Goal: Transaction & Acquisition: Purchase product/service

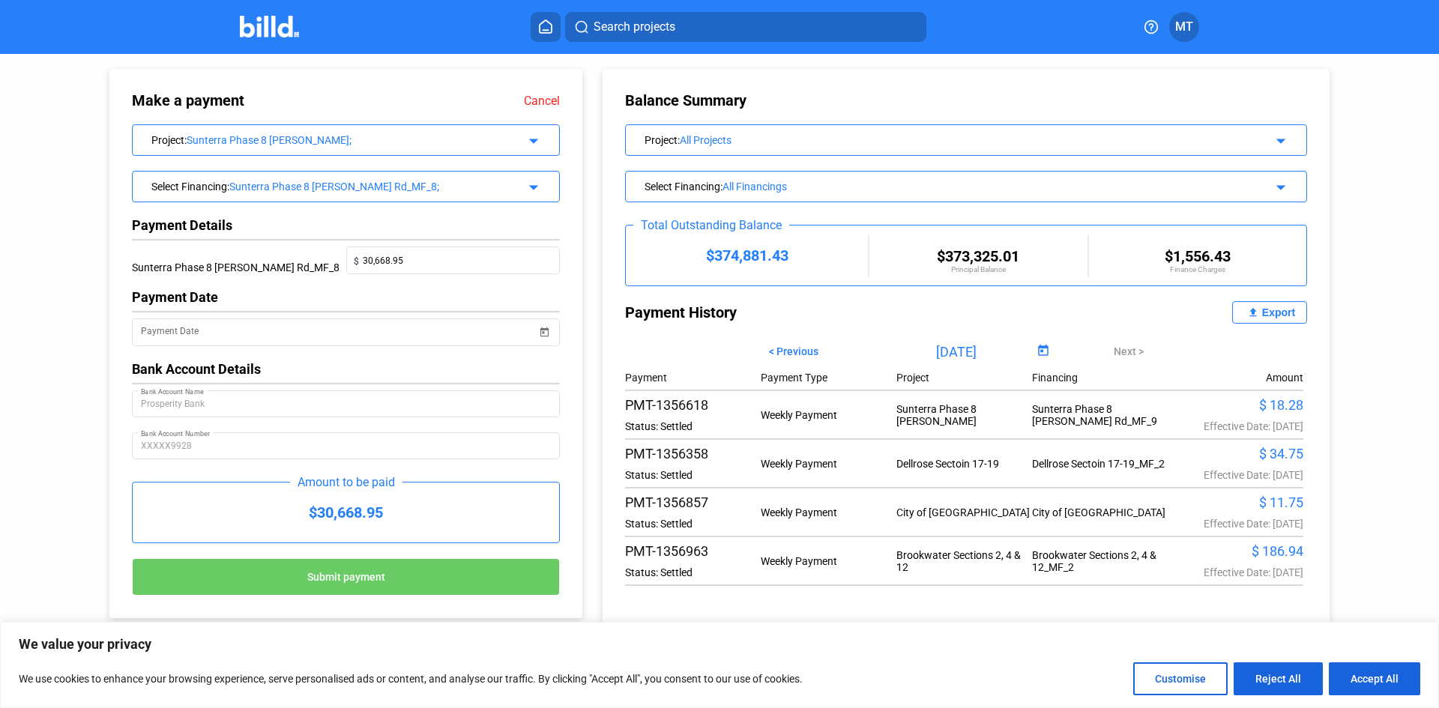
click at [537, 142] on mat-icon "arrow_drop_down" at bounding box center [531, 139] width 18 height 18
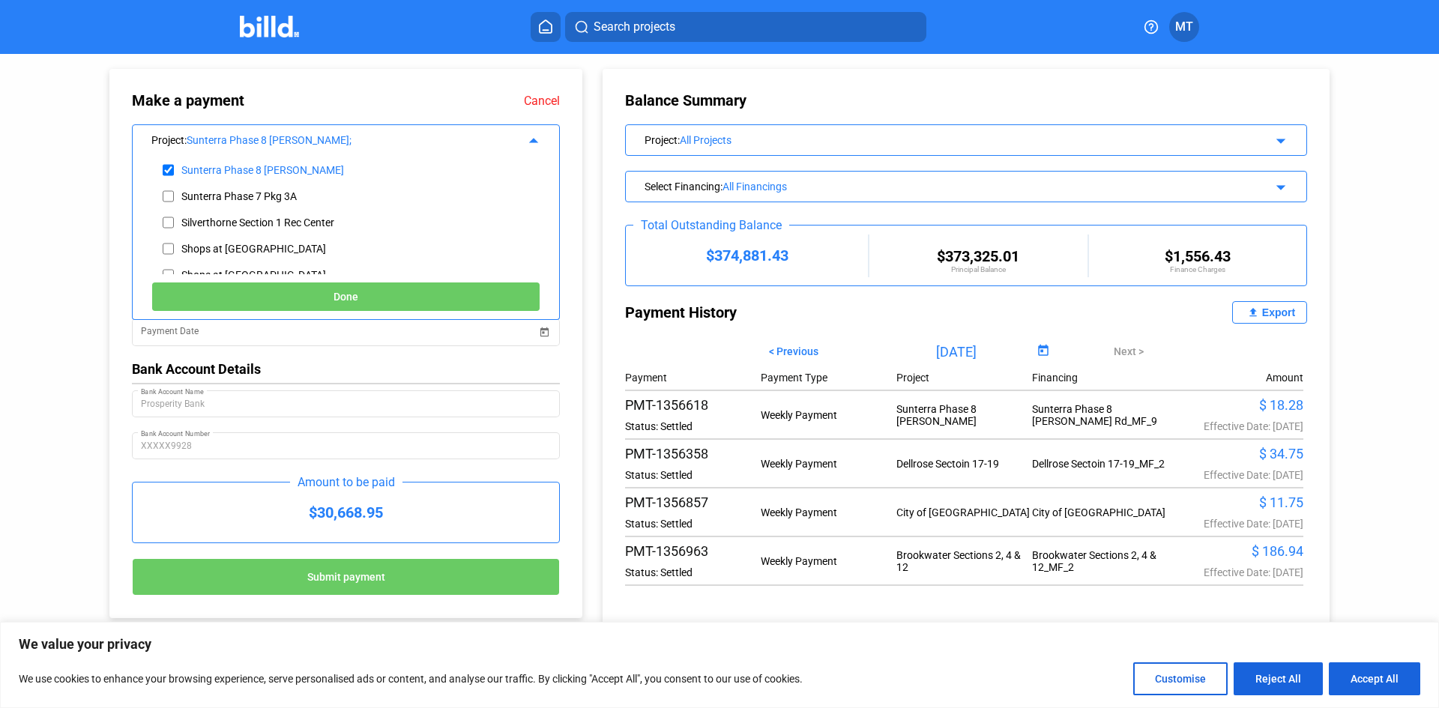
scroll to position [450, 0]
click at [171, 161] on input "checkbox" at bounding box center [168, 159] width 11 height 22
checkbox input "false"
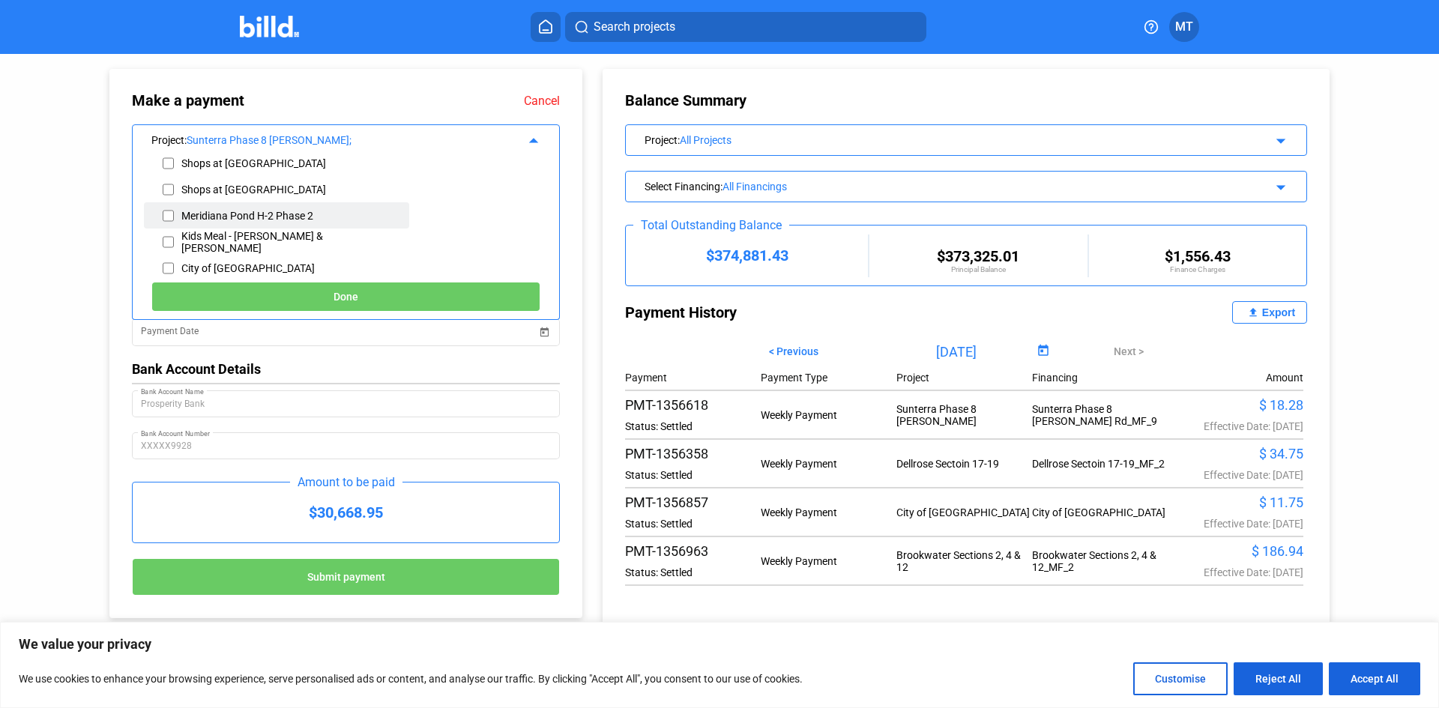
click at [165, 214] on input "checkbox" at bounding box center [168, 216] width 11 height 22
checkbox input "true"
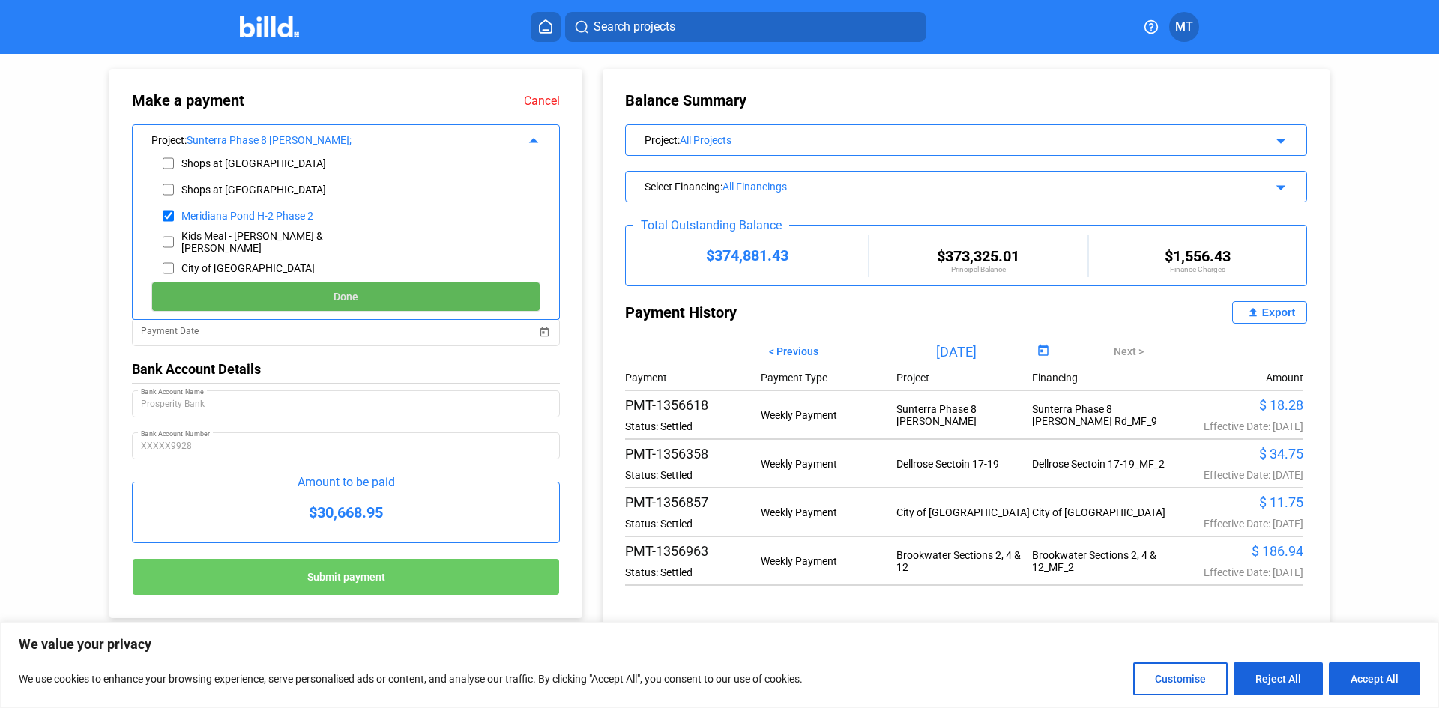
click at [247, 295] on button "Done" at bounding box center [345, 297] width 389 height 30
type input "[DATE]"
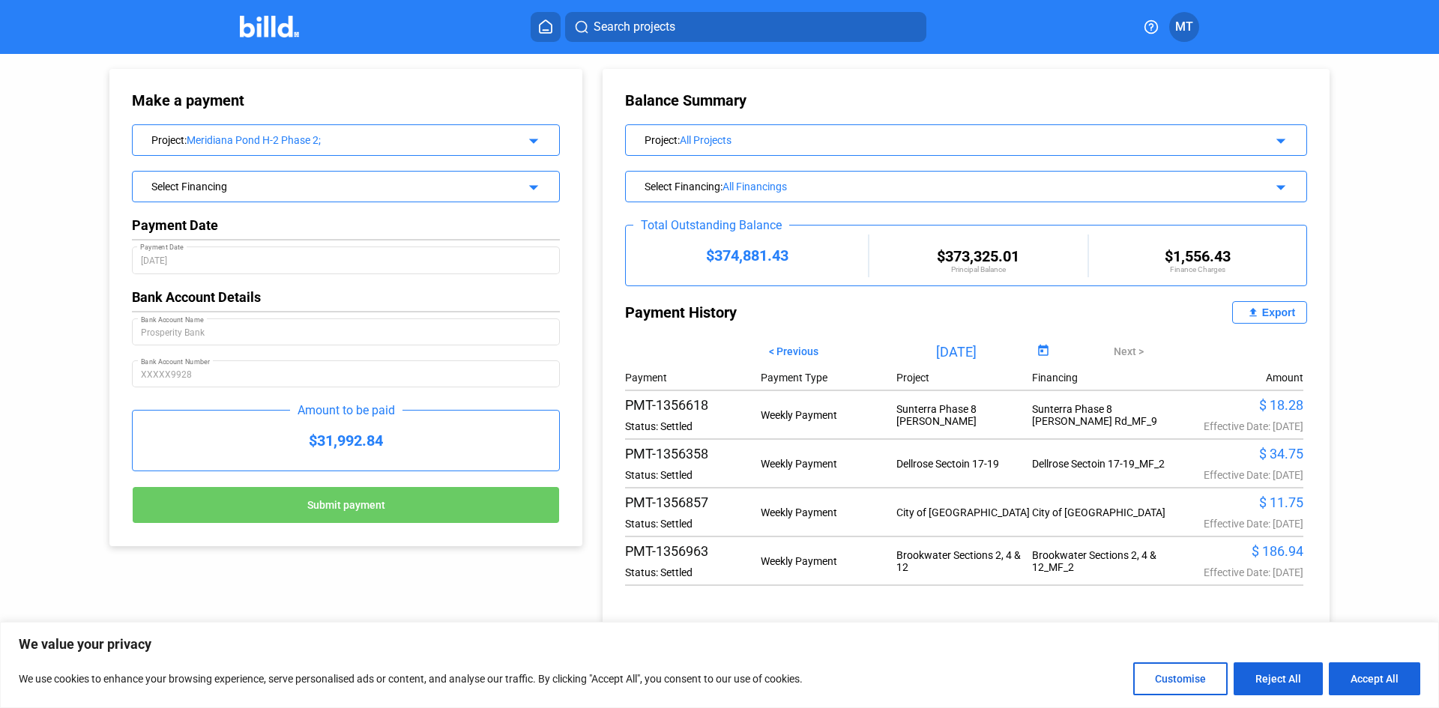
click at [530, 193] on mat-icon "arrow_drop_down" at bounding box center [531, 185] width 18 height 18
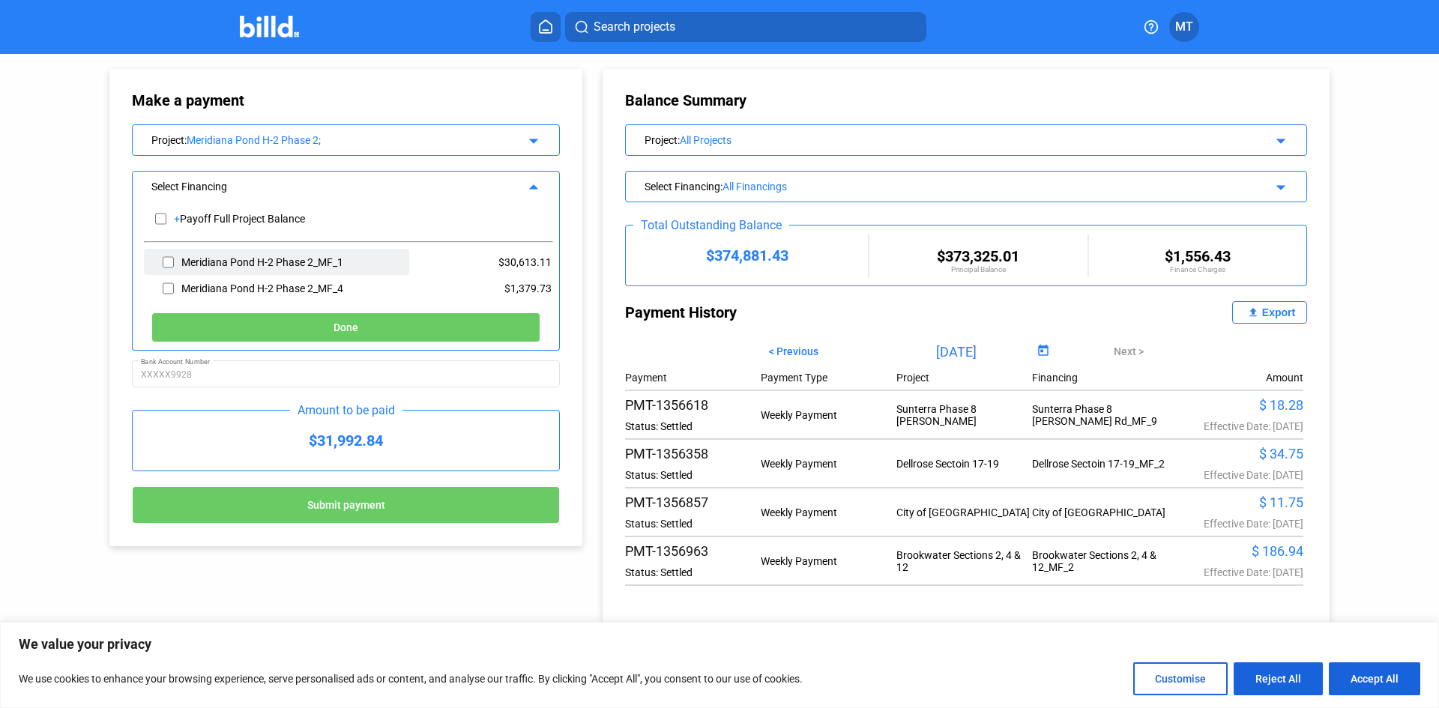
click at [172, 258] on input "checkbox" at bounding box center [168, 262] width 11 height 22
checkbox input "true"
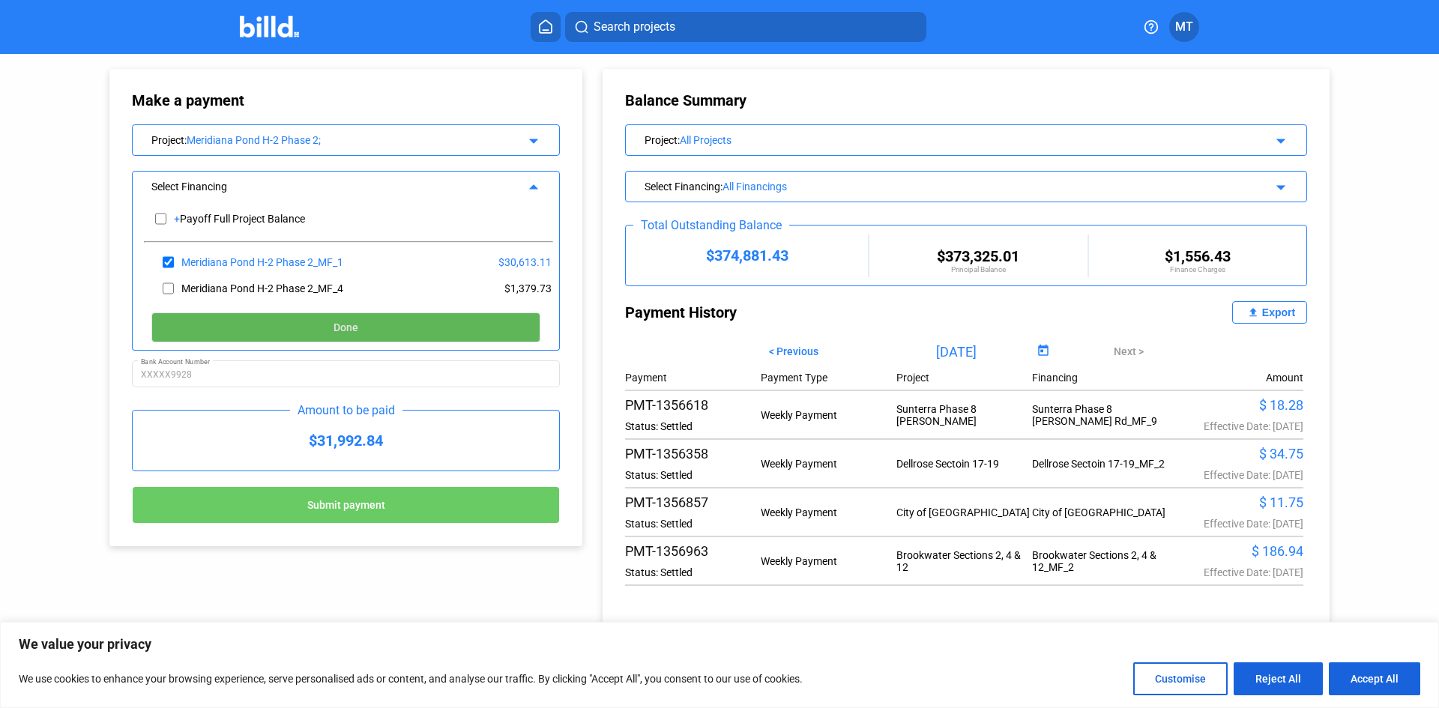
click at [240, 330] on button "Done" at bounding box center [345, 327] width 389 height 30
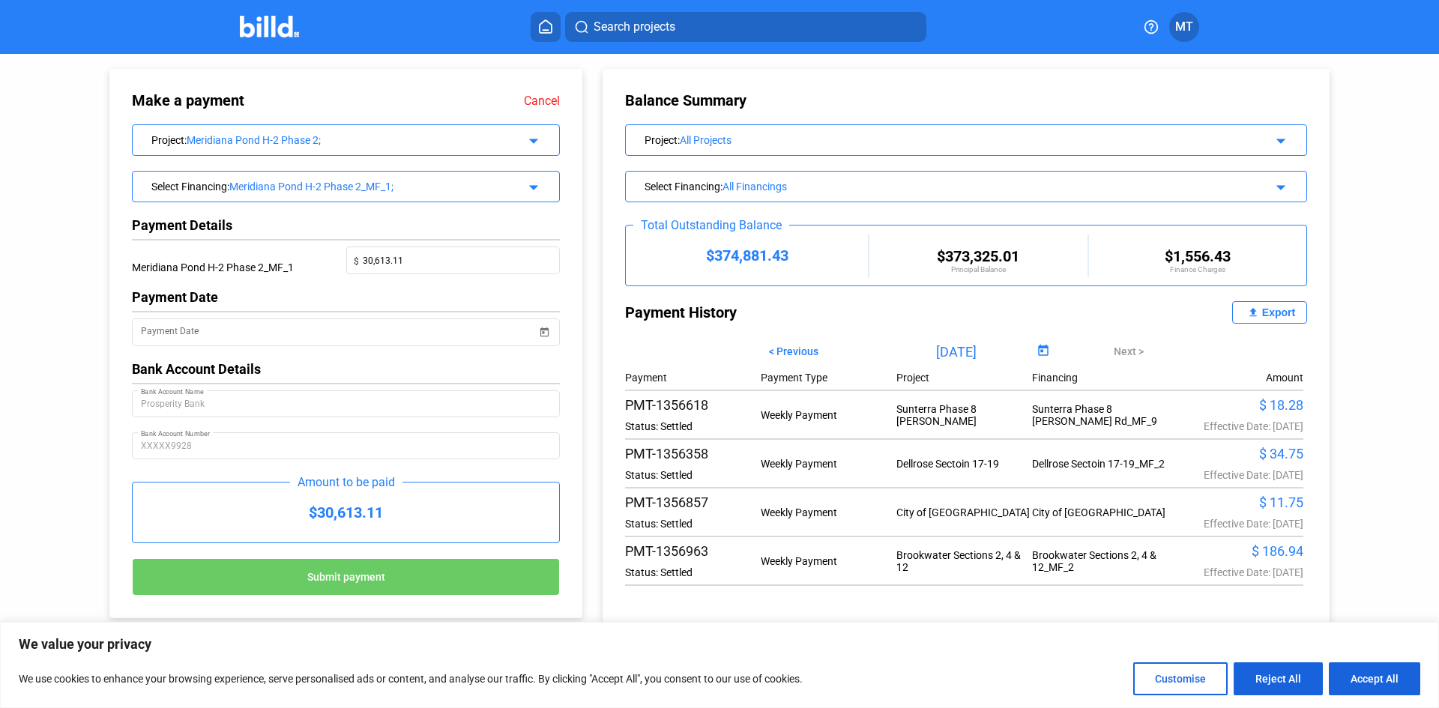
click at [526, 151] on div "Project : Meridiana Pond H-2 Phase 2; arrow_drop_down" at bounding box center [346, 139] width 428 height 31
click at [533, 139] on mat-icon "arrow_drop_down" at bounding box center [531, 139] width 18 height 18
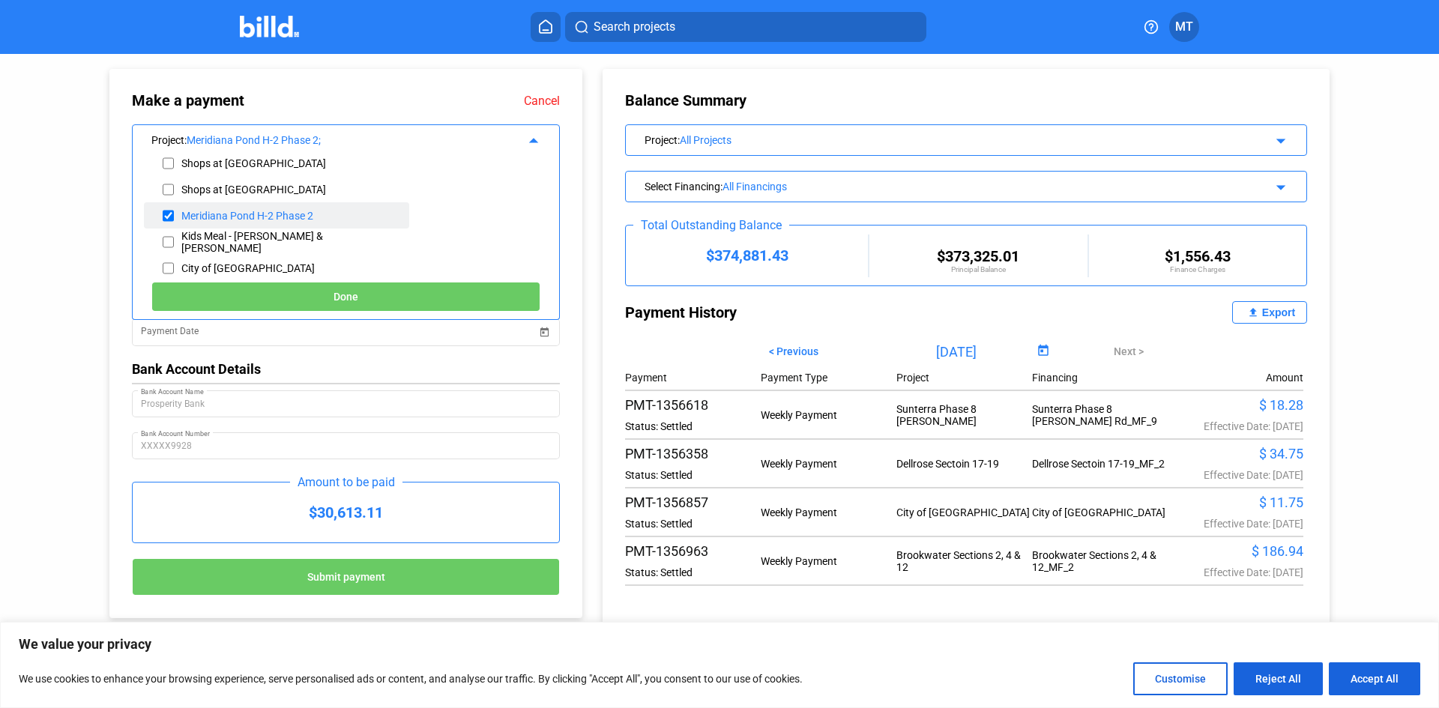
click at [166, 213] on input "checkbox" at bounding box center [168, 216] width 11 height 22
checkbox input "false"
click at [167, 235] on input "checkbox" at bounding box center [168, 239] width 11 height 22
checkbox input "true"
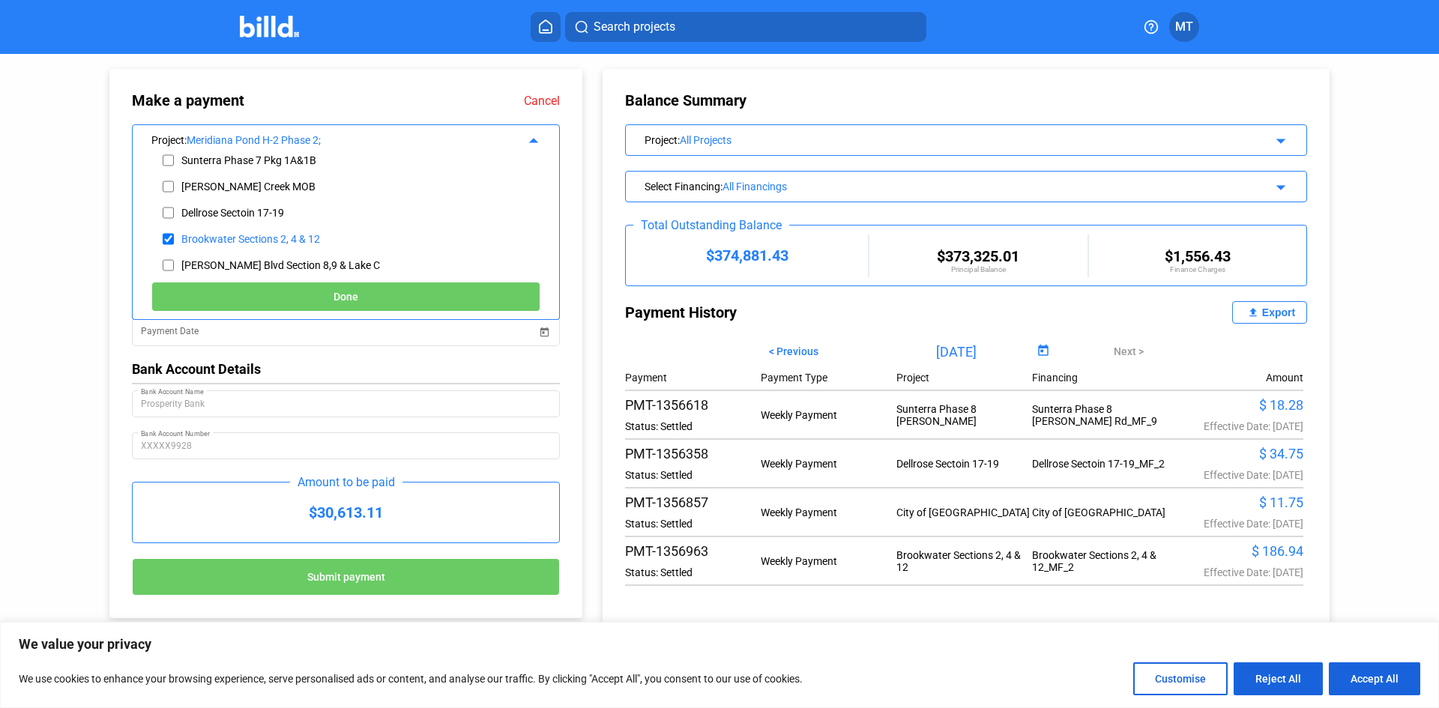
click at [273, 298] on button "Done" at bounding box center [345, 297] width 389 height 30
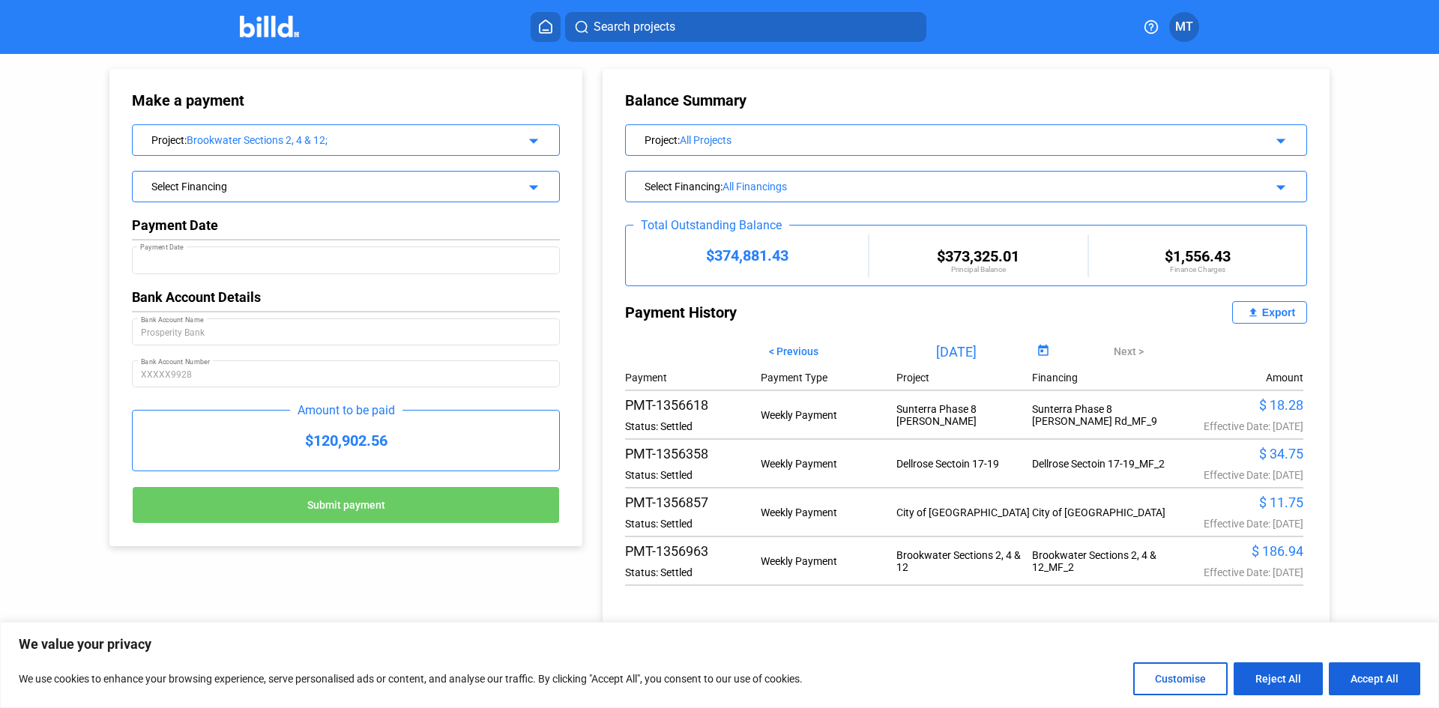
click at [537, 184] on mat-icon "arrow_drop_down" at bounding box center [531, 185] width 18 height 18
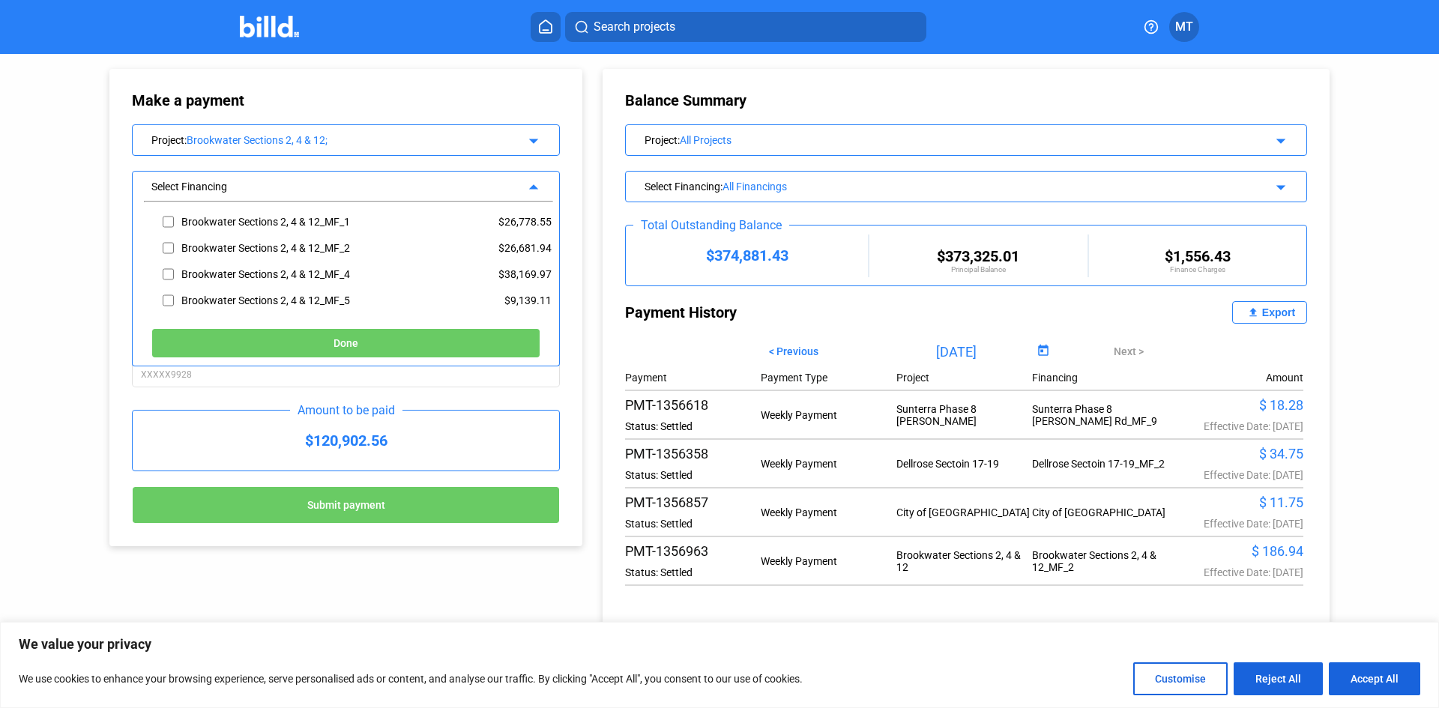
scroll to position [63, 0]
click at [169, 277] on input "checkbox" at bounding box center [168, 278] width 11 height 22
checkbox input "true"
click at [258, 339] on button "Done" at bounding box center [345, 343] width 389 height 30
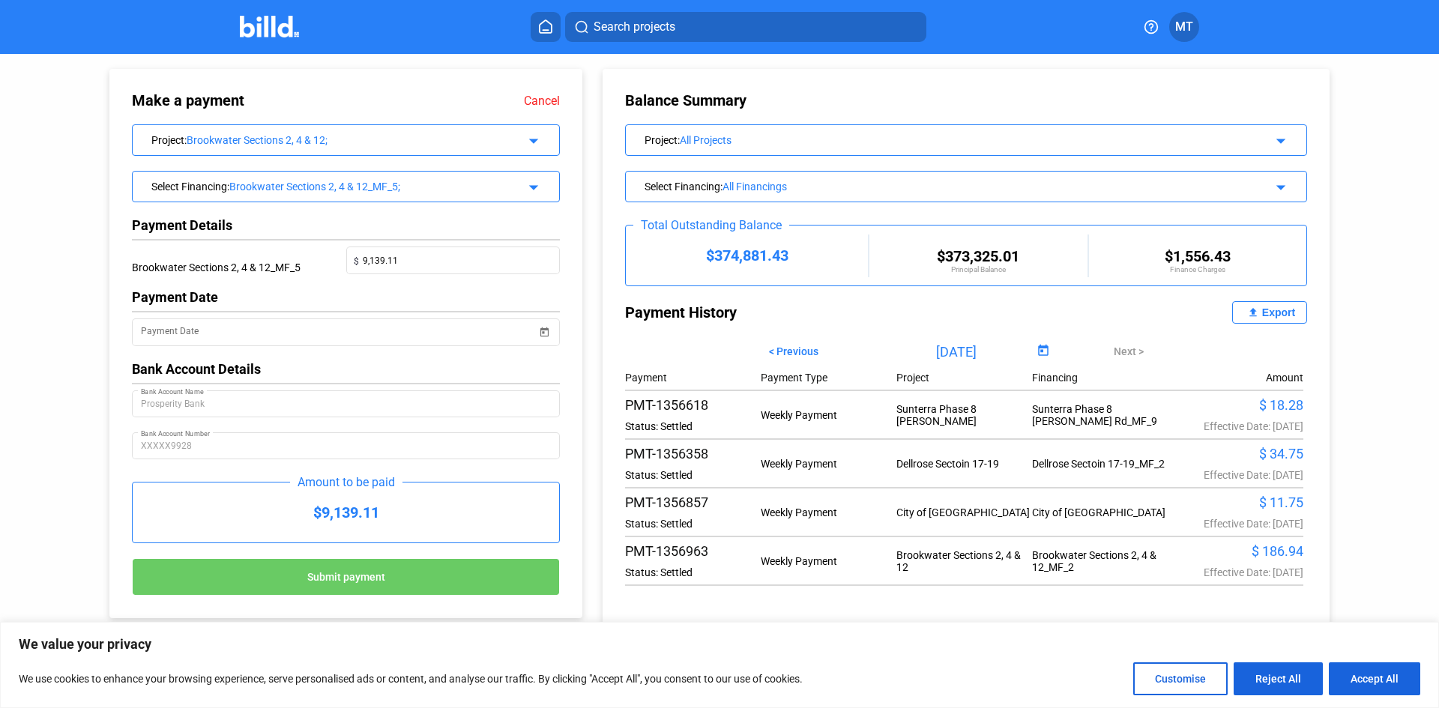
click at [546, 142] on div "Project : Brookwater Sections 2, 4 & 12; arrow_drop_down" at bounding box center [346, 138] width 426 height 26
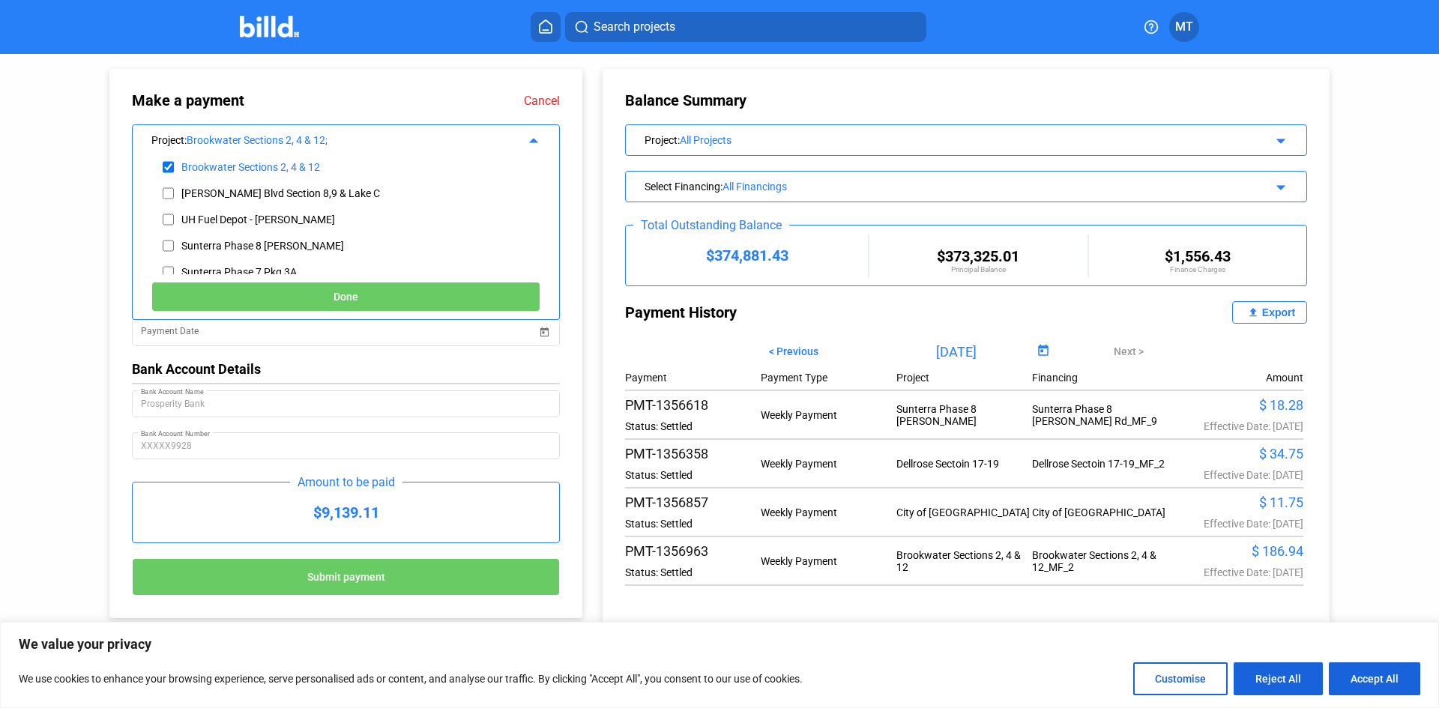
scroll to position [375, 0]
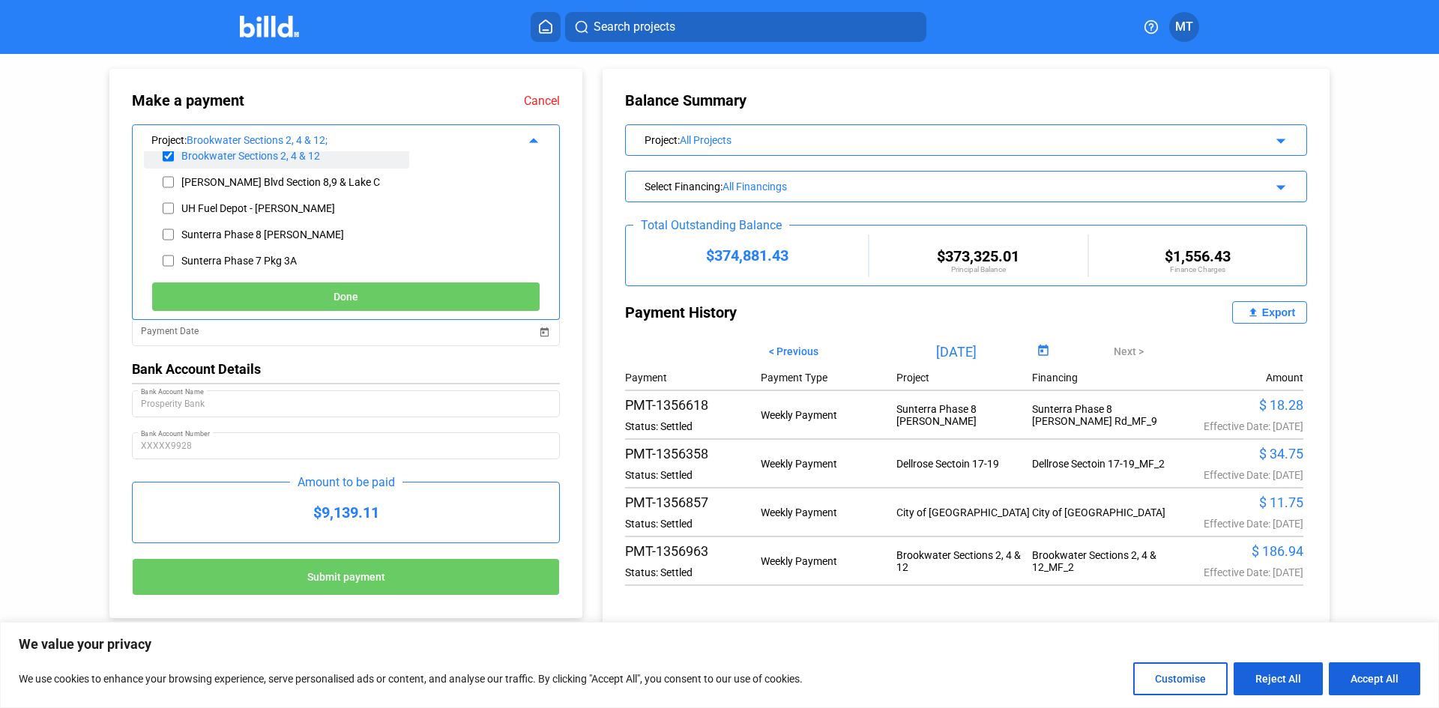
click at [166, 154] on input "checkbox" at bounding box center [168, 156] width 11 height 22
checkbox input "false"
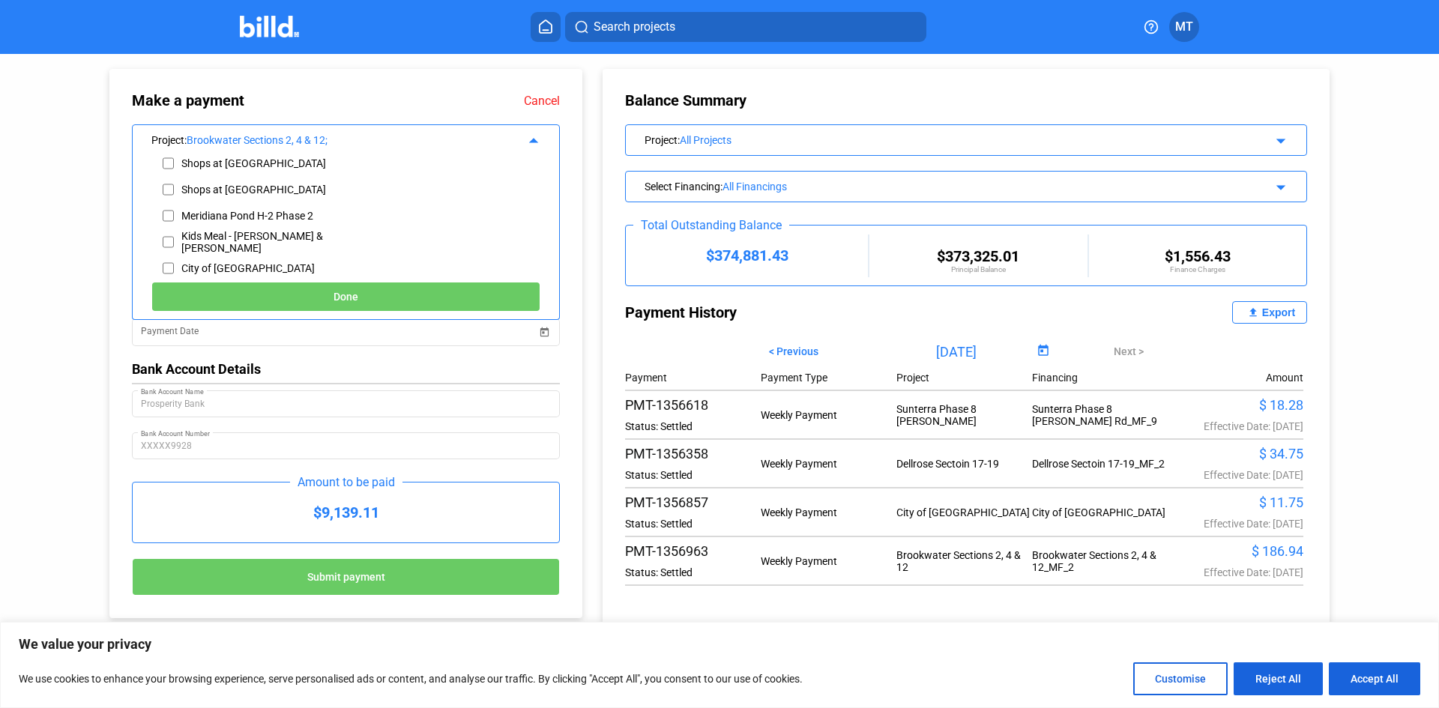
scroll to position [599, 0]
click at [166, 192] on input "checkbox" at bounding box center [168, 193] width 11 height 22
checkbox input "true"
click at [289, 298] on button "Done" at bounding box center [345, 297] width 389 height 30
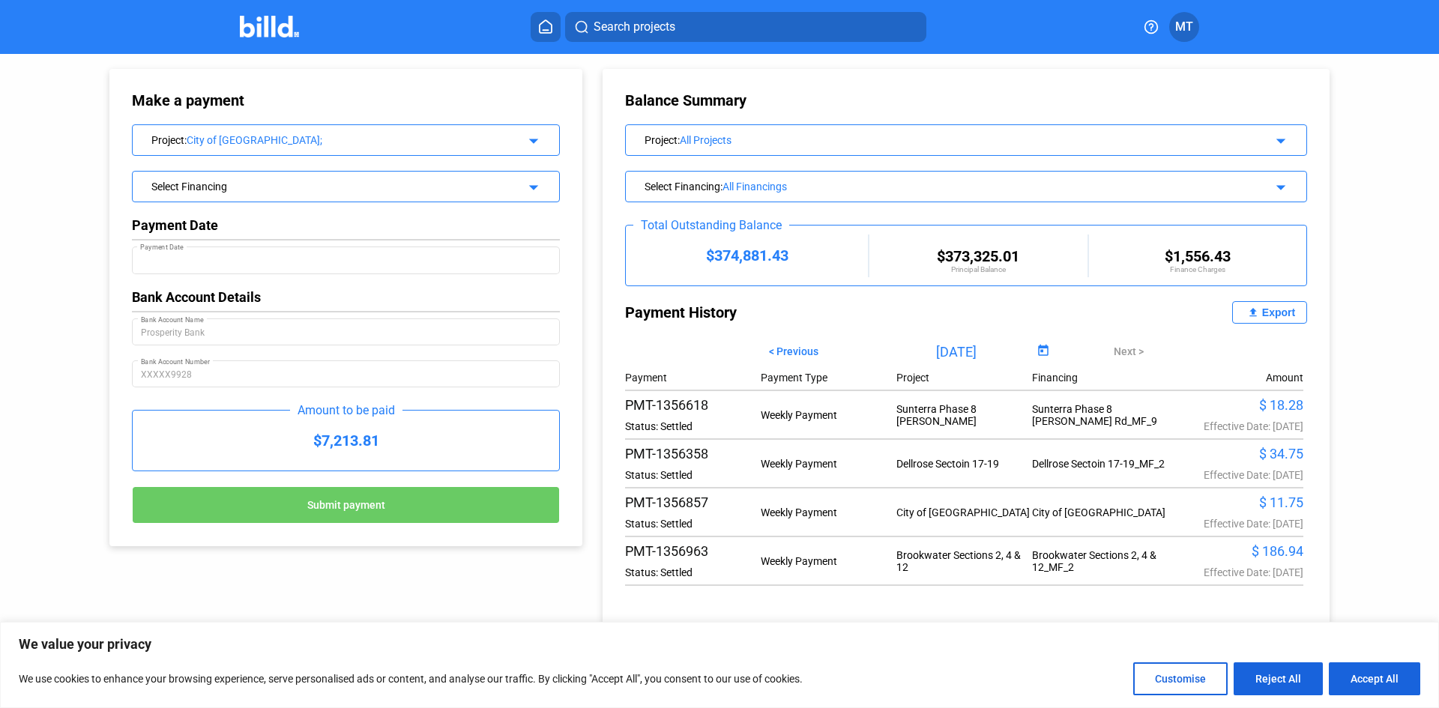
click at [540, 192] on mat-icon "arrow_drop_down" at bounding box center [531, 185] width 18 height 18
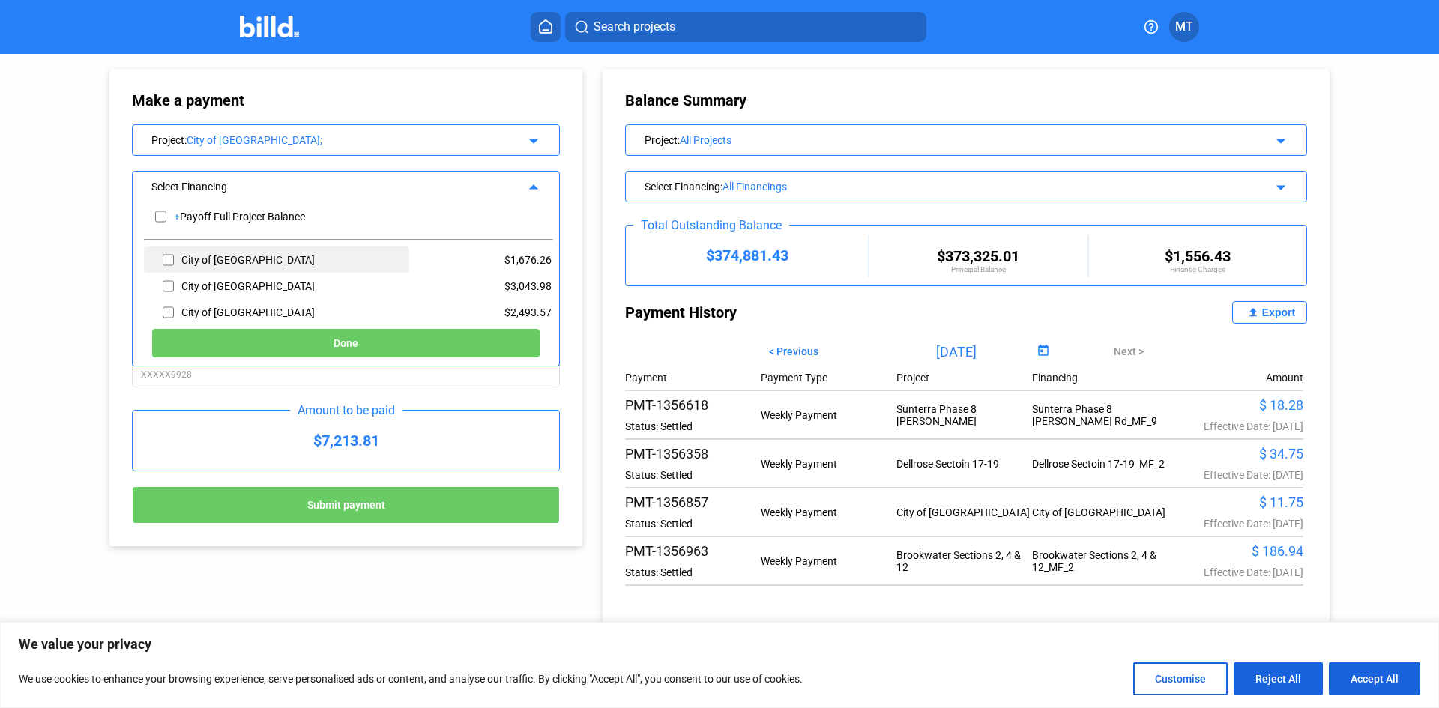
scroll to position [0, 0]
click at [173, 263] on input "checkbox" at bounding box center [168, 262] width 11 height 22
checkbox input "true"
click at [295, 345] on button "Done" at bounding box center [345, 343] width 389 height 30
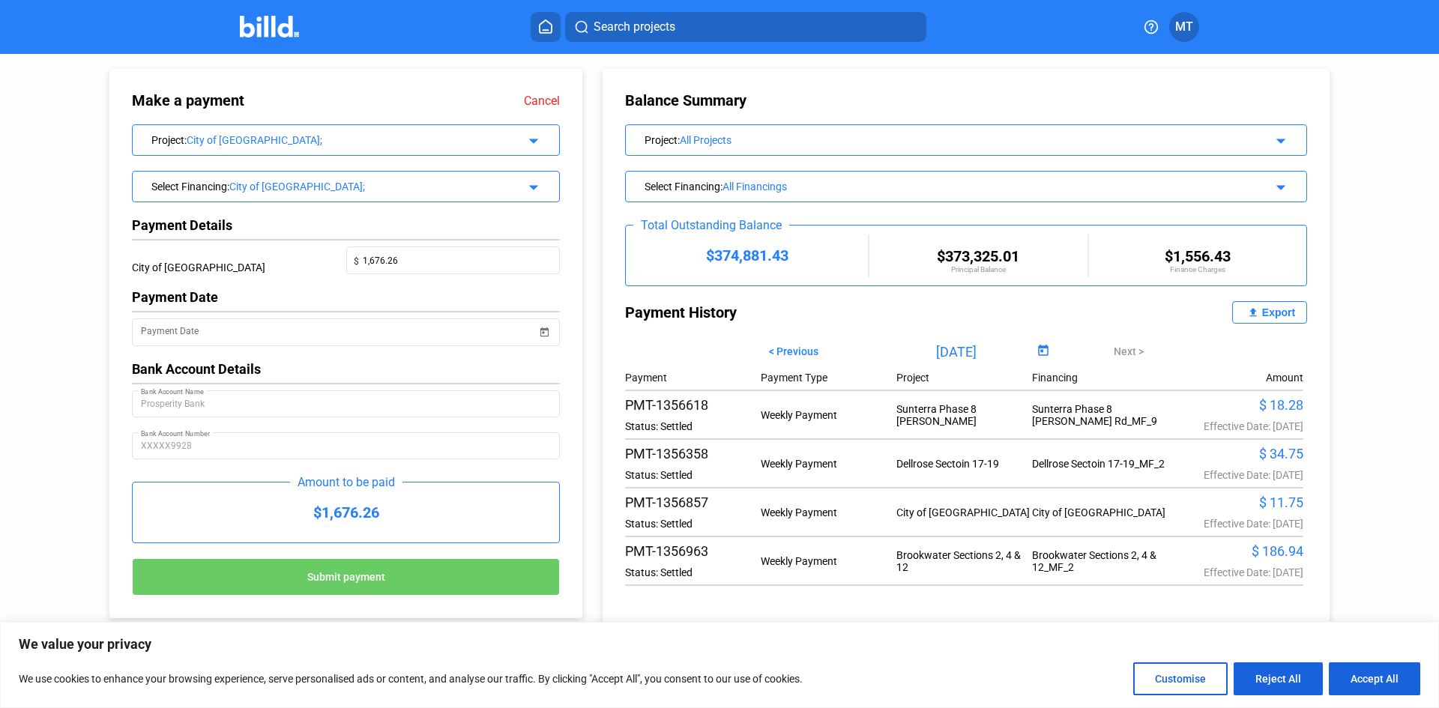
drag, startPoint x: 525, startPoint y: 143, endPoint x: 508, endPoint y: 139, distance: 17.6
click at [525, 143] on mat-icon "arrow_drop_down" at bounding box center [531, 139] width 18 height 18
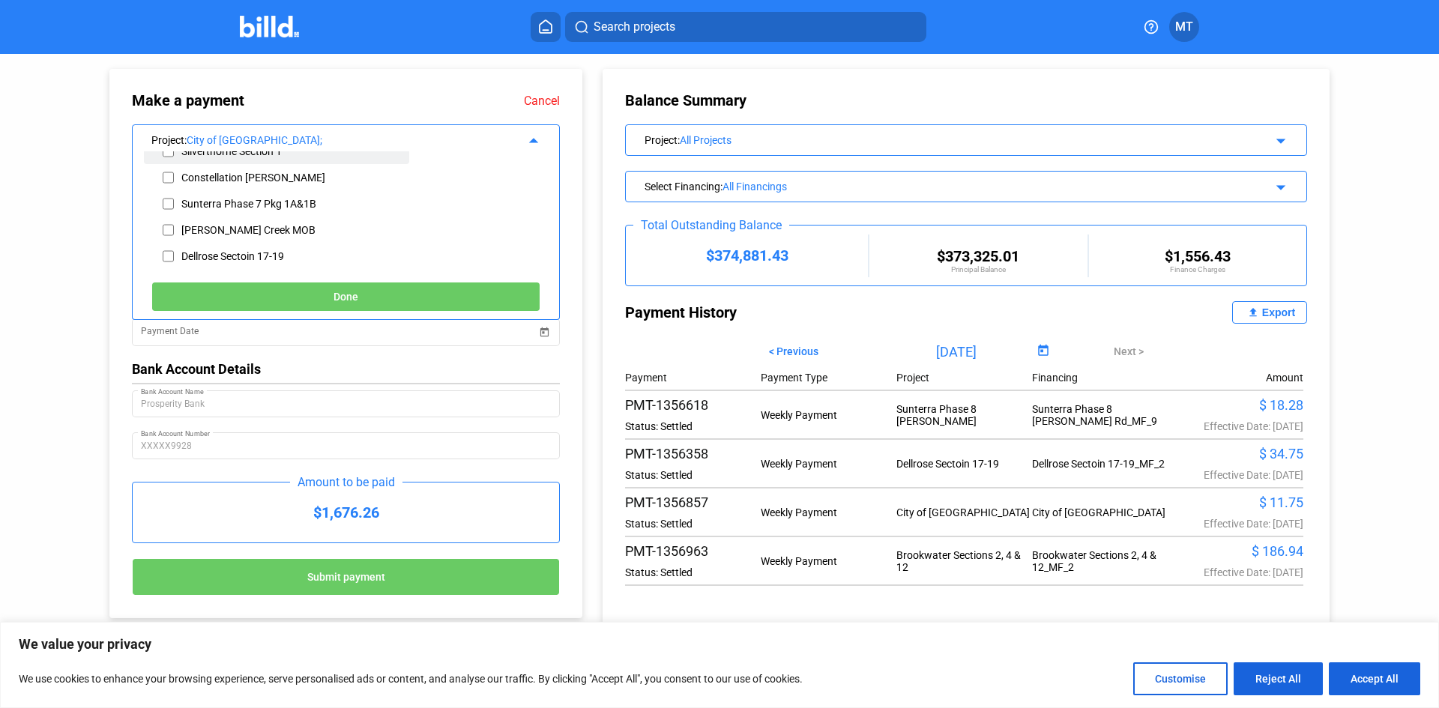
scroll to position [225, 0]
click at [167, 198] on input "checkbox" at bounding box center [168, 201] width 11 height 22
checkbox input "true"
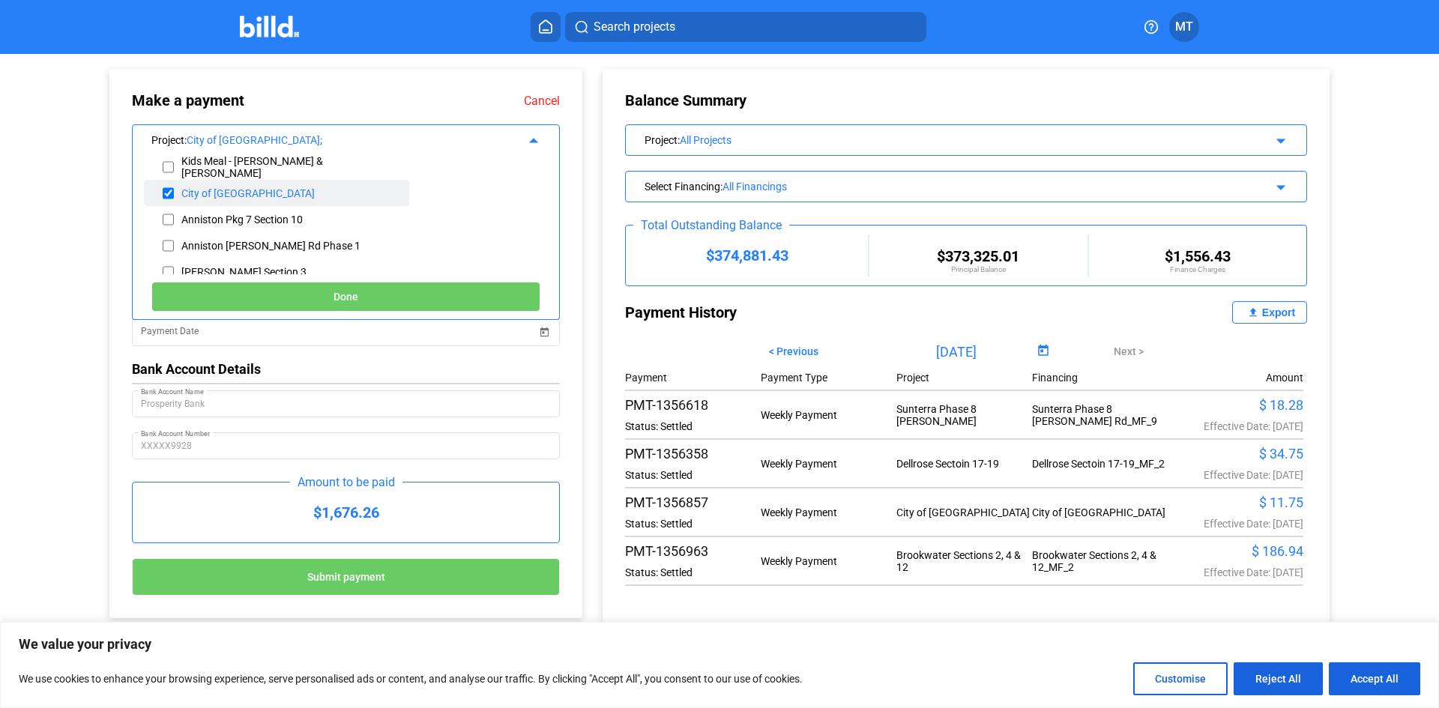
click at [166, 195] on input "checkbox" at bounding box center [168, 193] width 11 height 22
checkbox input "false"
click at [266, 291] on button "Done" at bounding box center [345, 297] width 389 height 30
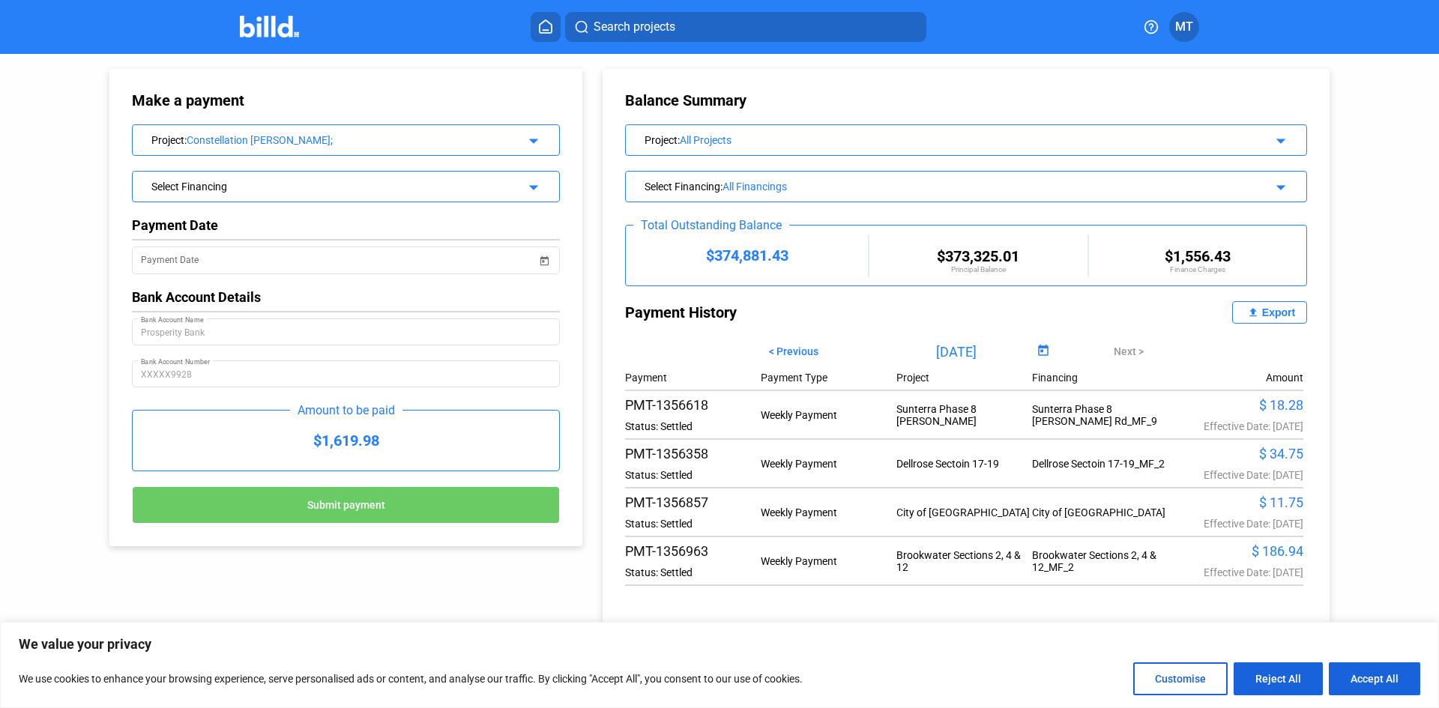
click at [377, 142] on div "Constellation [PERSON_NAME];" at bounding box center [344, 140] width 315 height 12
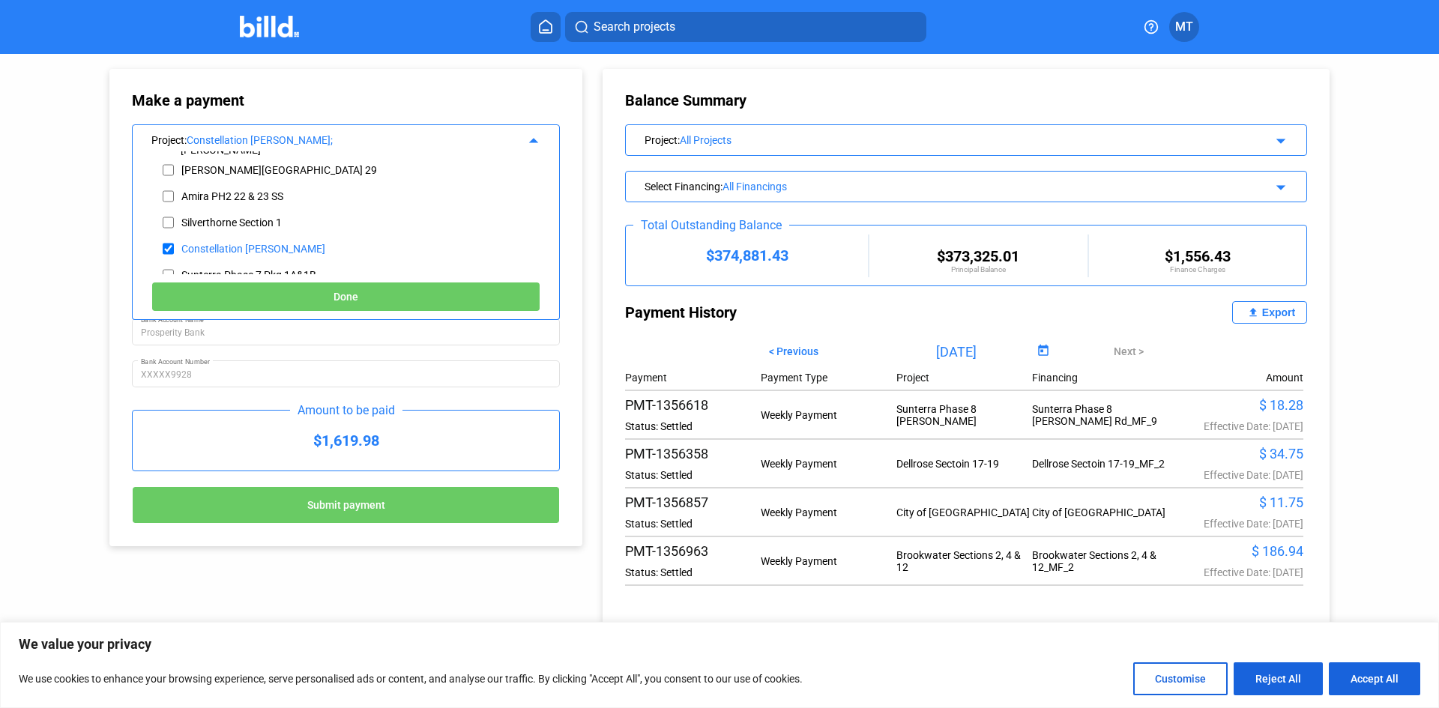
scroll to position [225, 0]
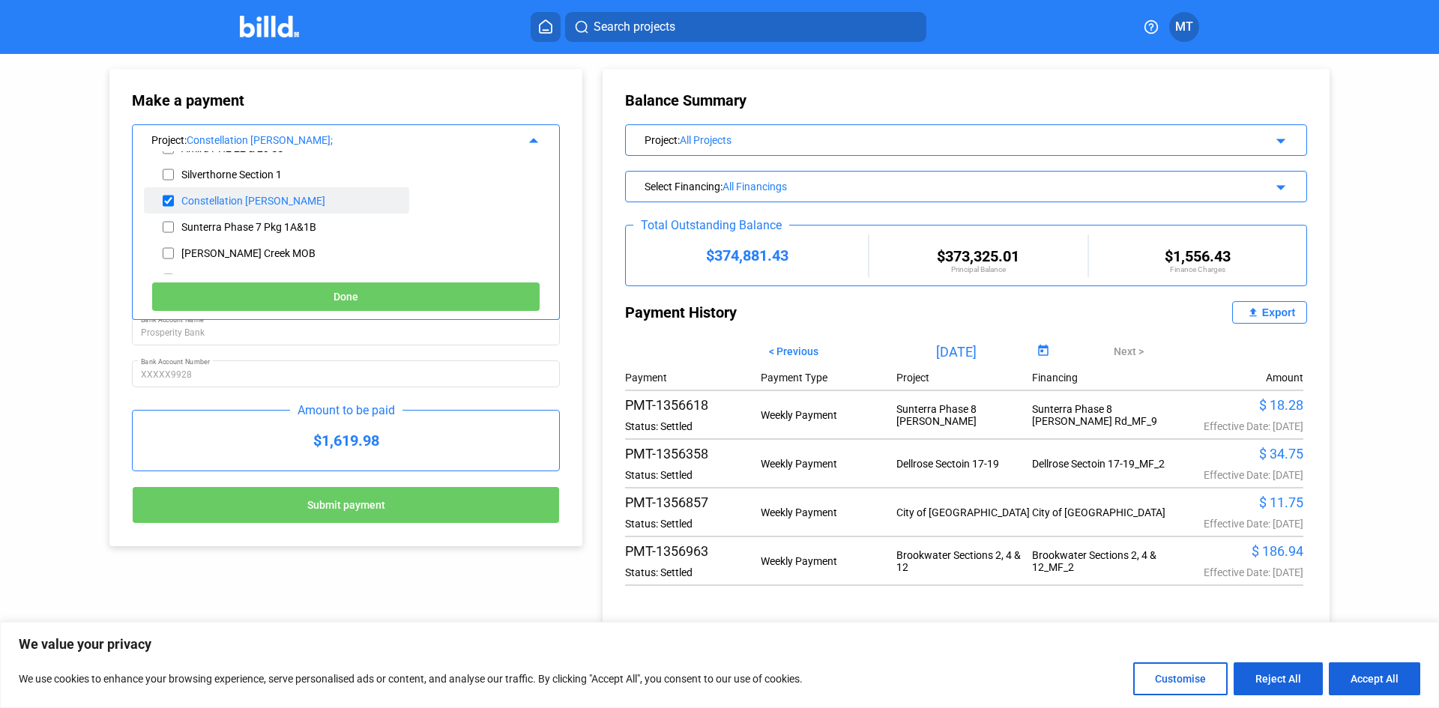
click at [172, 198] on input "checkbox" at bounding box center [168, 201] width 11 height 22
checkbox input "false"
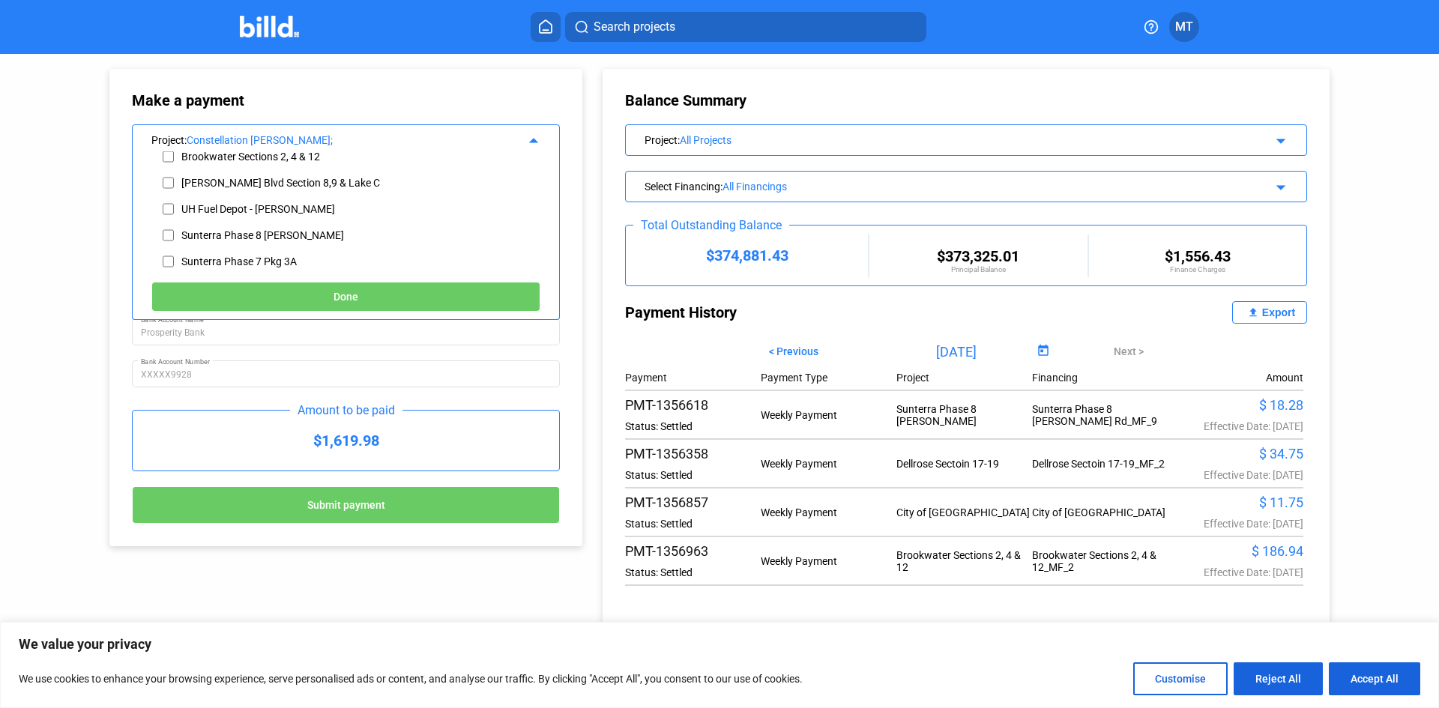
scroll to position [375, 0]
click at [170, 178] on input "checkbox" at bounding box center [168, 182] width 11 height 22
checkbox input "true"
click at [256, 295] on button "Done" at bounding box center [345, 297] width 389 height 30
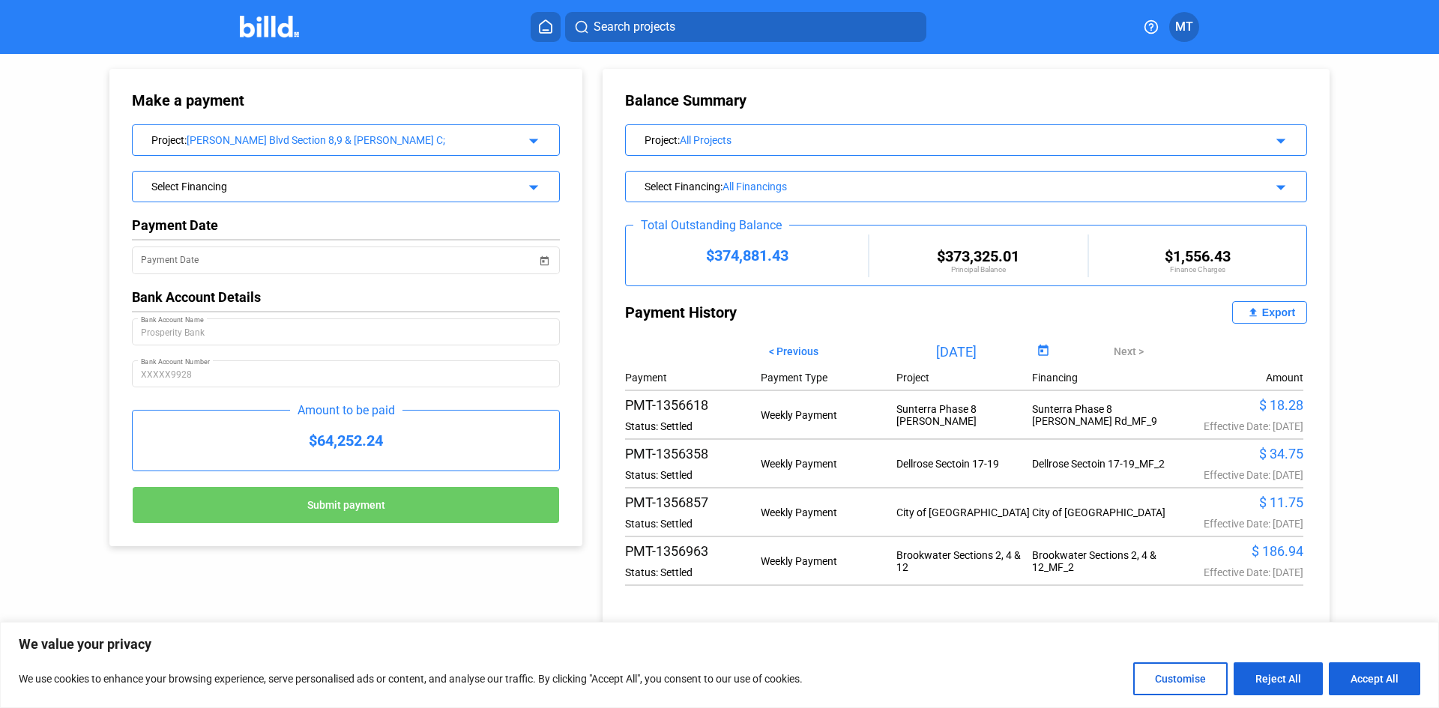
click at [537, 185] on mat-icon "arrow_drop_down" at bounding box center [531, 185] width 18 height 18
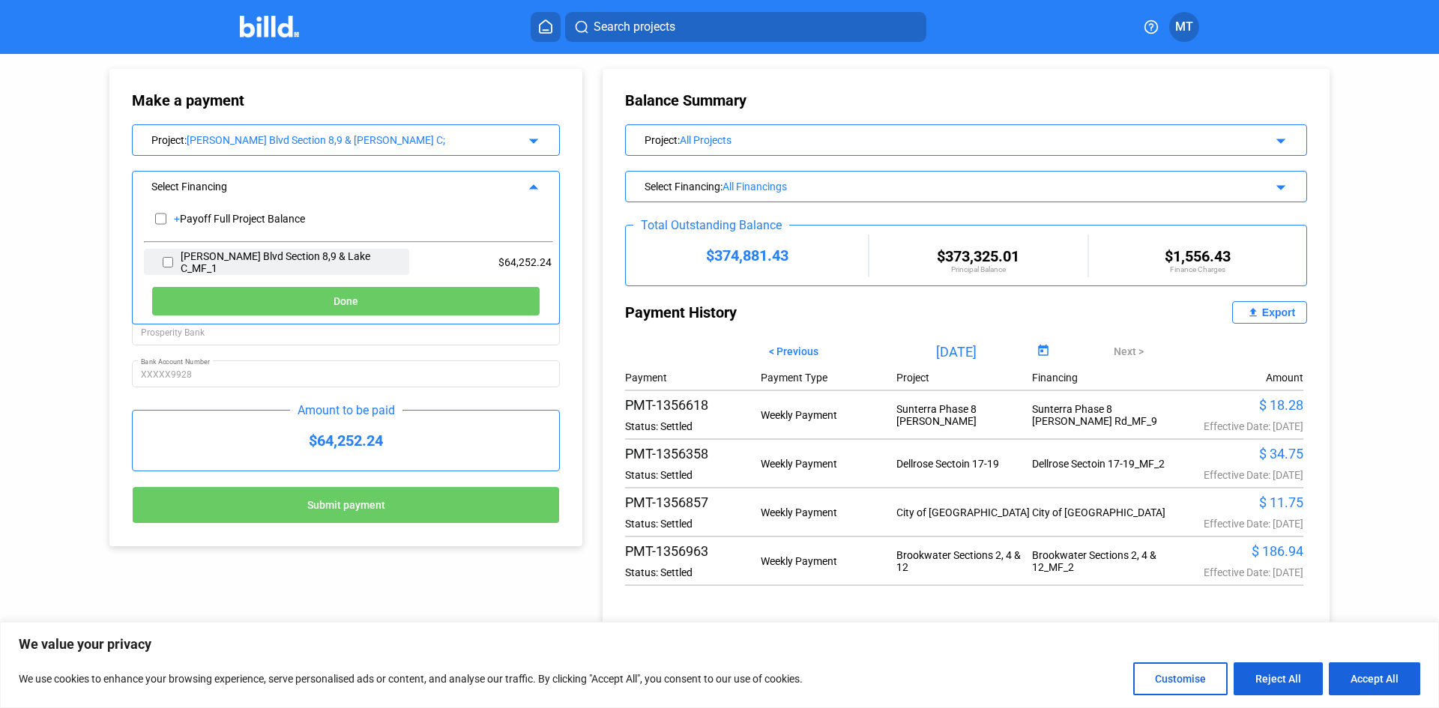
click at [164, 264] on input "checkbox" at bounding box center [168, 262] width 10 height 22
checkbox input "true"
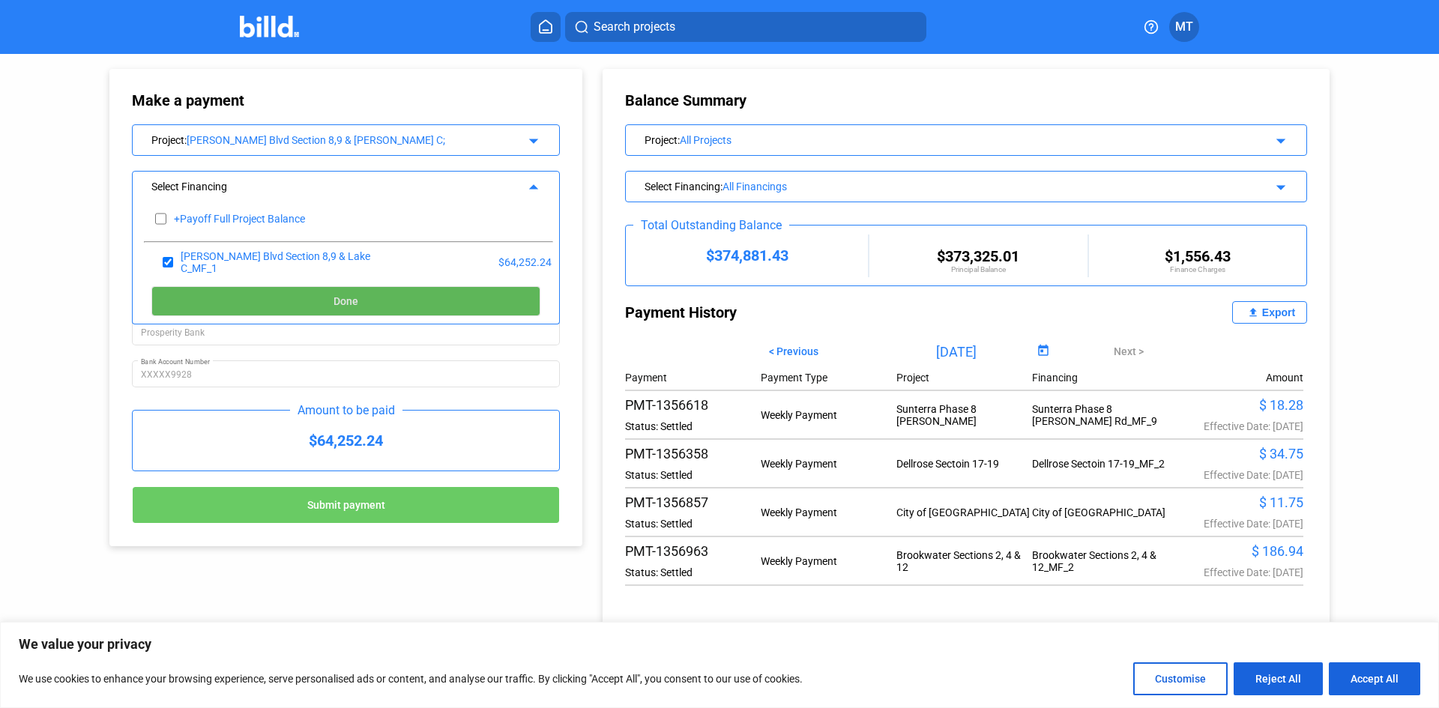
click at [292, 302] on button "Done" at bounding box center [345, 301] width 389 height 30
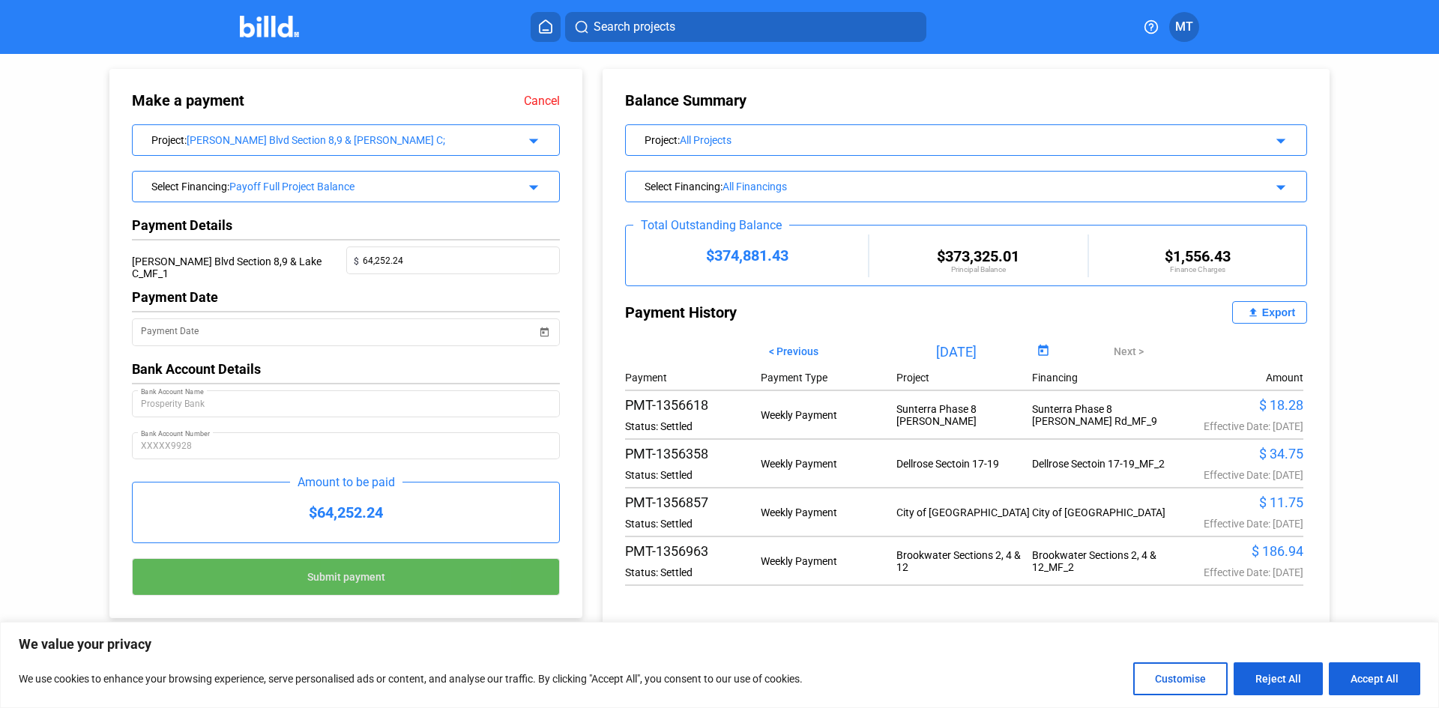
click at [369, 591] on button "Submit payment" at bounding box center [346, 576] width 428 height 37
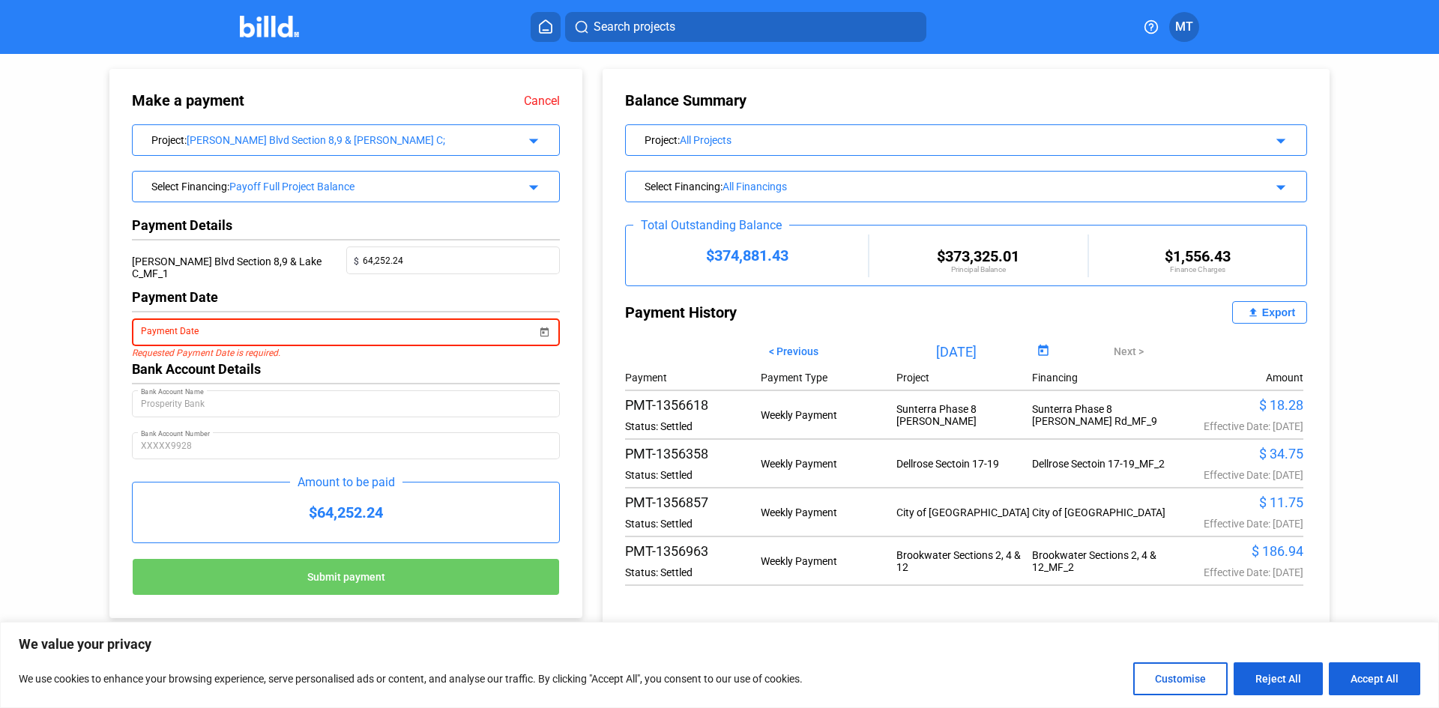
click at [541, 331] on span "Open calendar" at bounding box center [544, 323] width 36 height 36
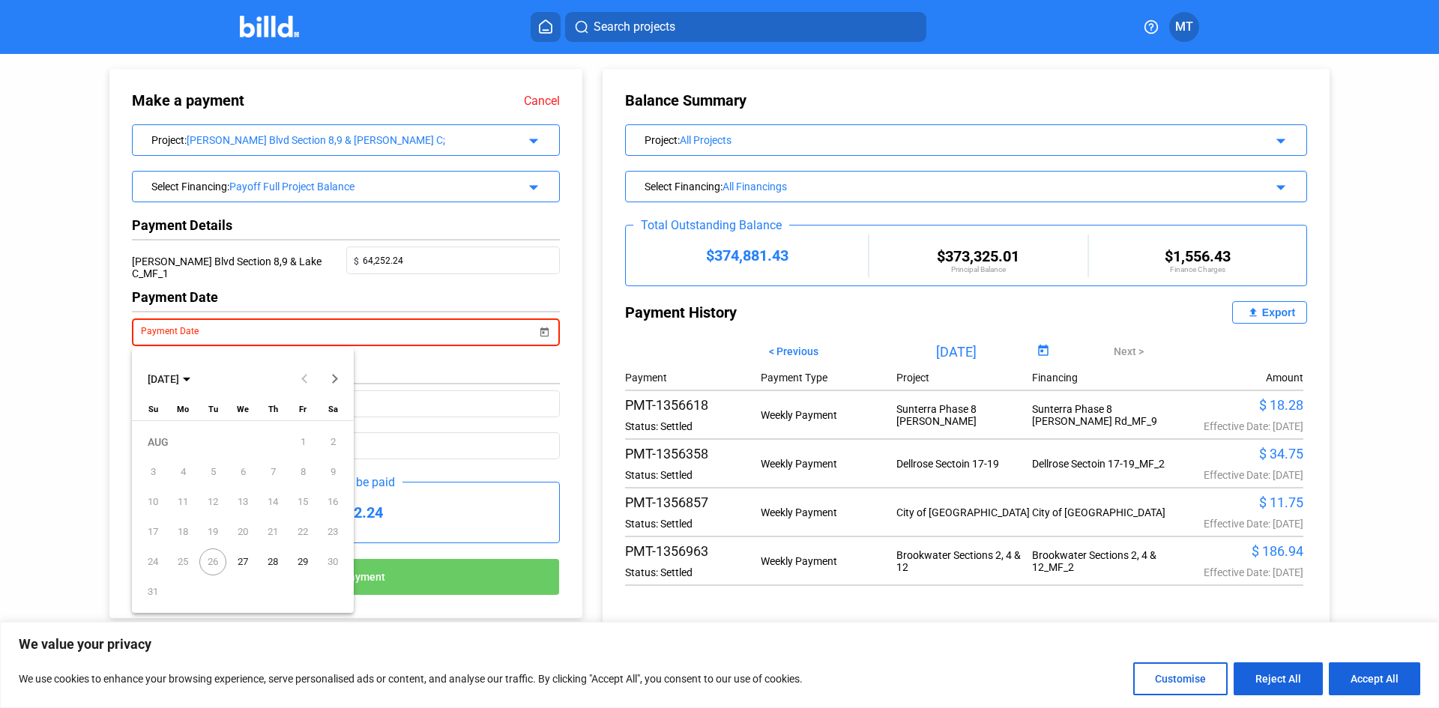
click at [238, 558] on span "27" at bounding box center [242, 562] width 27 height 27
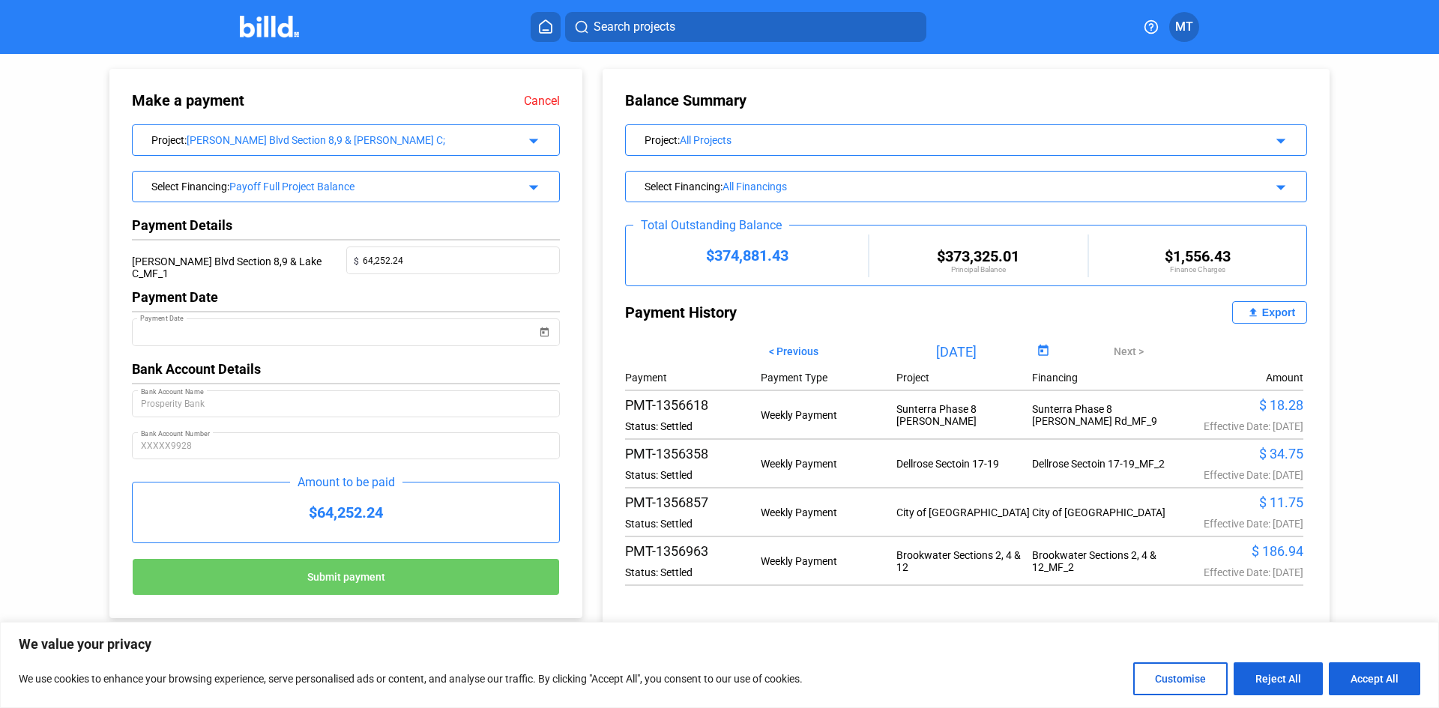
click at [292, 575] on button "Submit payment" at bounding box center [346, 576] width 428 height 37
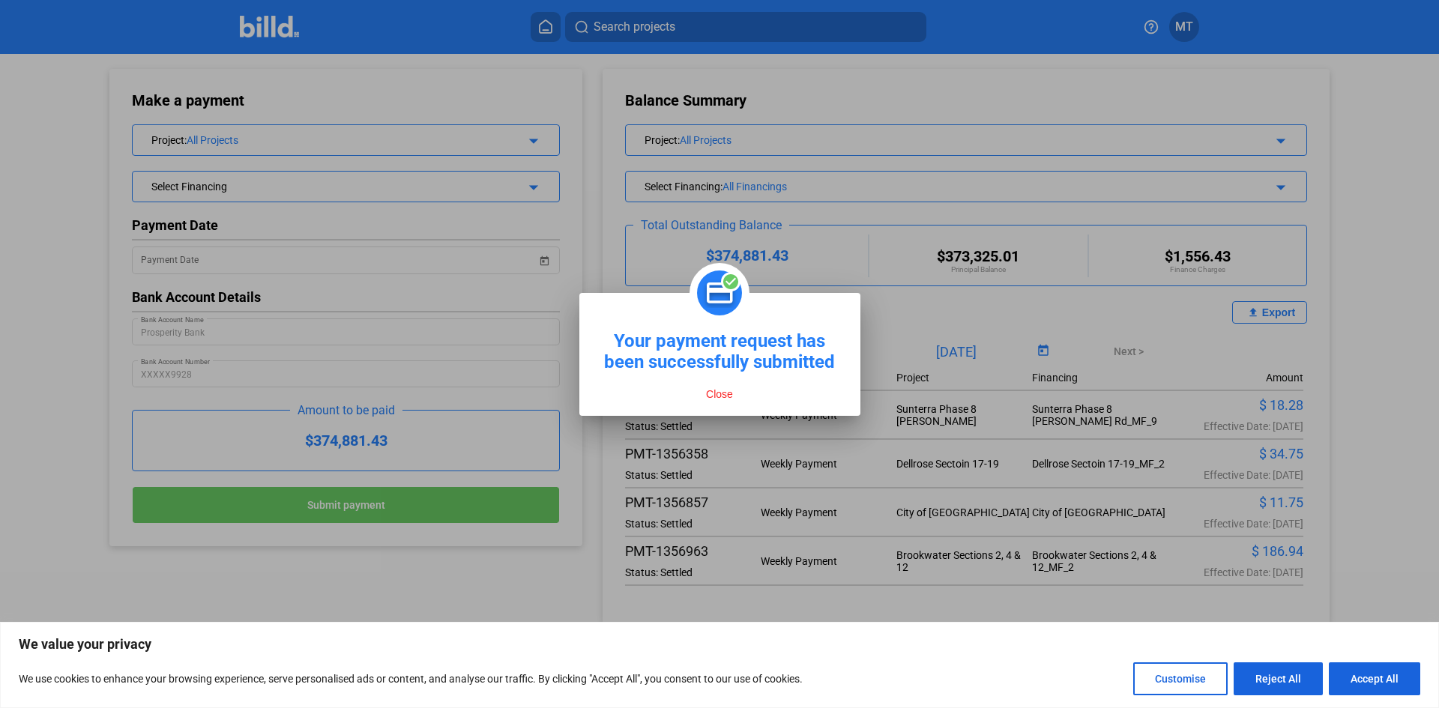
click at [716, 390] on button "Close" at bounding box center [719, 393] width 36 height 13
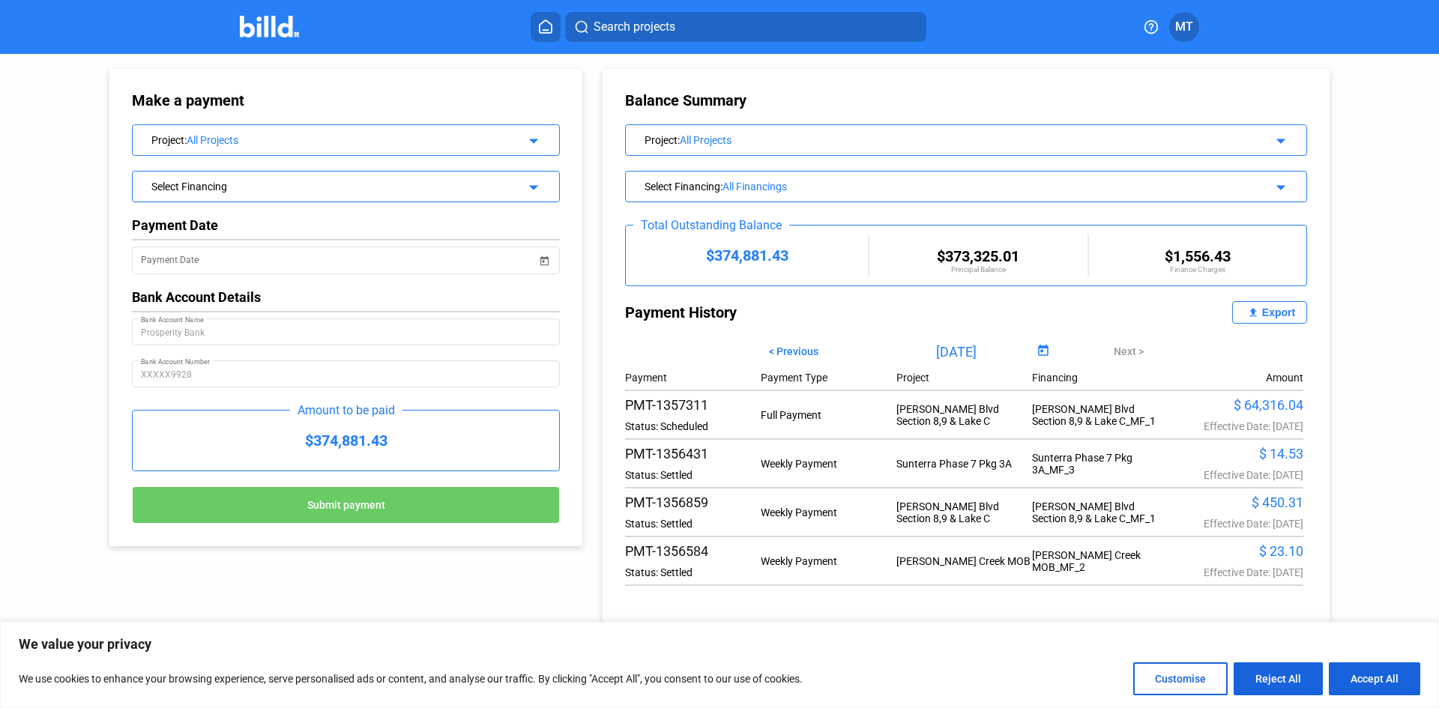
click at [531, 139] on mat-icon "arrow_drop_down" at bounding box center [531, 139] width 18 height 18
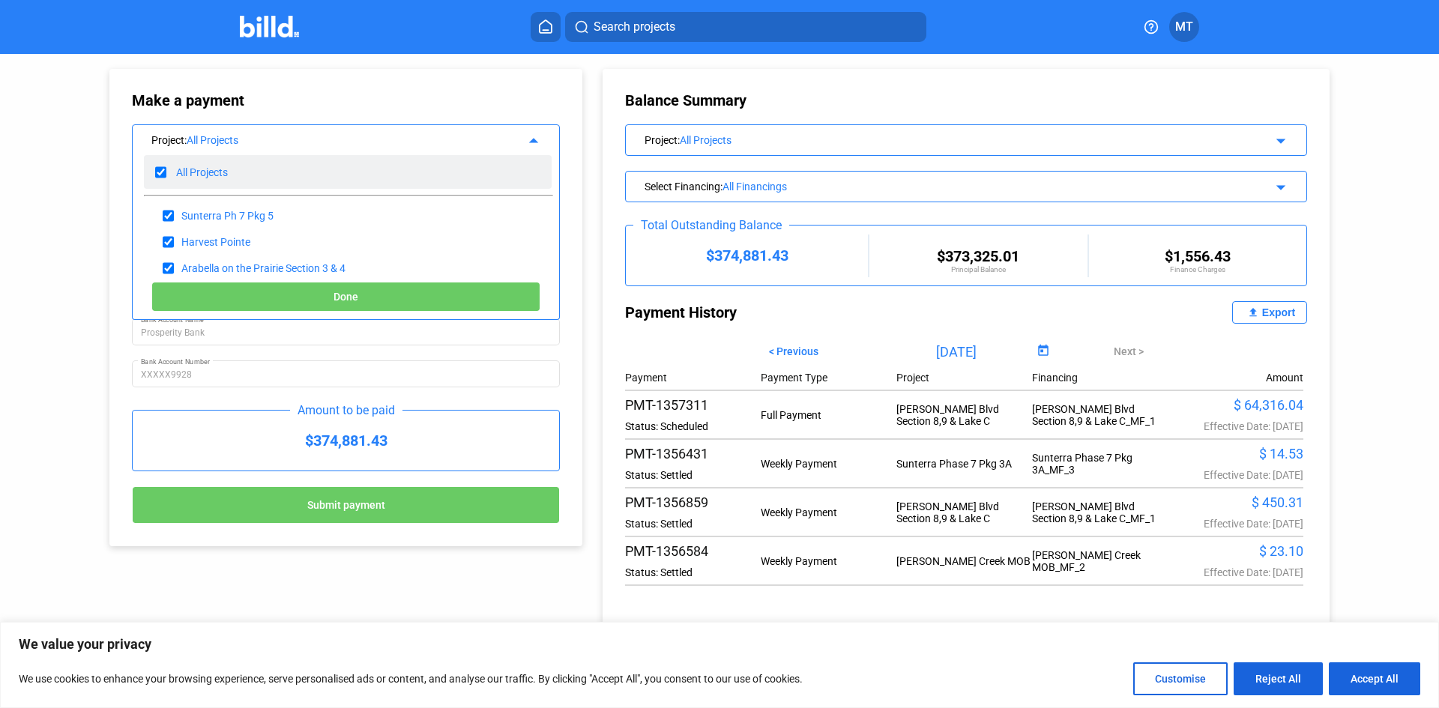
click at [158, 168] on input "checkbox" at bounding box center [160, 172] width 11 height 22
checkbox input "false"
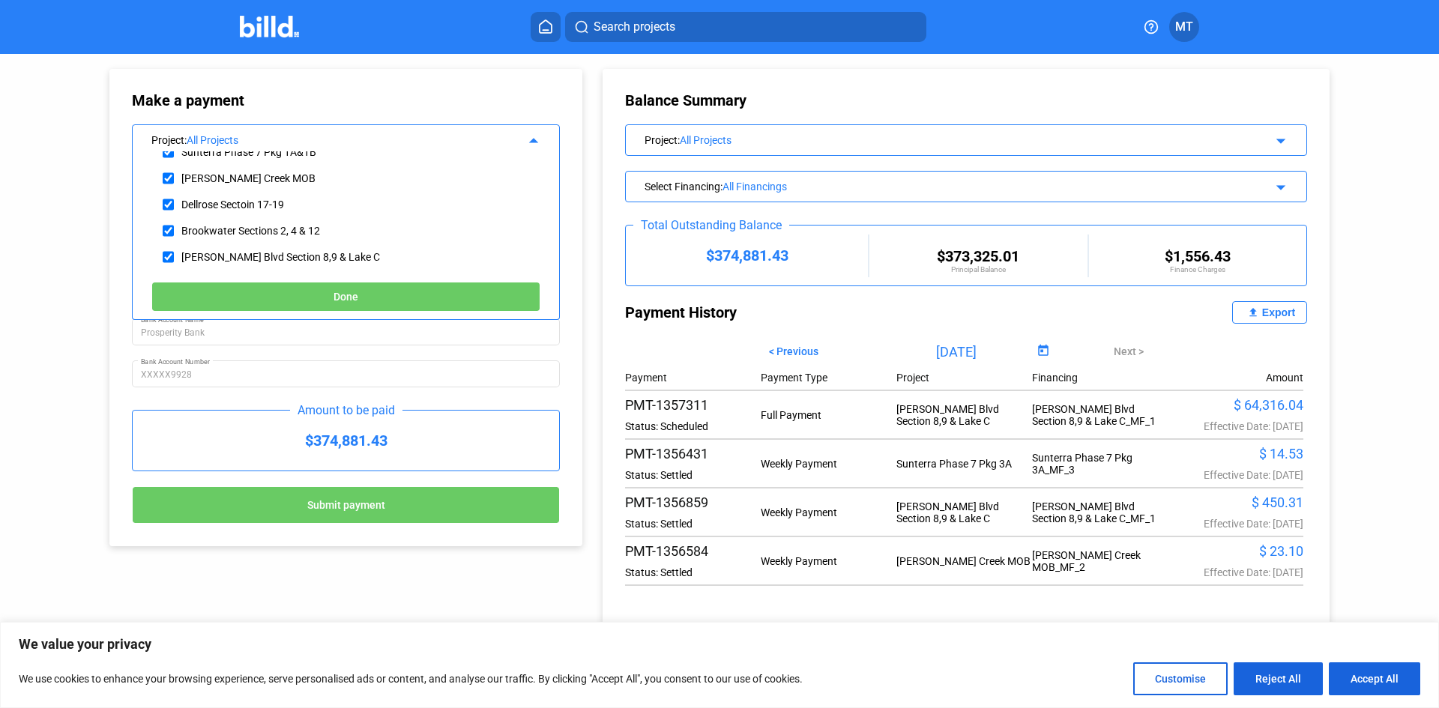
scroll to position [304, 0]
click at [164, 229] on input "checkbox" at bounding box center [168, 226] width 11 height 22
checkbox input "true"
click at [235, 298] on button "Done" at bounding box center [345, 297] width 389 height 30
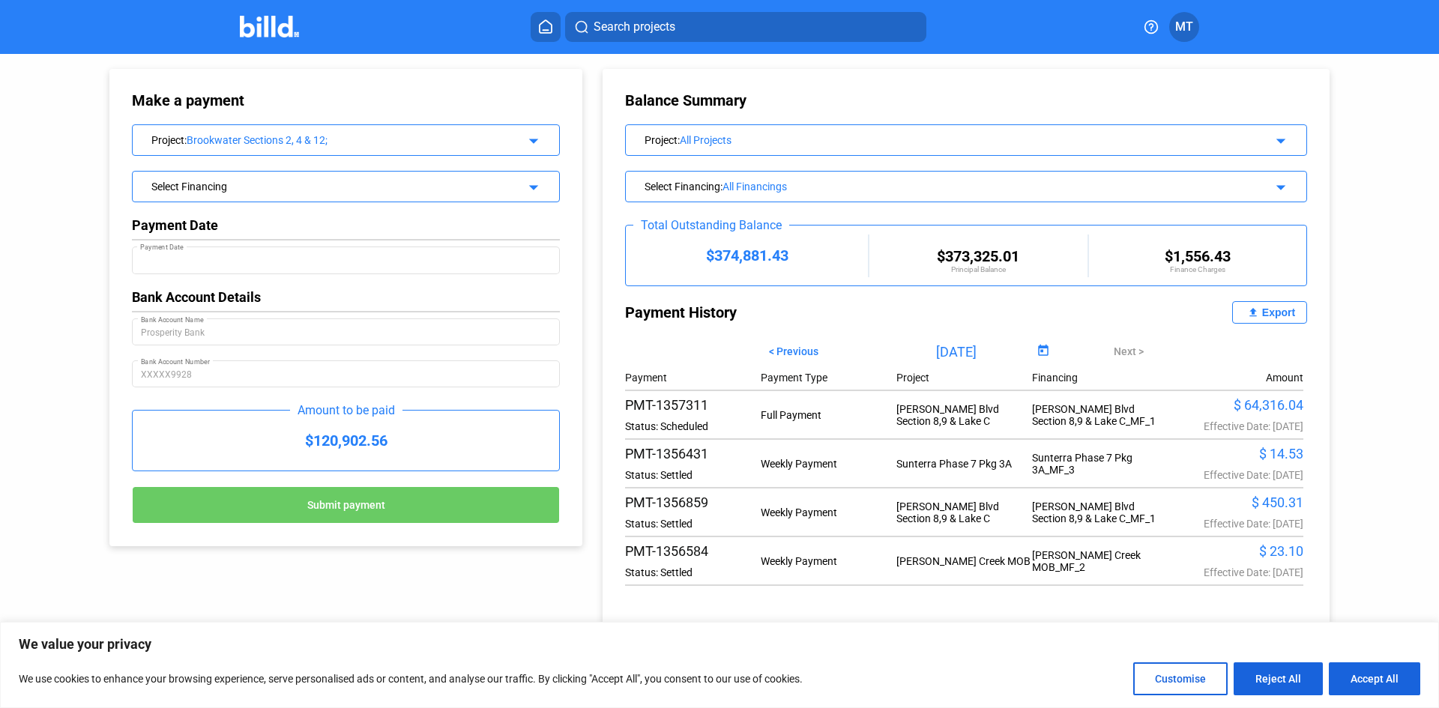
click at [531, 187] on mat-icon "arrow_drop_down" at bounding box center [531, 185] width 18 height 18
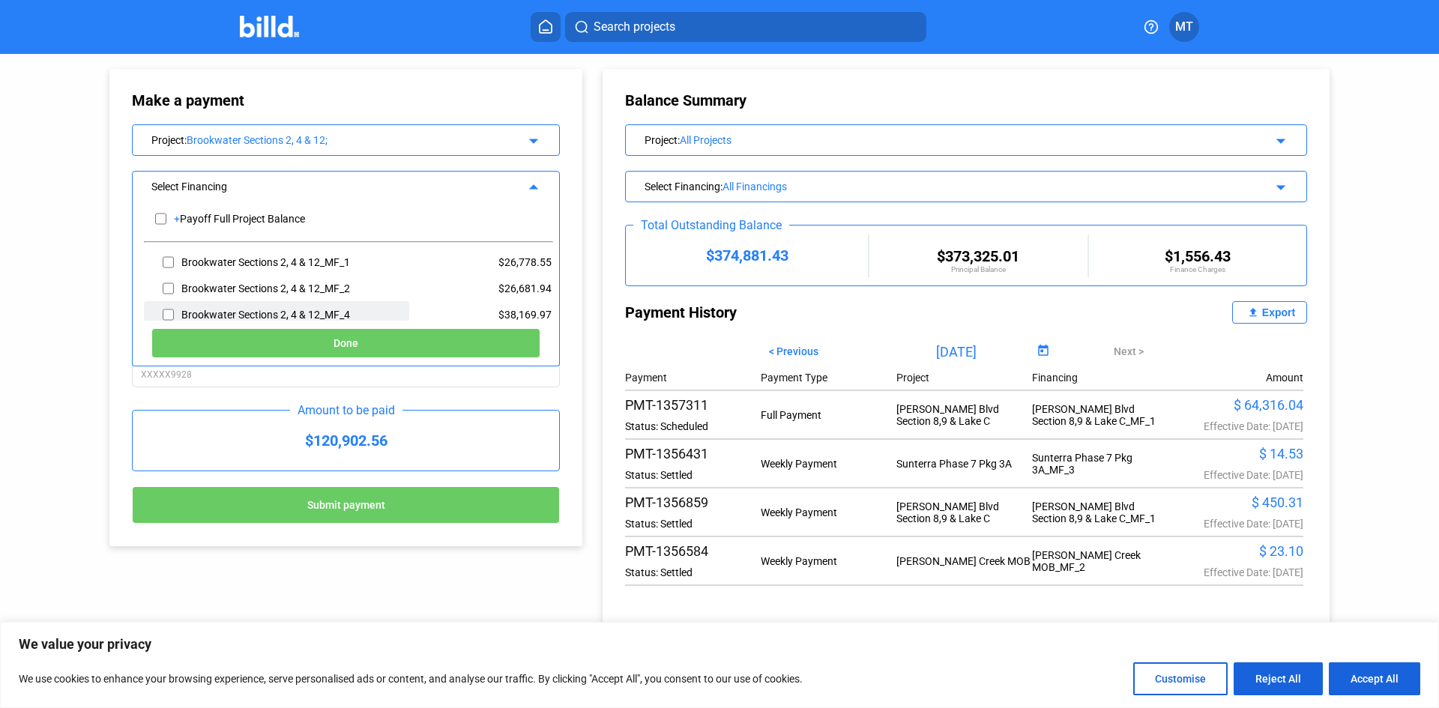
click at [164, 313] on input "checkbox" at bounding box center [168, 314] width 11 height 22
checkbox input "true"
click at [195, 342] on button "Done" at bounding box center [345, 343] width 389 height 30
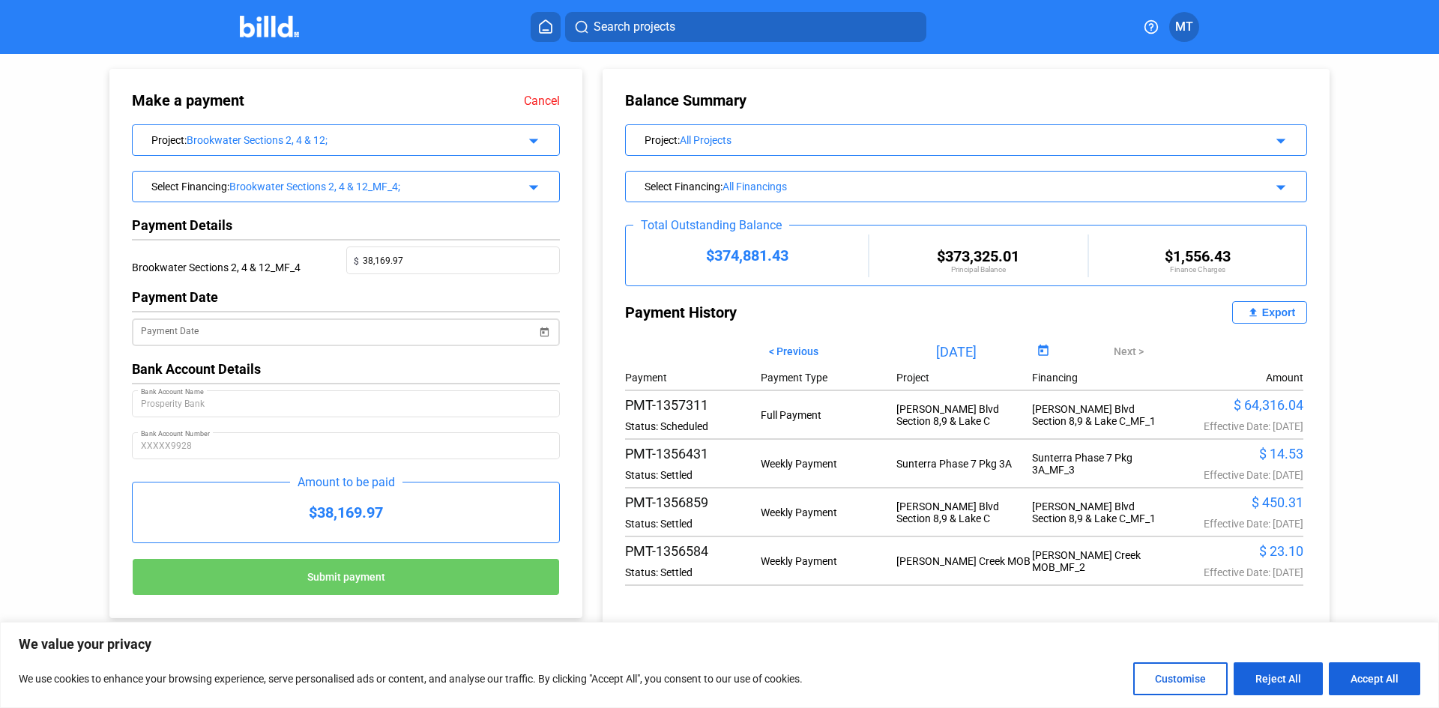
click at [542, 335] on span "Open calendar" at bounding box center [544, 323] width 36 height 36
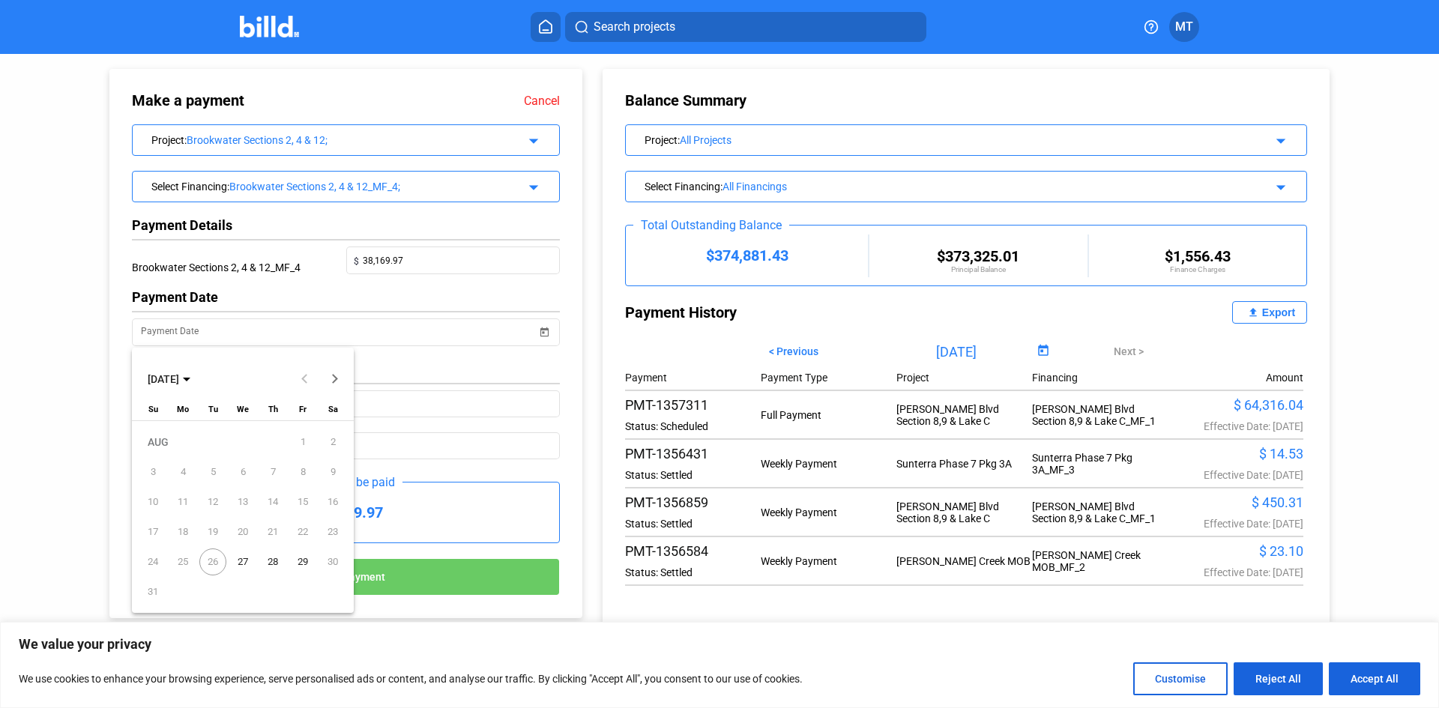
click at [241, 559] on span "27" at bounding box center [242, 562] width 27 height 27
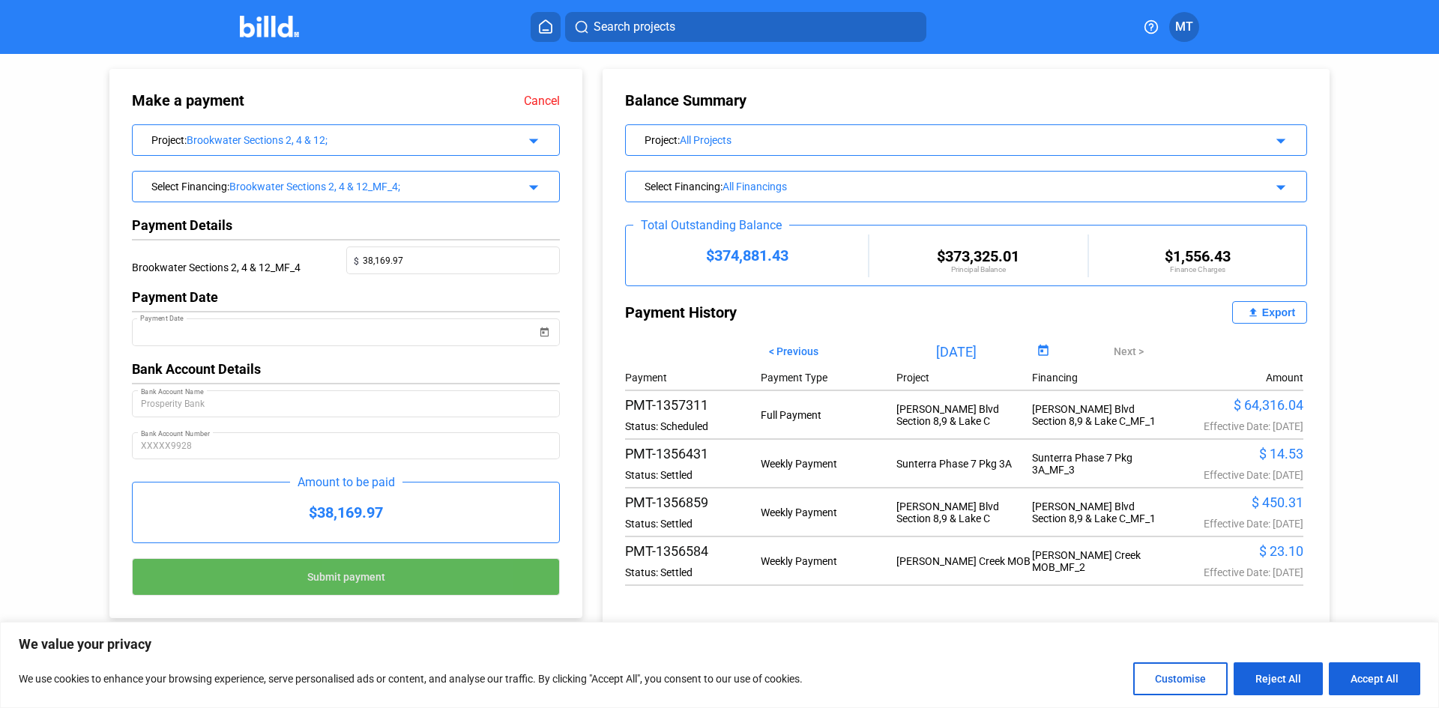
click at [391, 584] on button "Submit payment" at bounding box center [346, 576] width 428 height 37
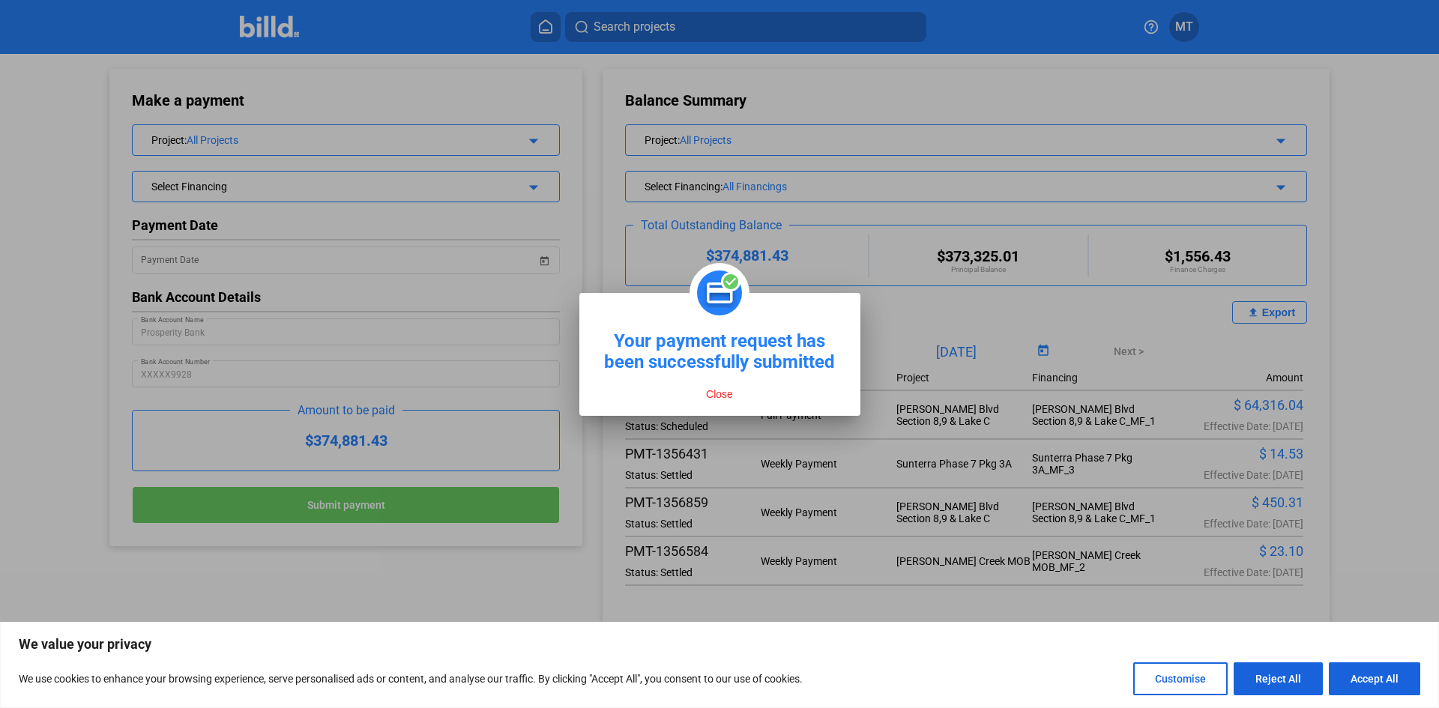
click at [727, 390] on button "Close" at bounding box center [719, 393] width 36 height 13
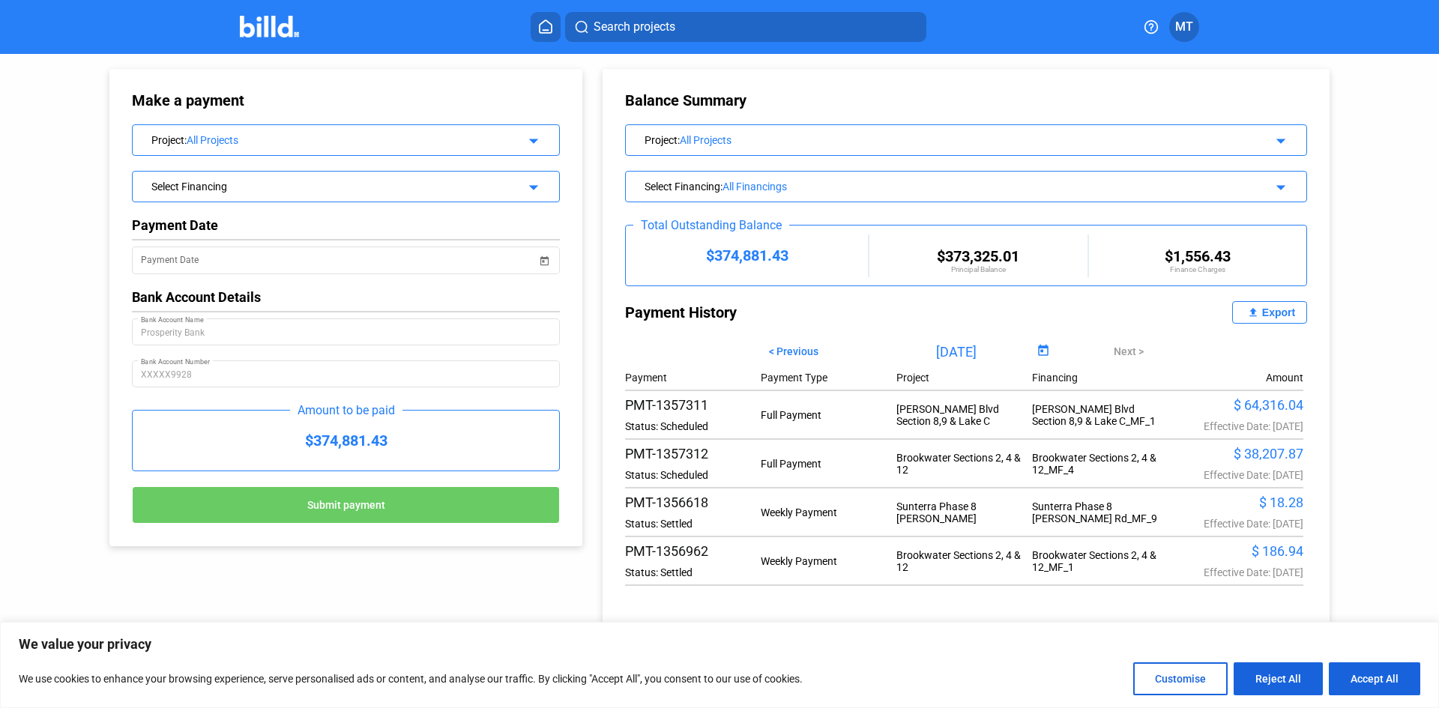
click at [531, 138] on mat-icon "arrow_drop_down" at bounding box center [531, 139] width 18 height 18
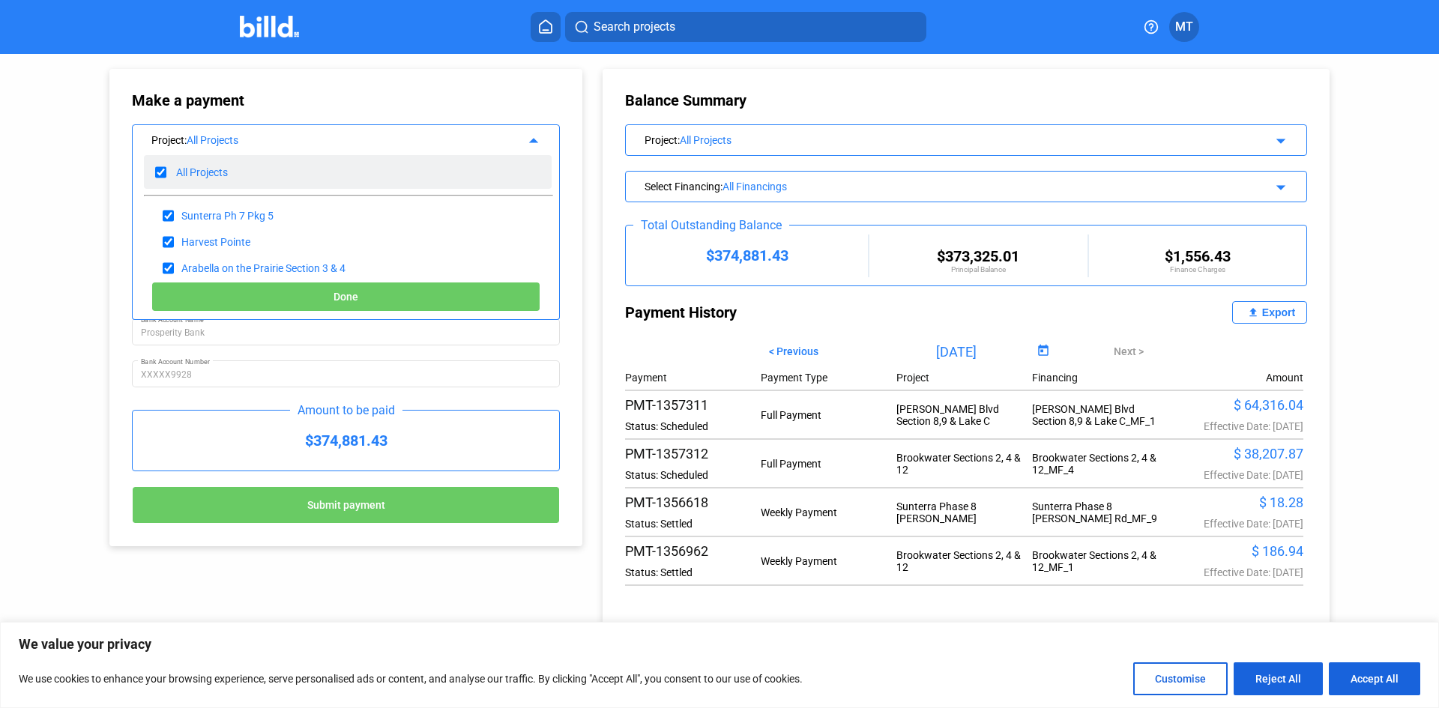
click at [157, 173] on input "checkbox" at bounding box center [160, 172] width 11 height 22
checkbox input "false"
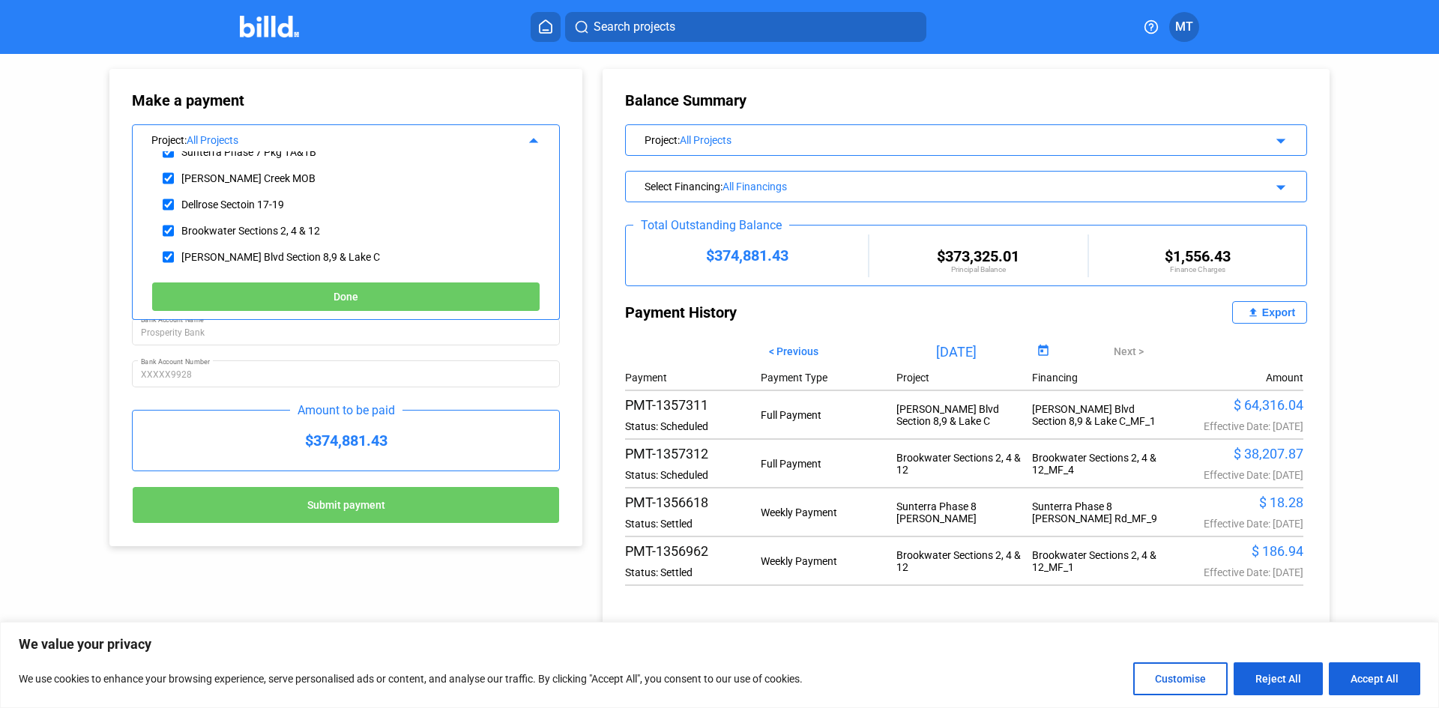
scroll to position [375, 0]
click at [169, 231] on input "checkbox" at bounding box center [168, 234] width 11 height 22
checkbox input "true"
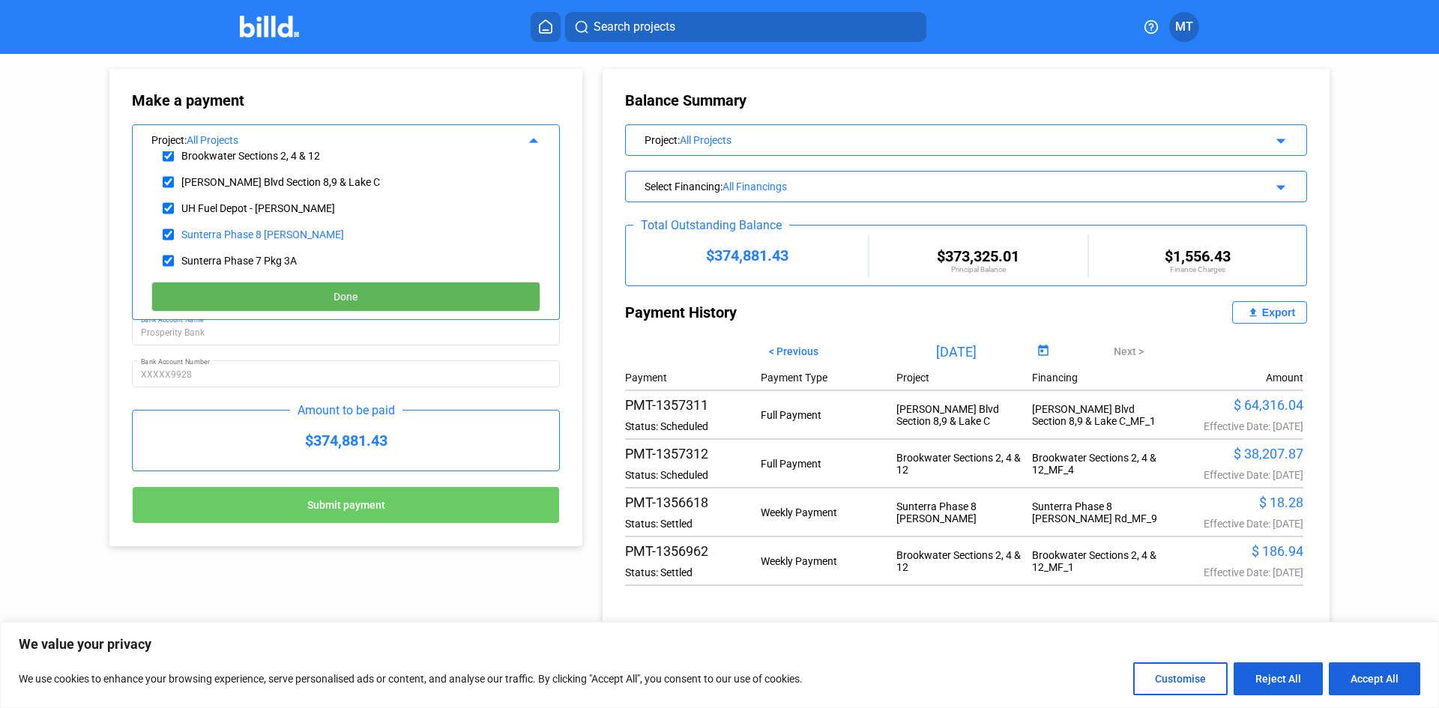
click at [246, 288] on button "Done" at bounding box center [345, 297] width 389 height 30
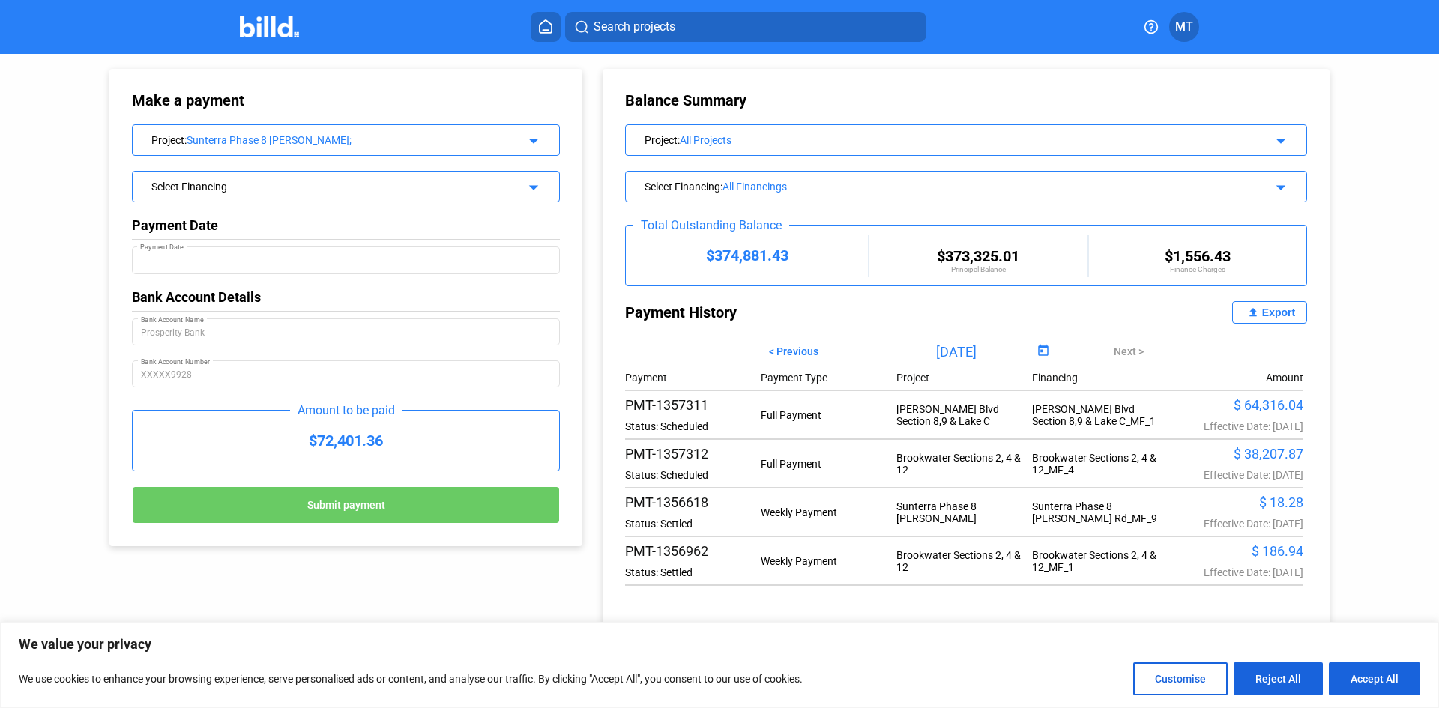
click at [510, 198] on div "Select Financing arrow_drop_down" at bounding box center [346, 186] width 428 height 31
click at [533, 192] on mat-icon "arrow_drop_down" at bounding box center [531, 185] width 18 height 18
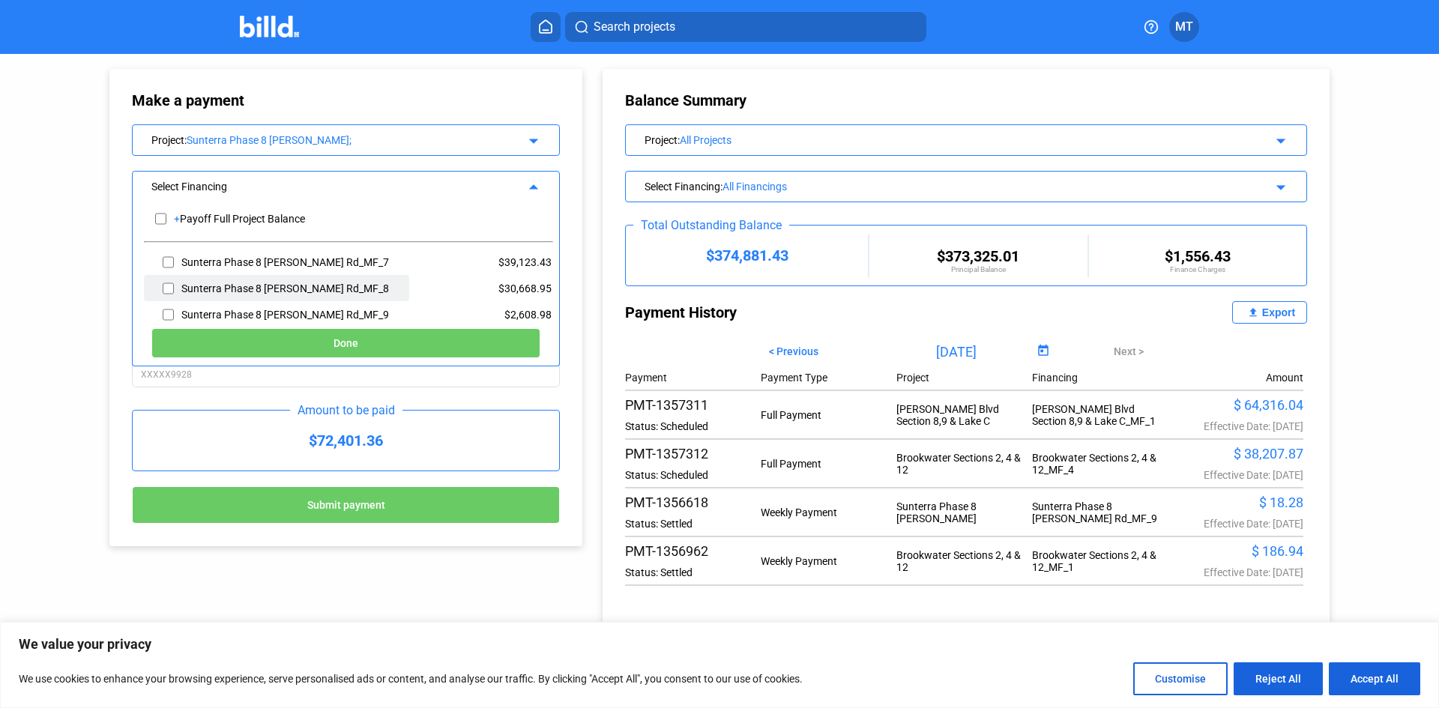
click at [171, 288] on input "checkbox" at bounding box center [168, 288] width 11 height 22
checkbox input "true"
click at [316, 343] on button "Done" at bounding box center [345, 343] width 389 height 30
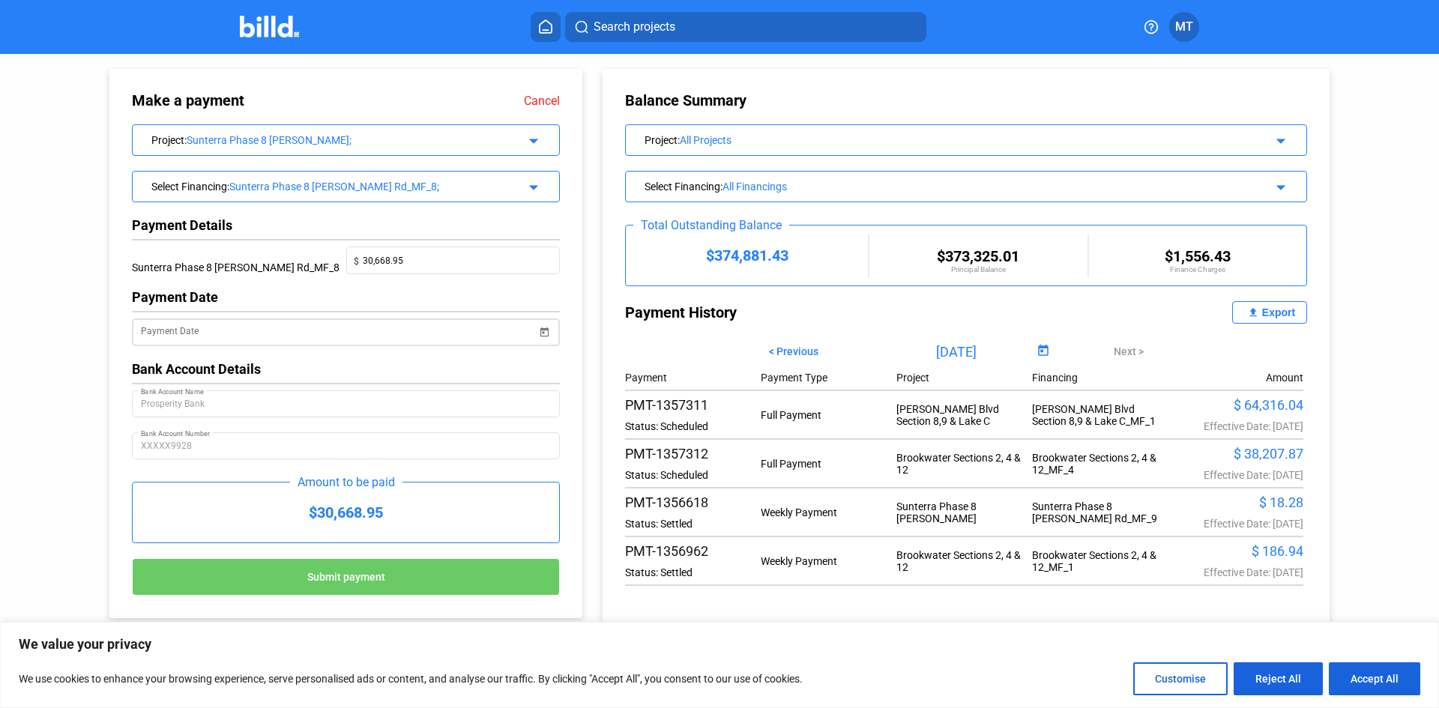
click at [550, 335] on span "Open calendar" at bounding box center [544, 323] width 36 height 36
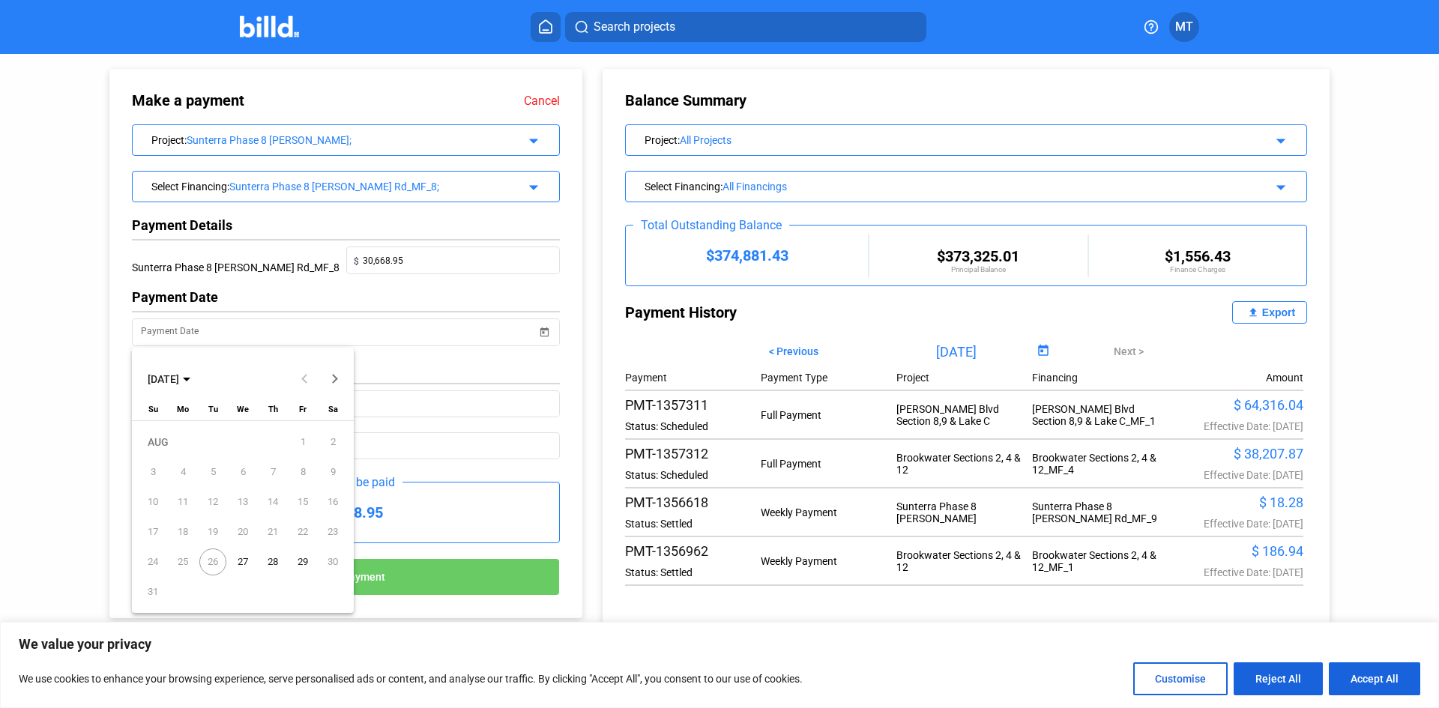
click at [247, 566] on span "27" at bounding box center [242, 562] width 27 height 27
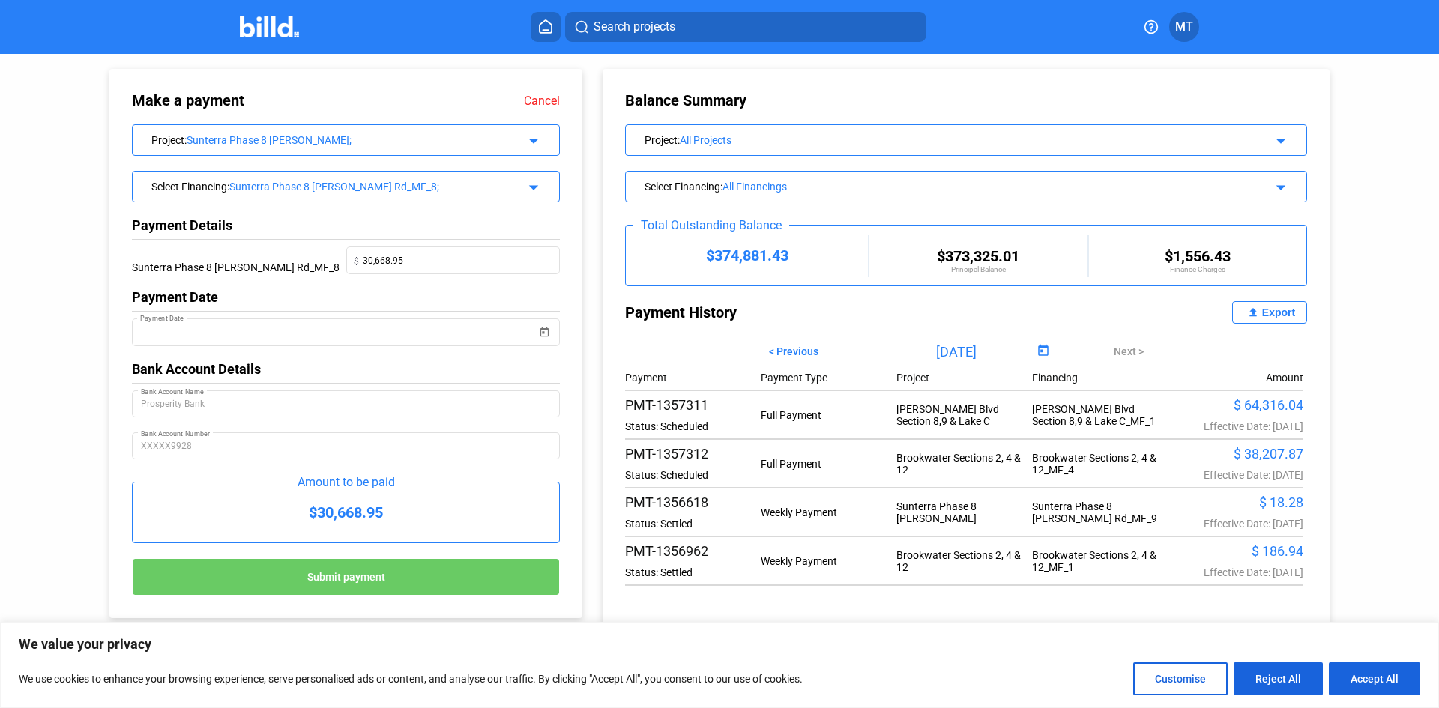
click at [385, 581] on button "Submit payment" at bounding box center [346, 576] width 428 height 37
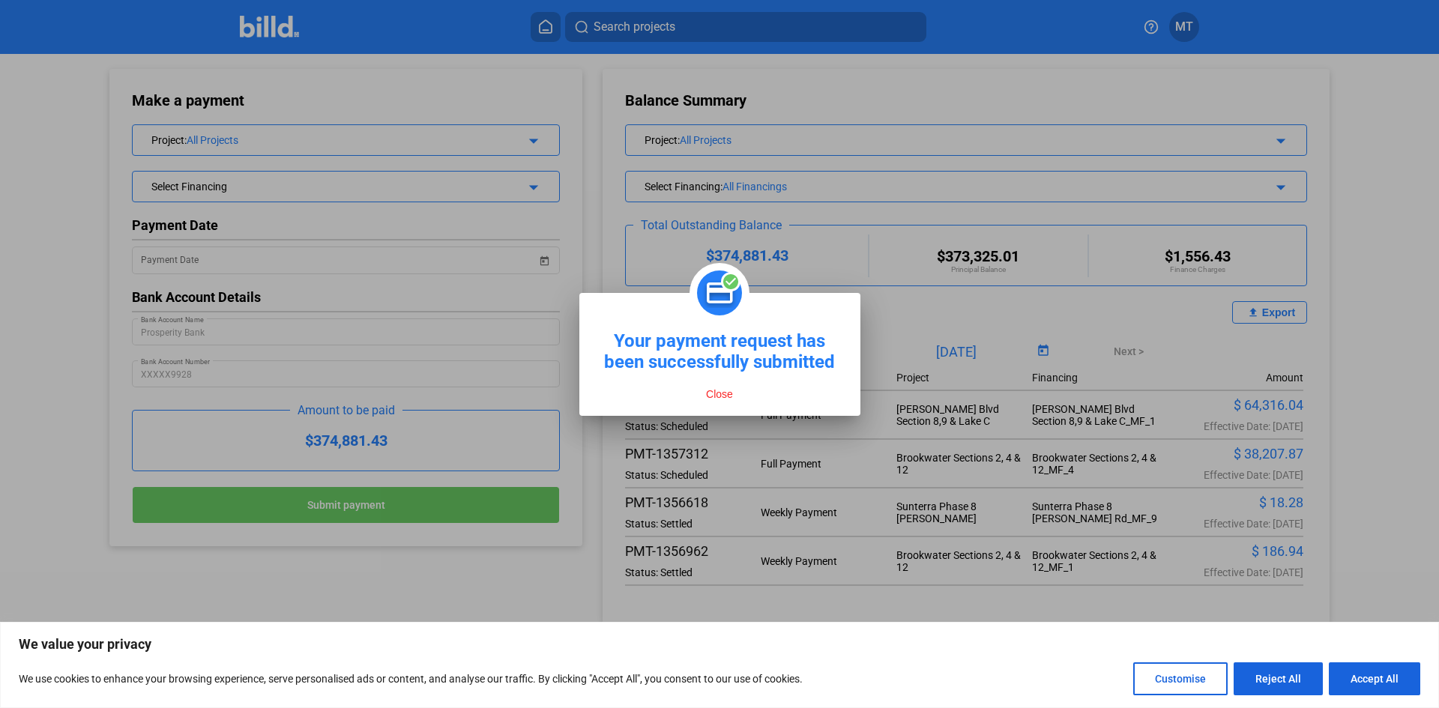
click at [722, 393] on button "Close" at bounding box center [719, 393] width 36 height 13
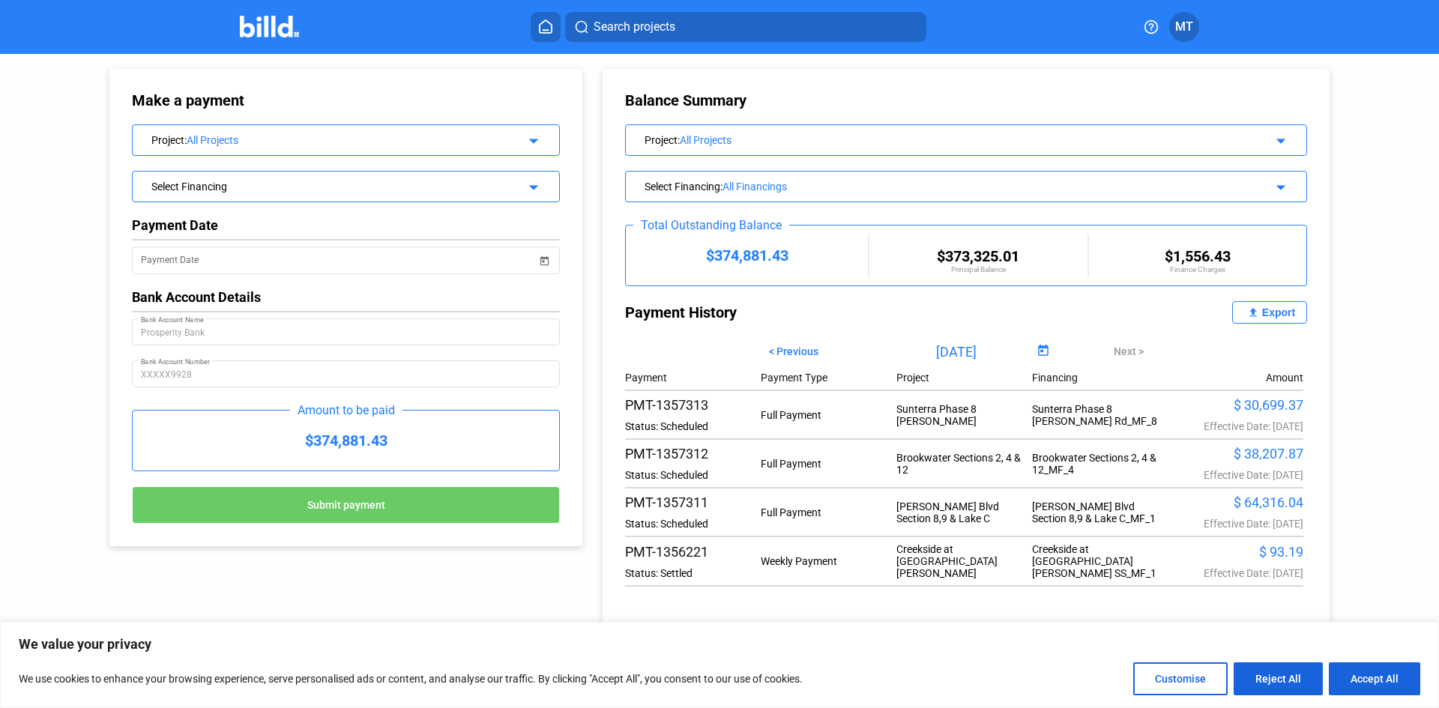
click at [525, 141] on mat-icon "arrow_drop_down" at bounding box center [531, 139] width 18 height 18
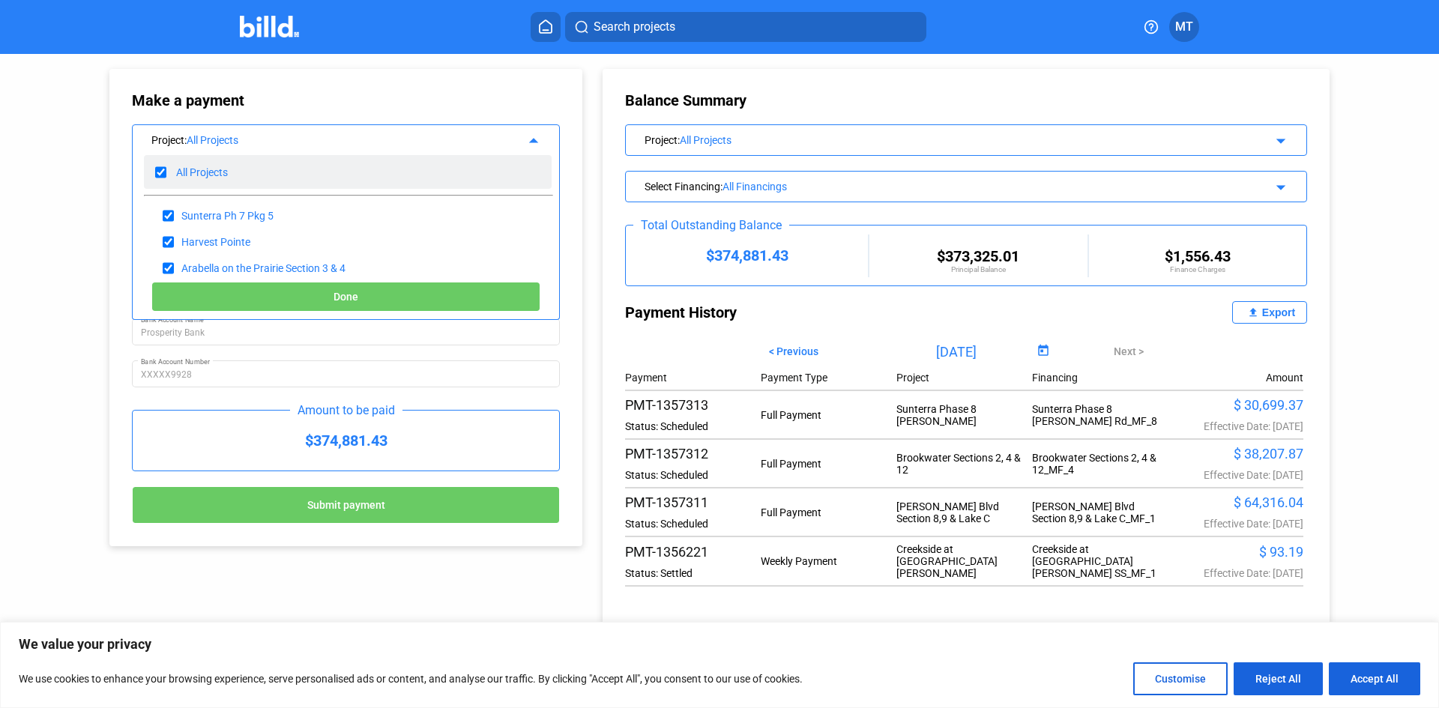
click at [157, 172] on input "checkbox" at bounding box center [160, 172] width 11 height 22
checkbox input "false"
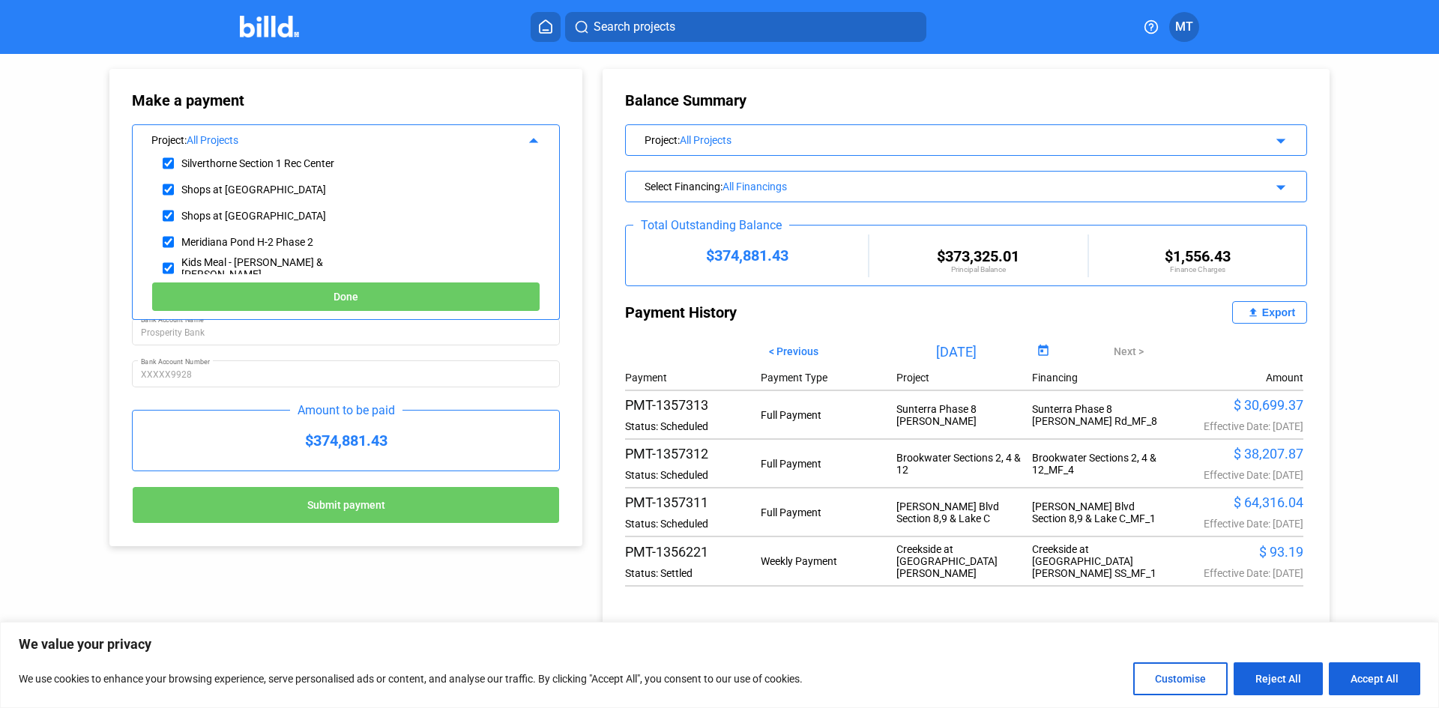
scroll to position [525, 0]
click at [168, 212] on input "checkbox" at bounding box center [168, 216] width 11 height 22
checkbox input "true"
click at [239, 297] on button "Done" at bounding box center [345, 297] width 389 height 30
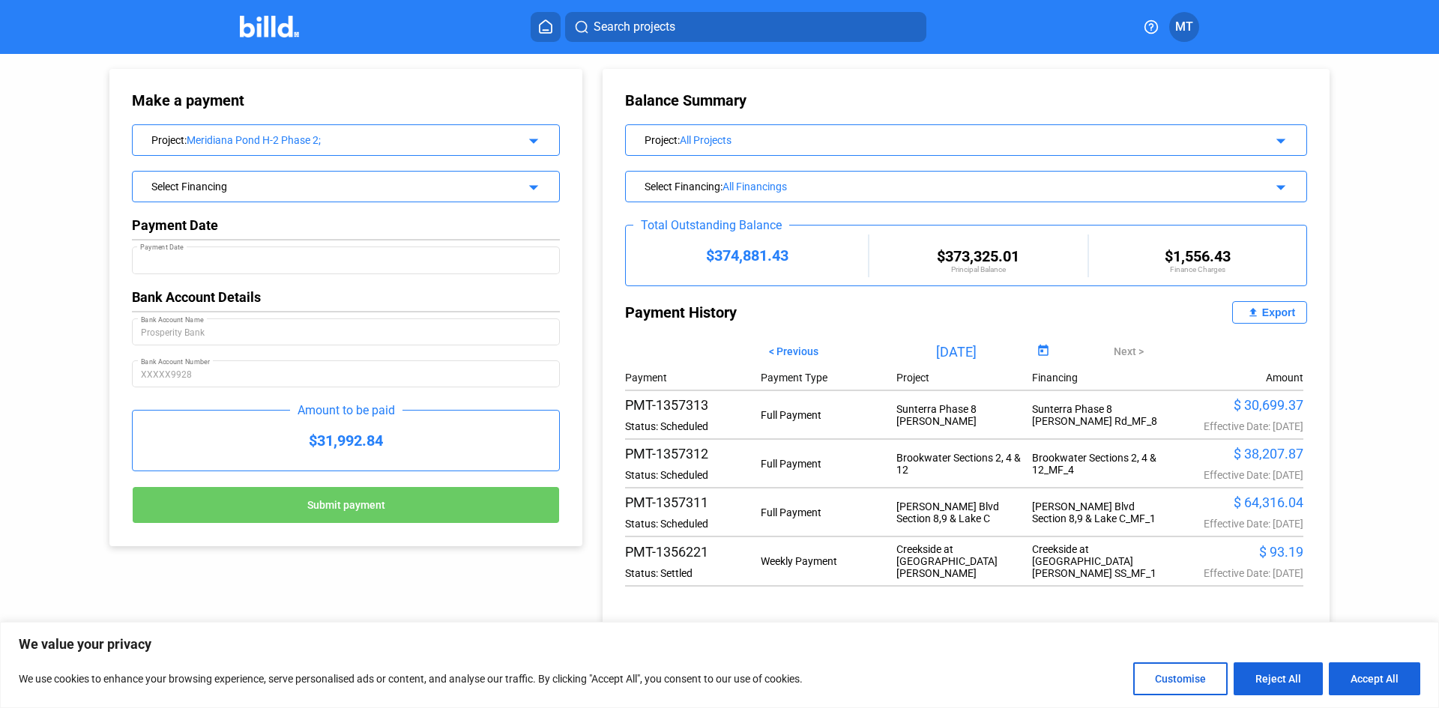
click at [528, 190] on mat-icon "arrow_drop_down" at bounding box center [531, 185] width 18 height 18
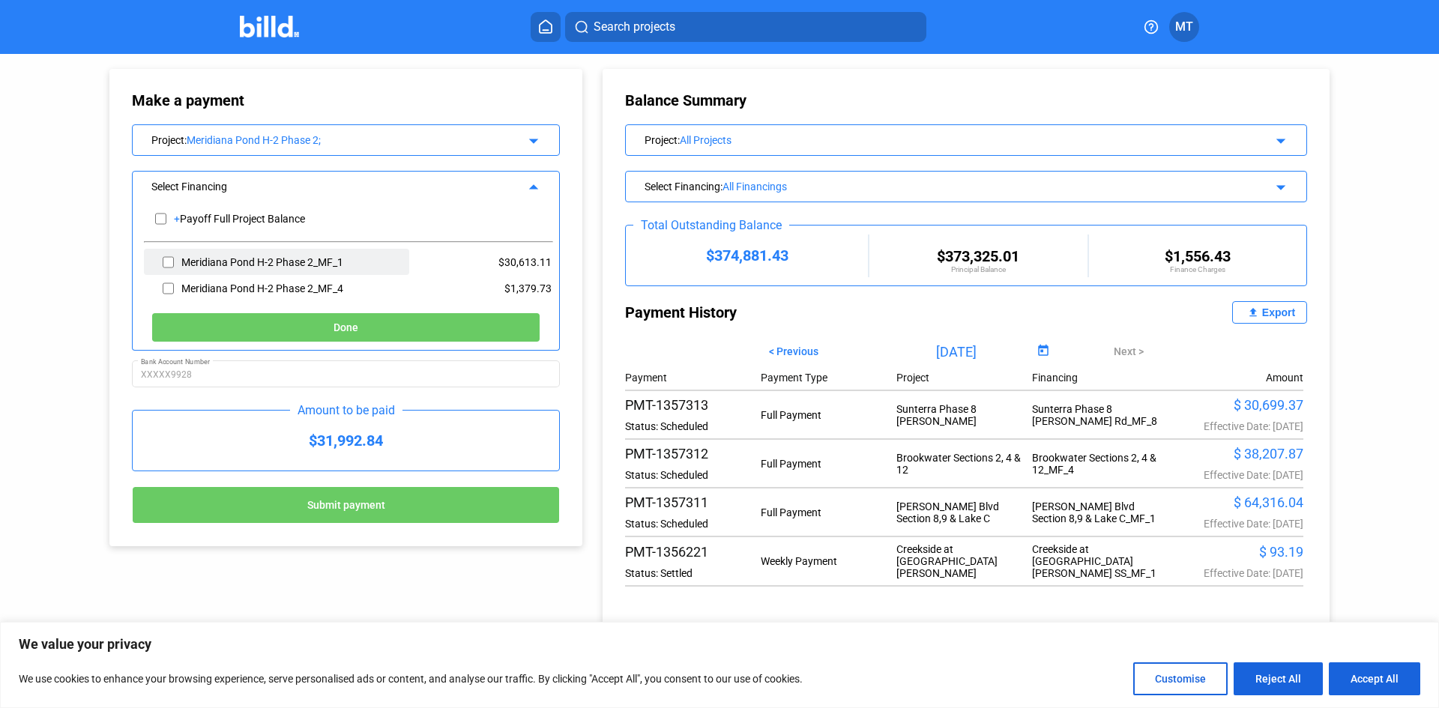
click at [167, 261] on input "checkbox" at bounding box center [168, 262] width 11 height 22
checkbox input "true"
click at [225, 330] on button "Done" at bounding box center [345, 327] width 389 height 30
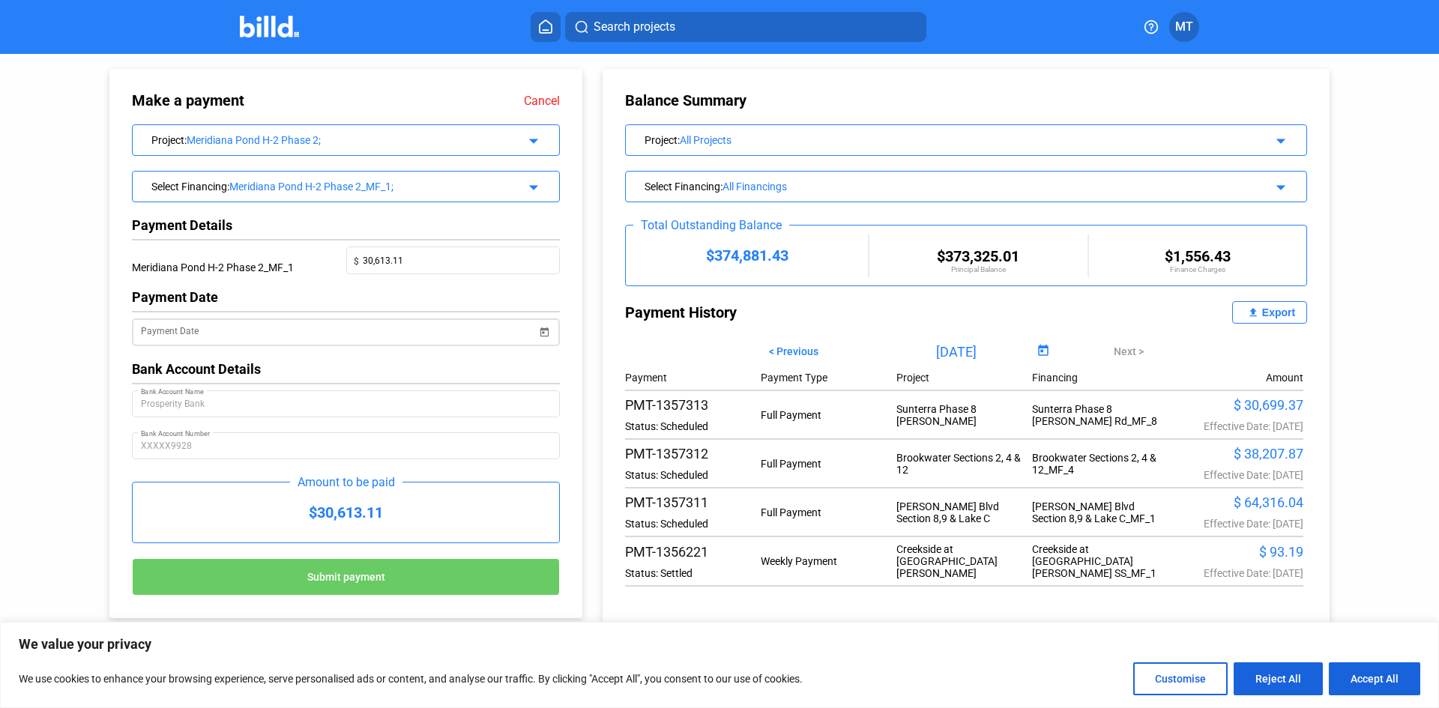
click at [546, 338] on span "Open calendar" at bounding box center [544, 323] width 36 height 36
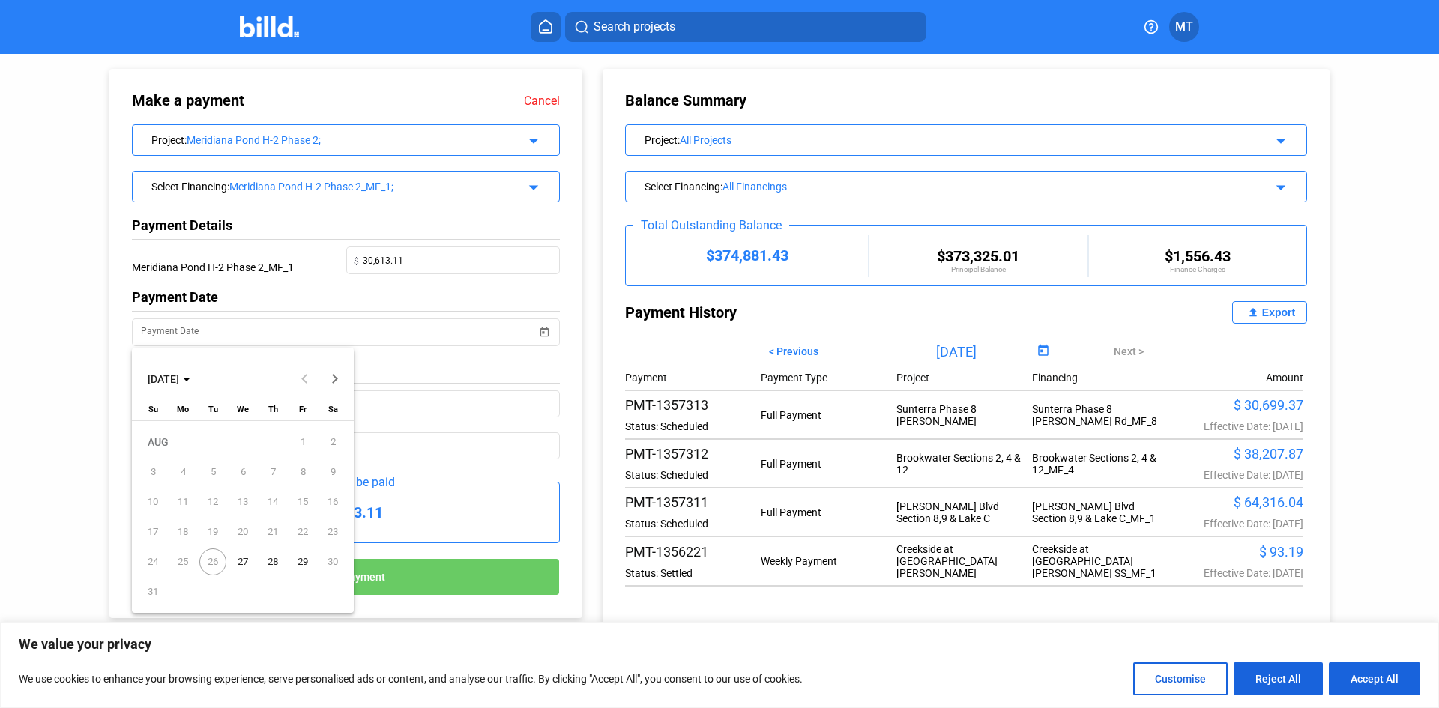
click at [241, 564] on span "27" at bounding box center [242, 562] width 27 height 27
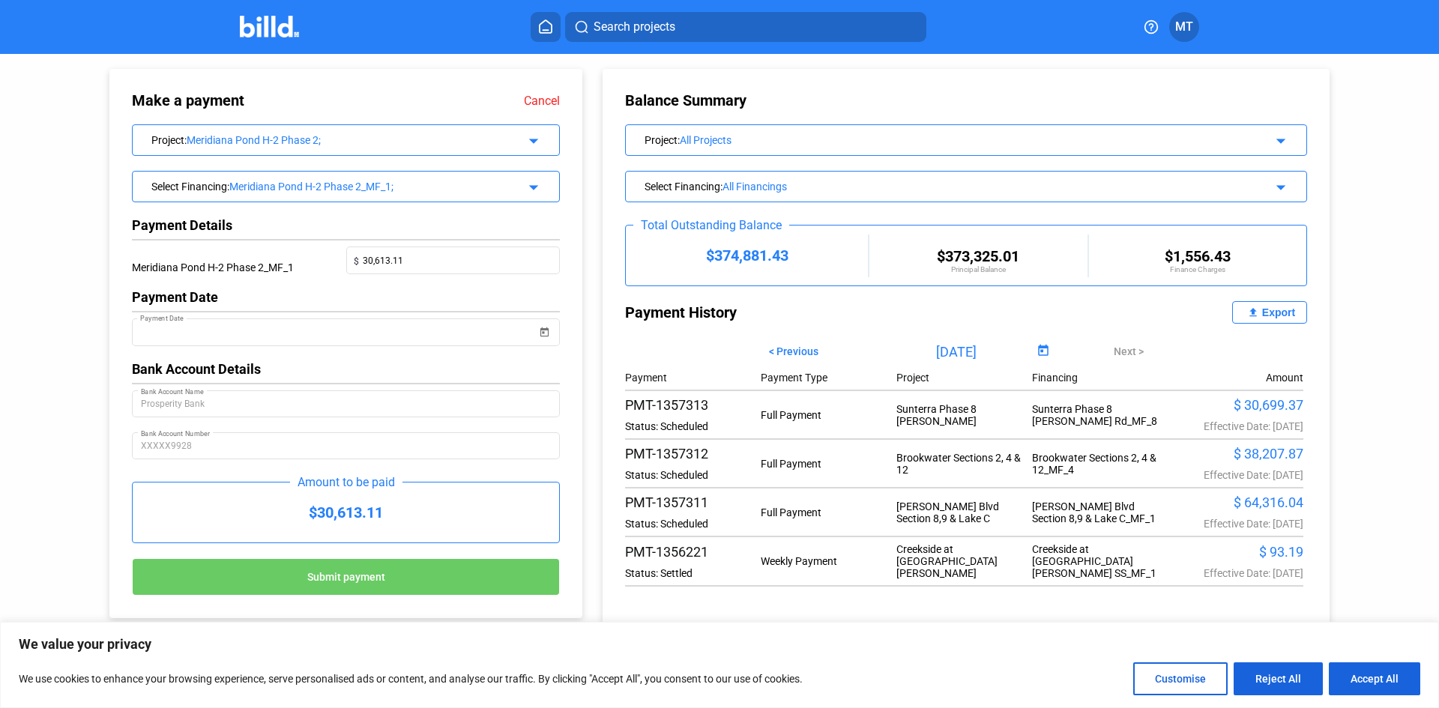
click at [402, 579] on button "Submit payment" at bounding box center [346, 576] width 428 height 37
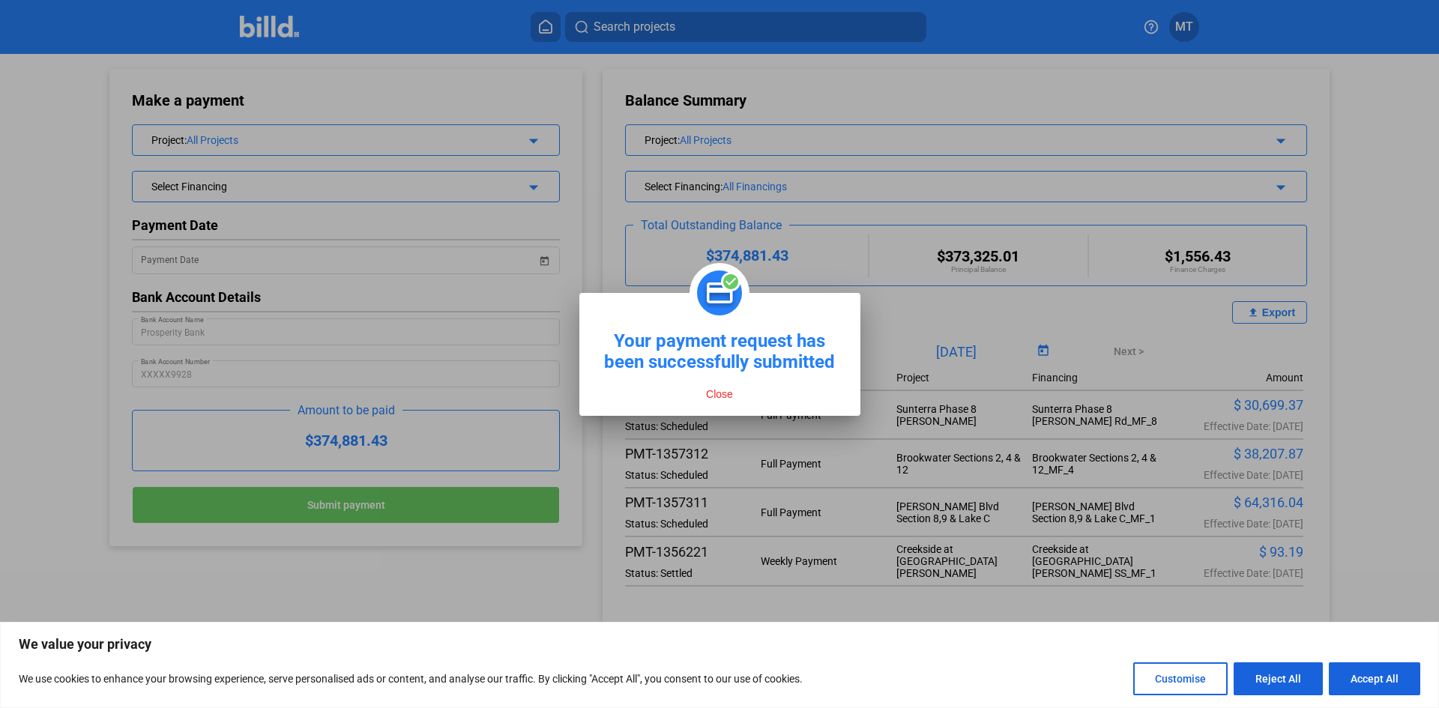
click at [733, 399] on button "Close" at bounding box center [719, 393] width 36 height 13
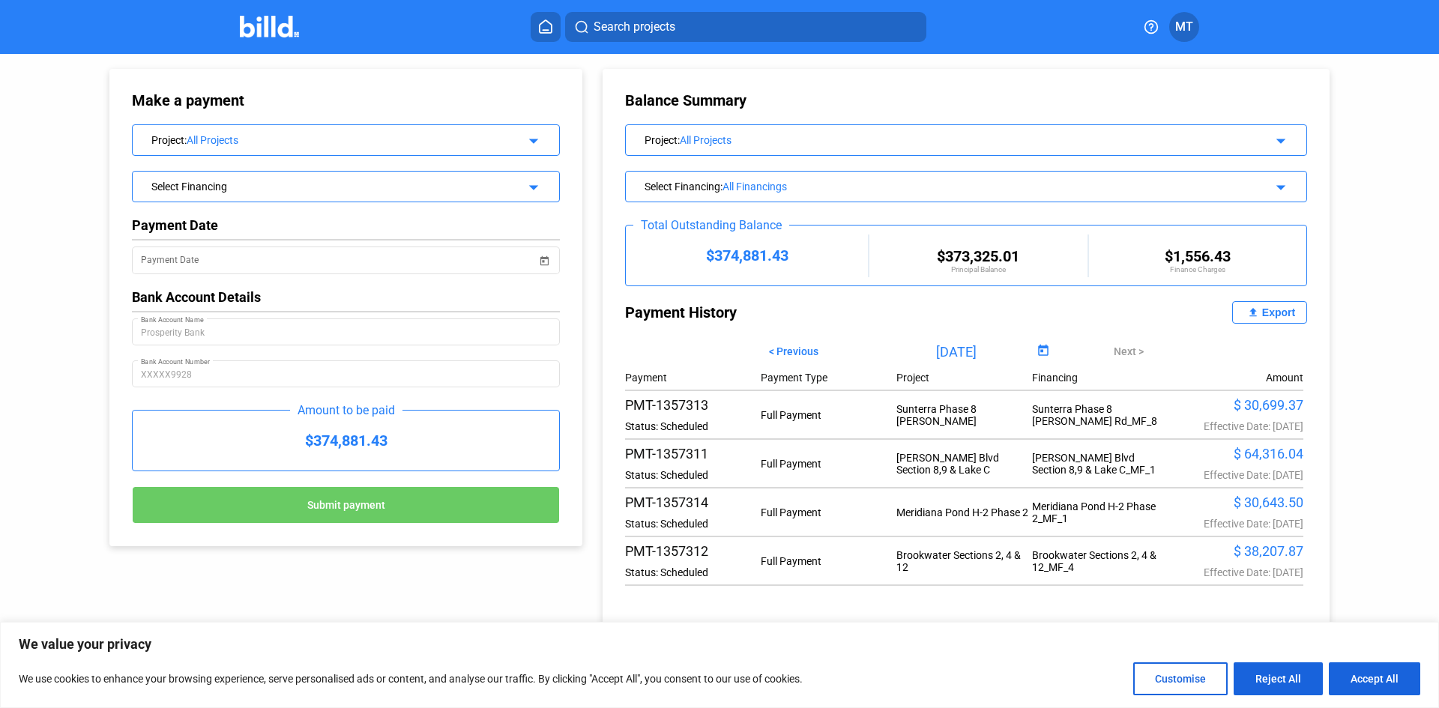
click at [537, 137] on mat-icon "arrow_drop_down" at bounding box center [531, 139] width 18 height 18
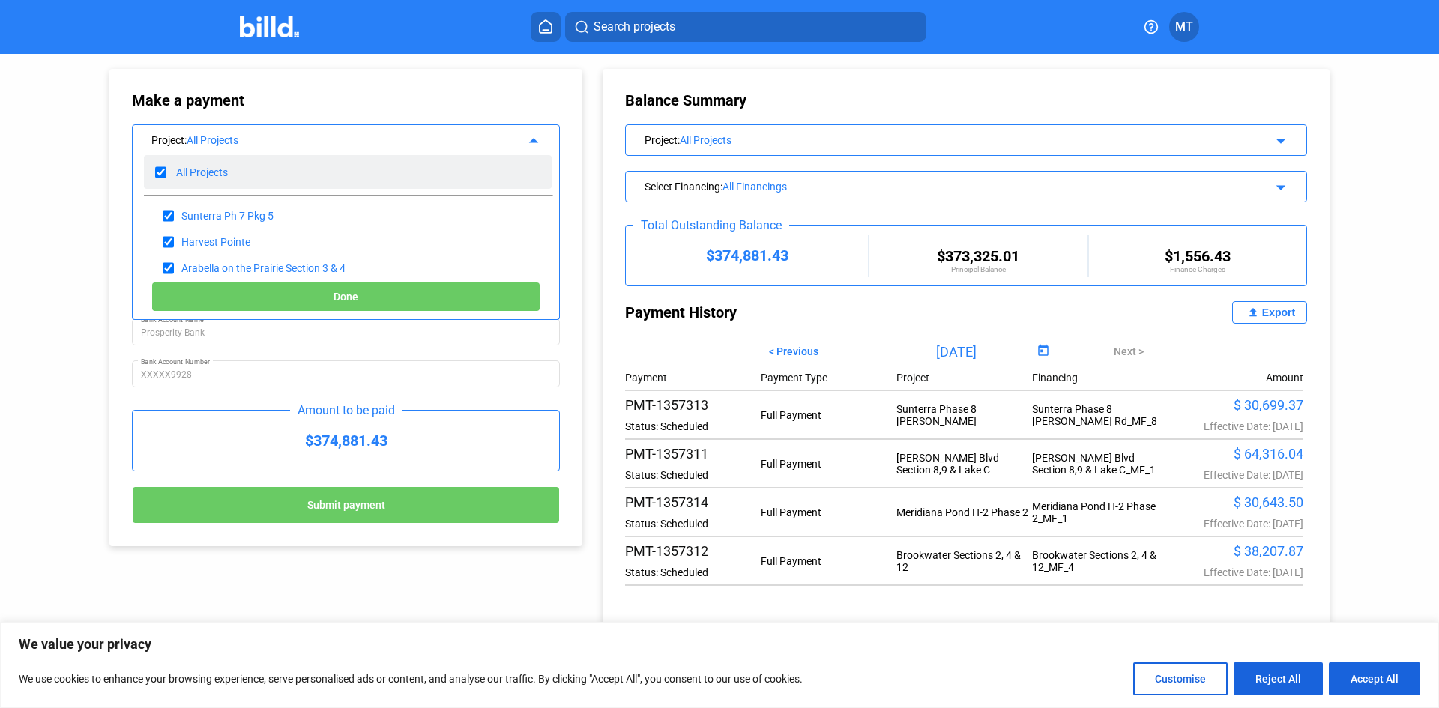
click at [159, 172] on input "checkbox" at bounding box center [160, 172] width 11 height 22
checkbox input "false"
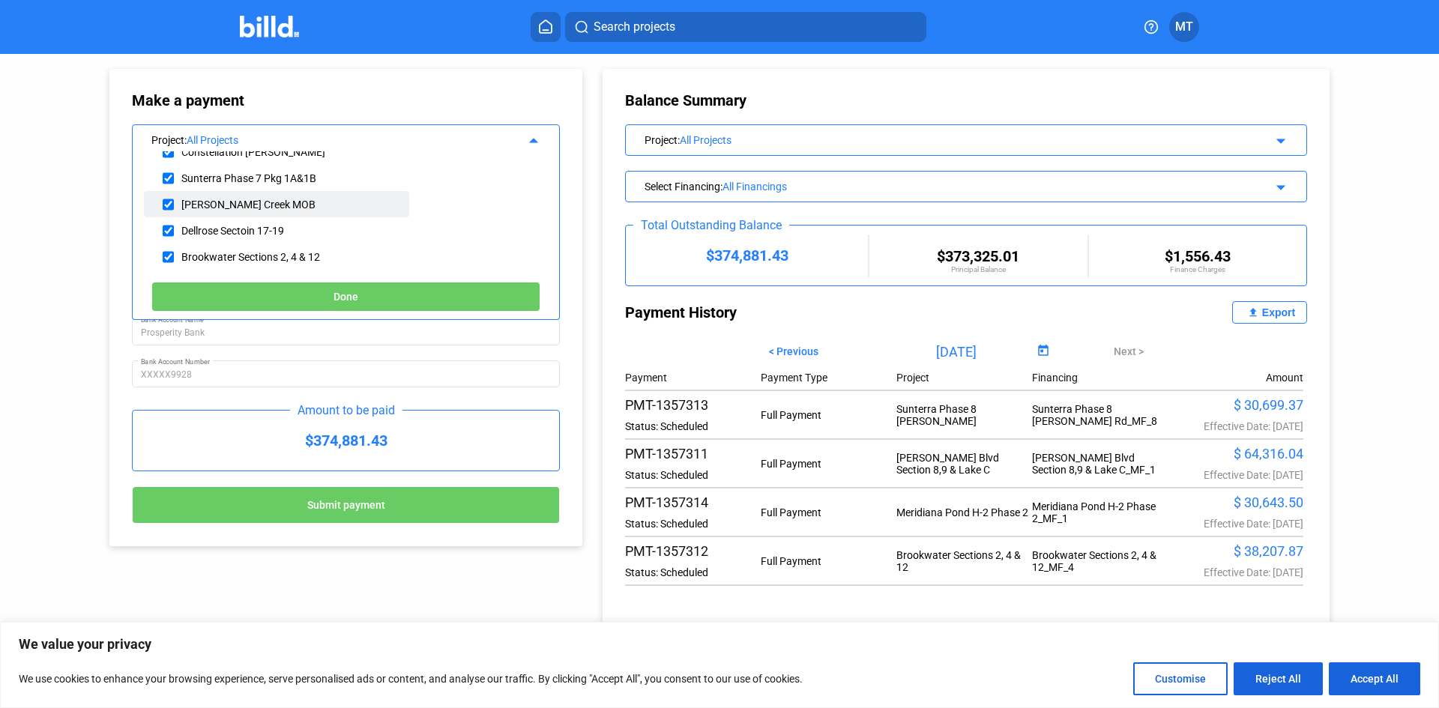
scroll to position [300, 0]
click at [169, 229] on input "checkbox" at bounding box center [168, 231] width 11 height 22
checkbox input "true"
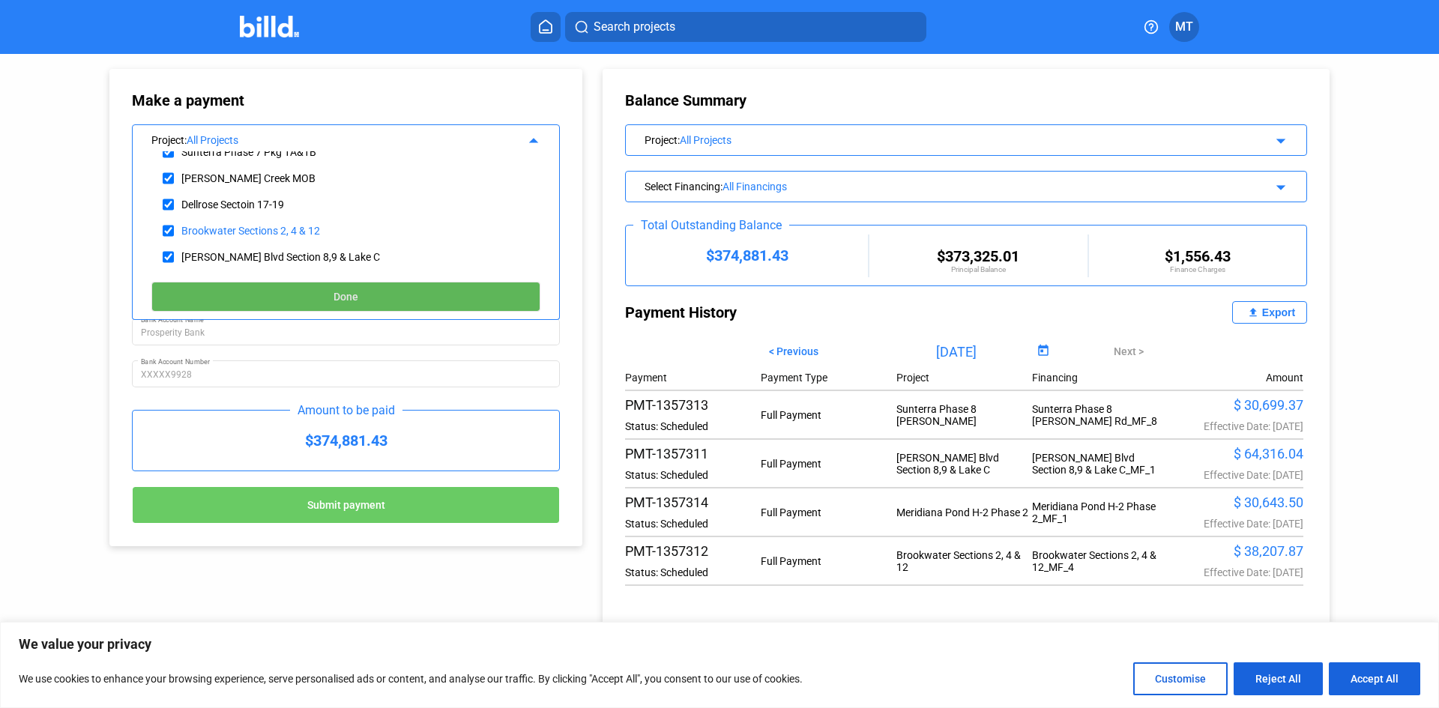
click at [206, 289] on button "Done" at bounding box center [345, 297] width 389 height 30
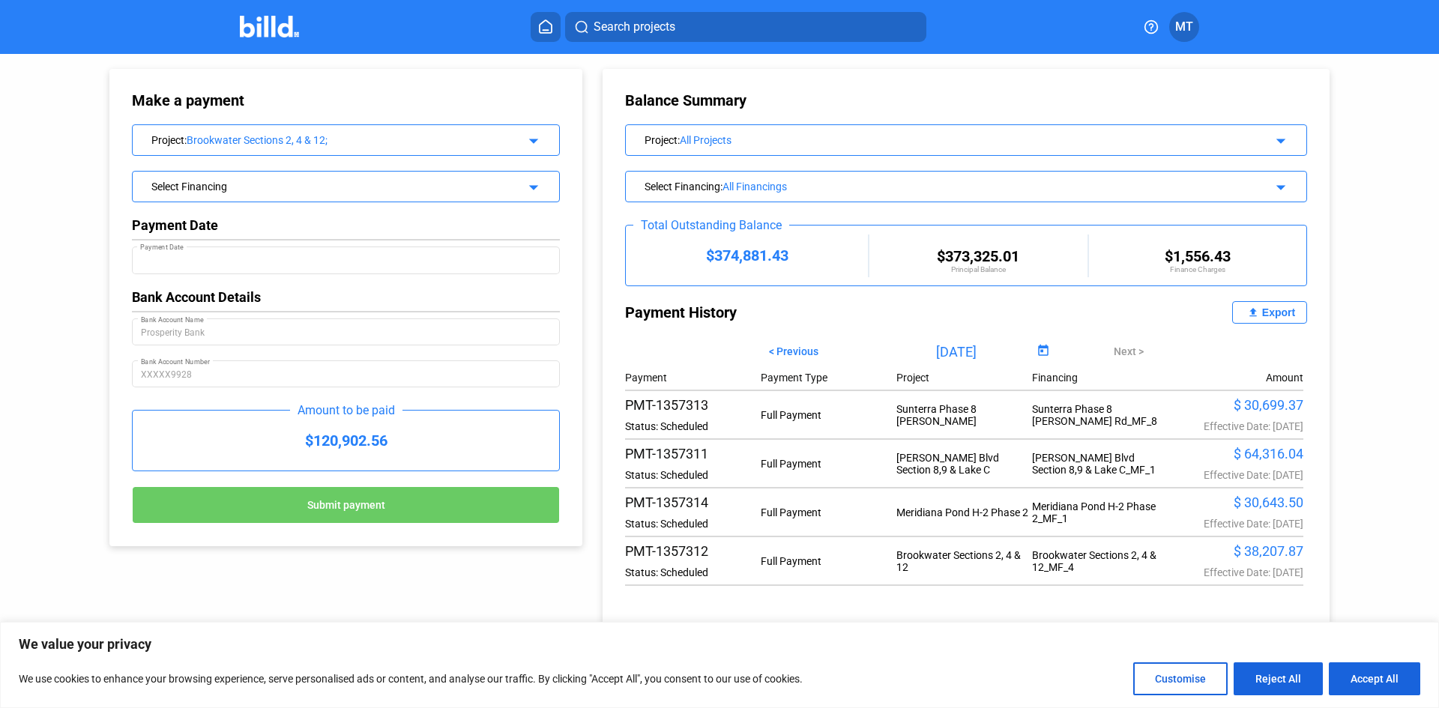
click at [532, 184] on mat-icon "arrow_drop_down" at bounding box center [531, 185] width 18 height 18
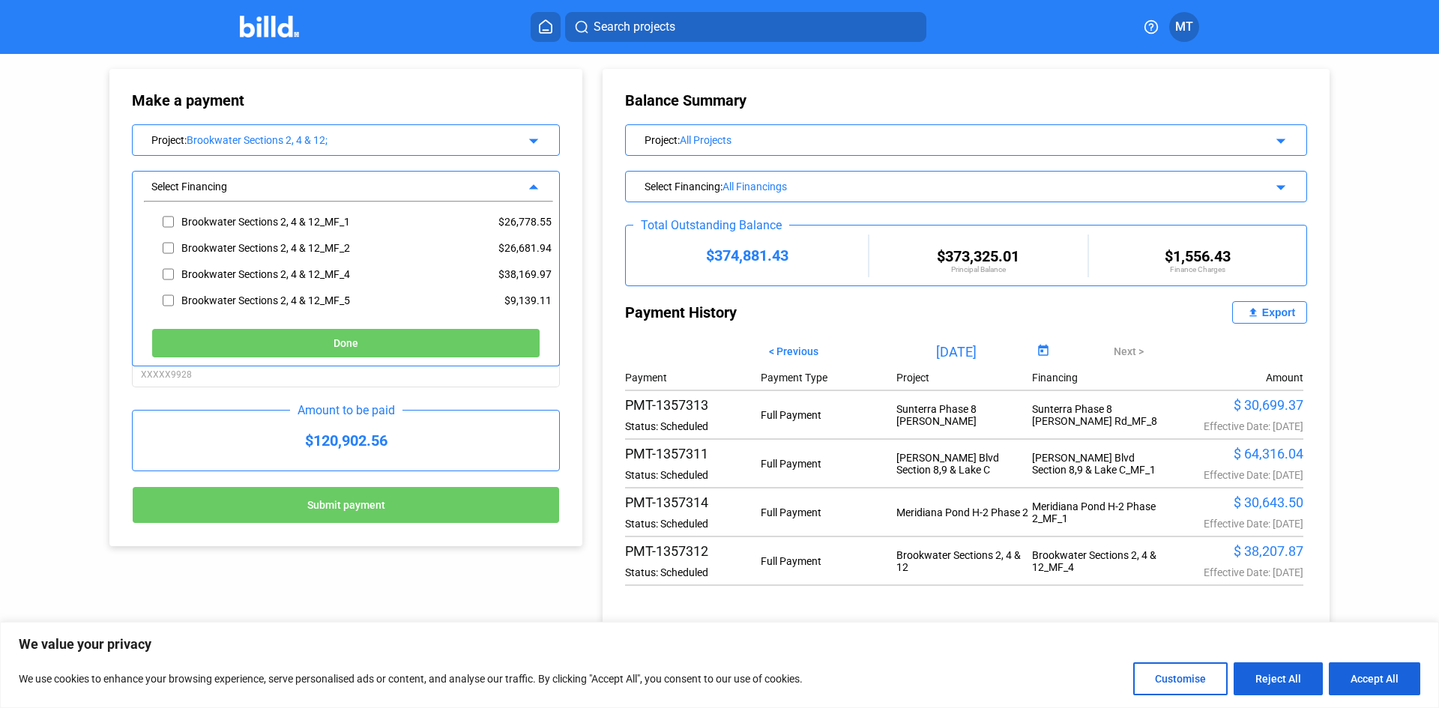
scroll to position [63, 0]
click at [166, 276] on input "checkbox" at bounding box center [168, 278] width 11 height 22
checkbox input "true"
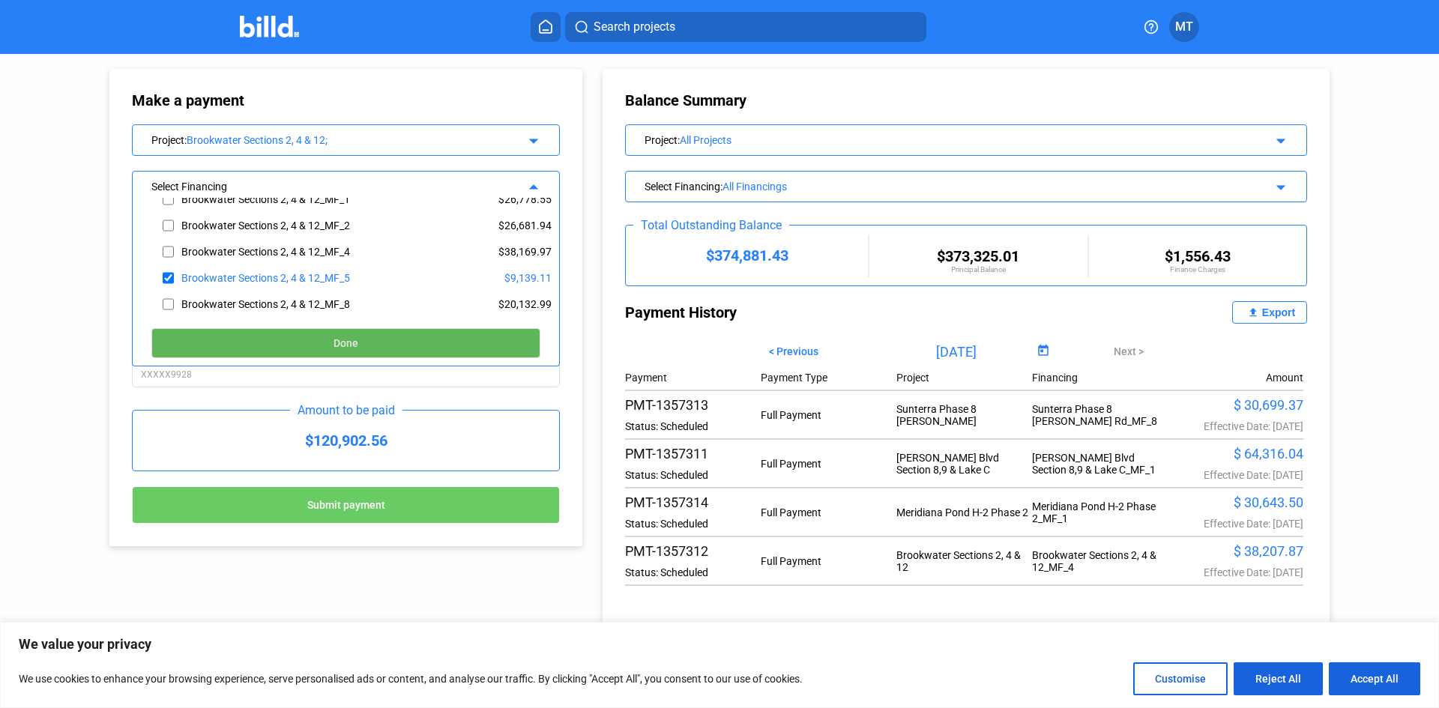
click at [237, 343] on button "Done" at bounding box center [345, 343] width 389 height 30
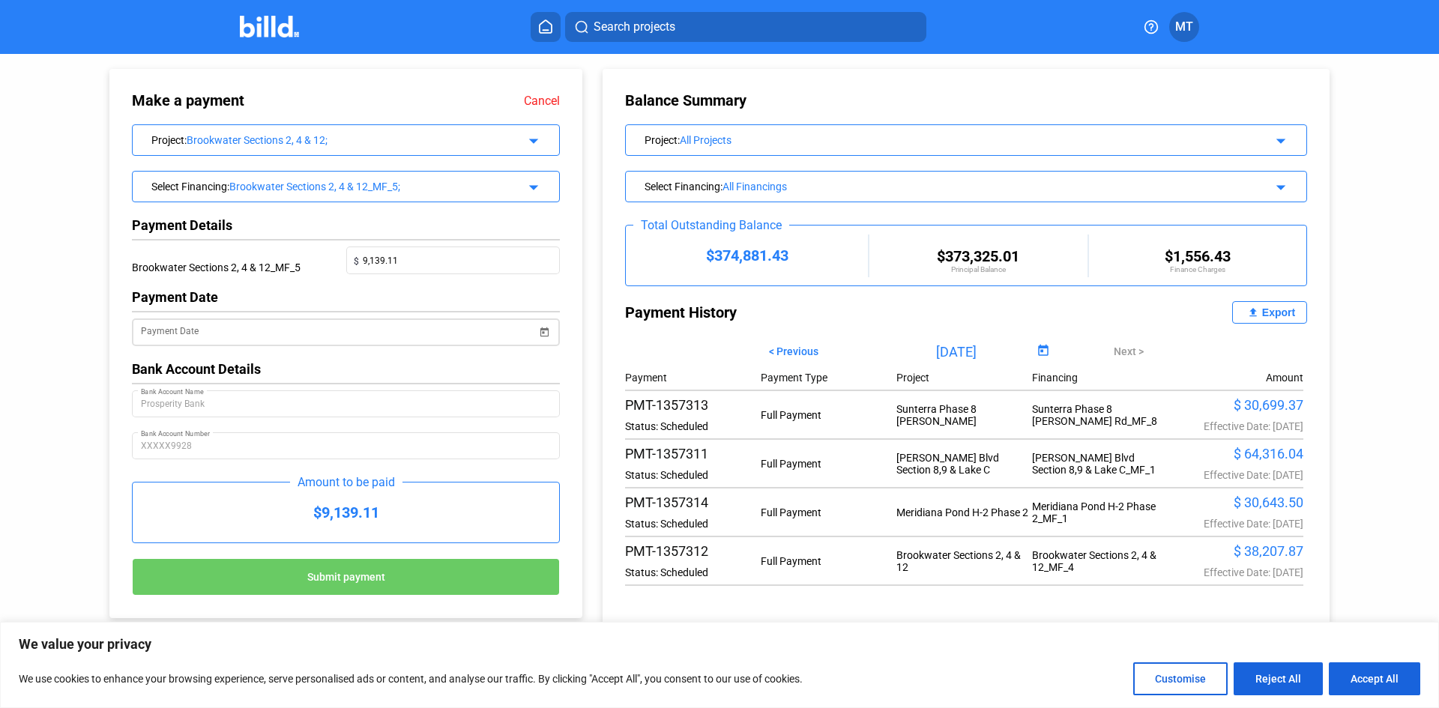
click at [543, 335] on span "Open calendar" at bounding box center [544, 323] width 36 height 36
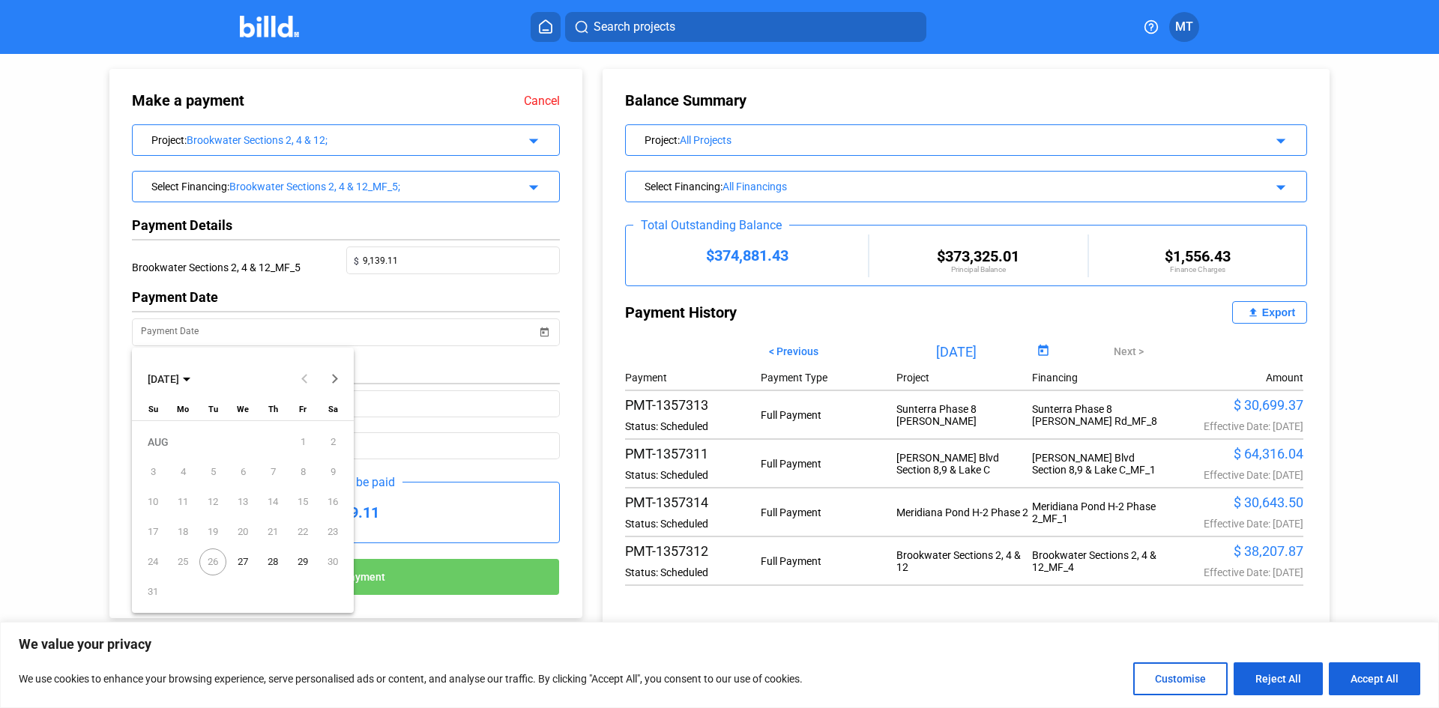
click at [238, 563] on span "27" at bounding box center [242, 562] width 27 height 27
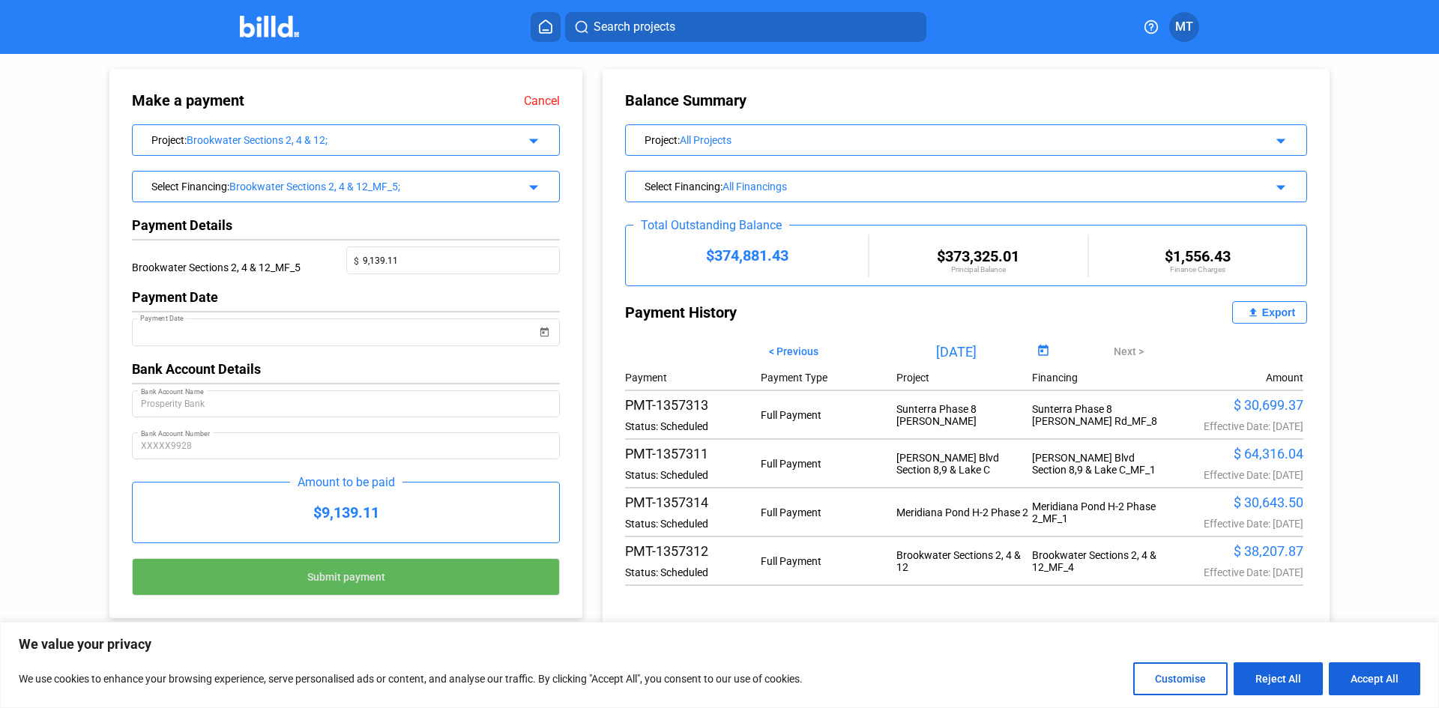
click at [360, 583] on span "Submit payment" at bounding box center [346, 577] width 78 height 12
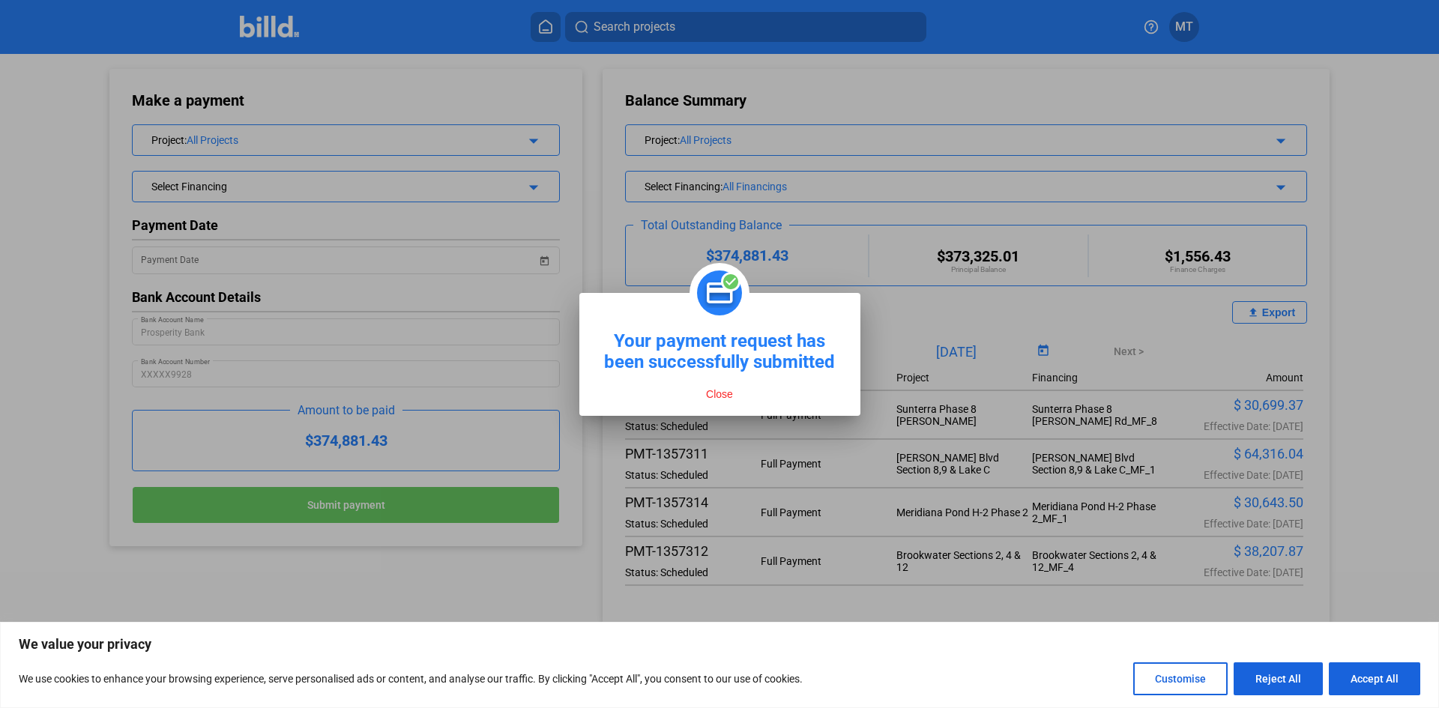
click at [719, 392] on button "Close" at bounding box center [719, 393] width 36 height 13
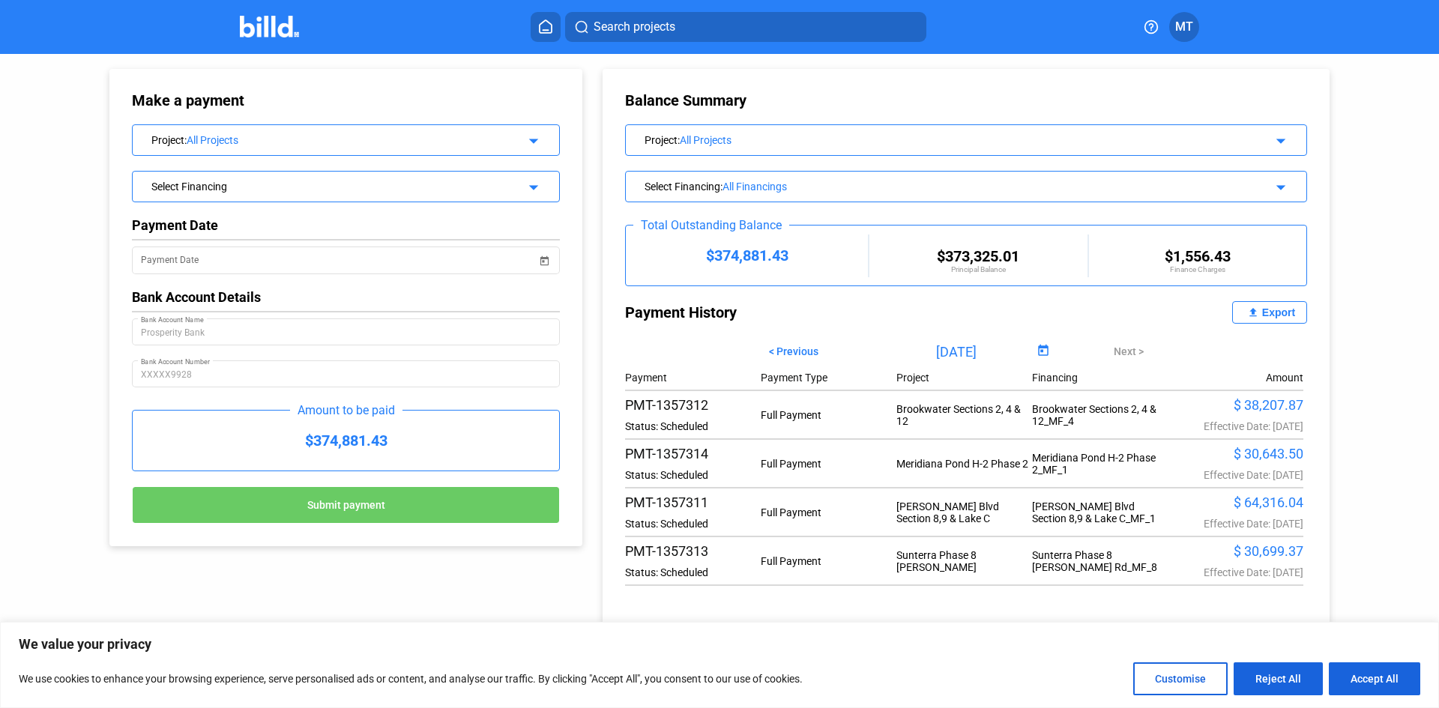
click at [533, 134] on mat-icon "arrow_drop_down" at bounding box center [531, 139] width 18 height 18
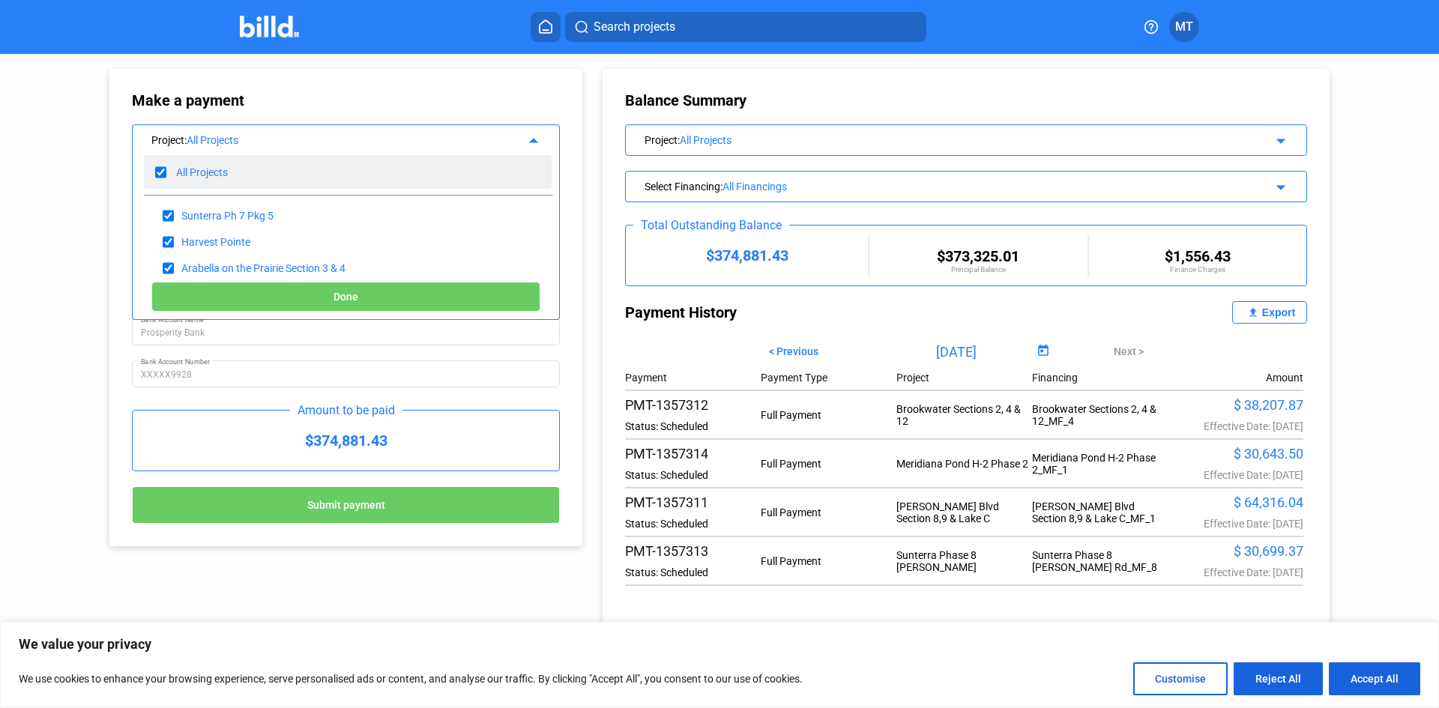
click at [166, 169] on input "checkbox" at bounding box center [160, 172] width 11 height 22
checkbox input "false"
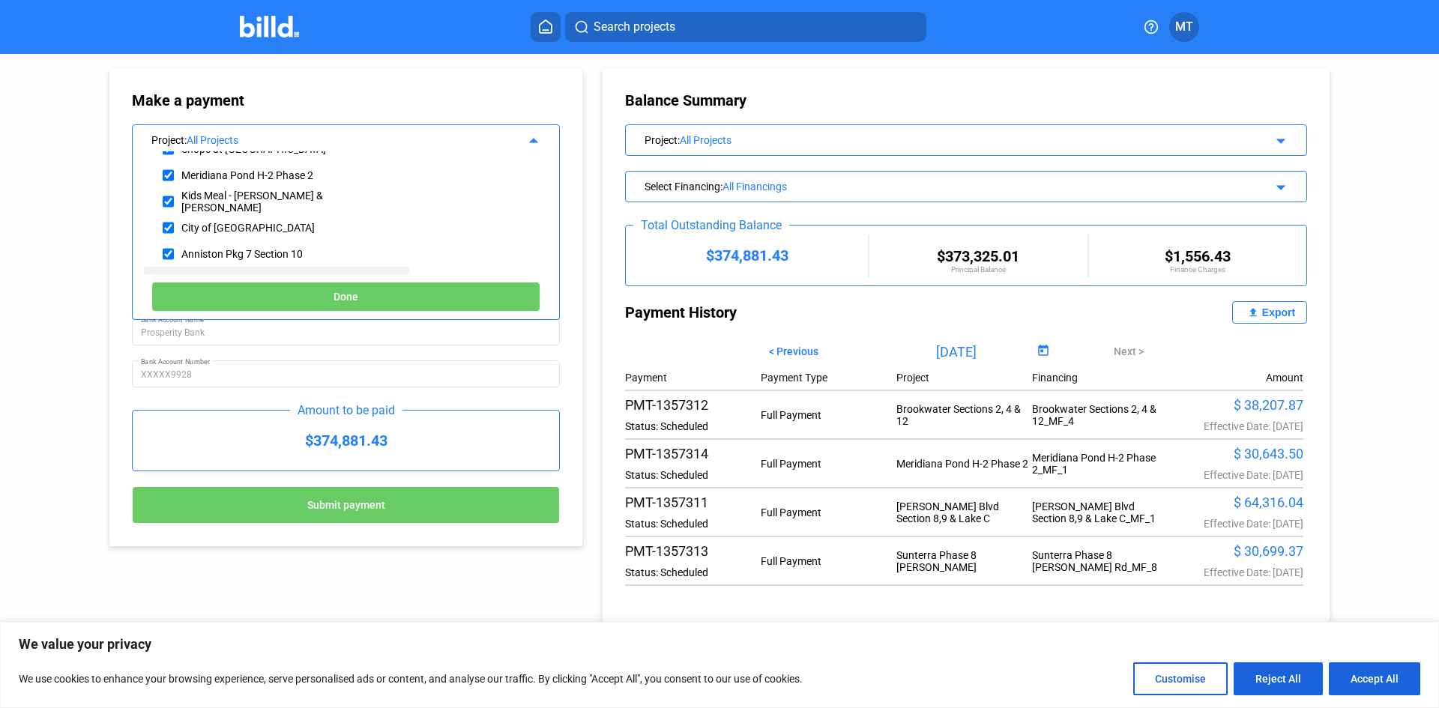
scroll to position [591, 0]
click at [168, 204] on input "checkbox" at bounding box center [168, 201] width 11 height 22
checkbox input "true"
click at [232, 295] on button "Done" at bounding box center [345, 297] width 389 height 30
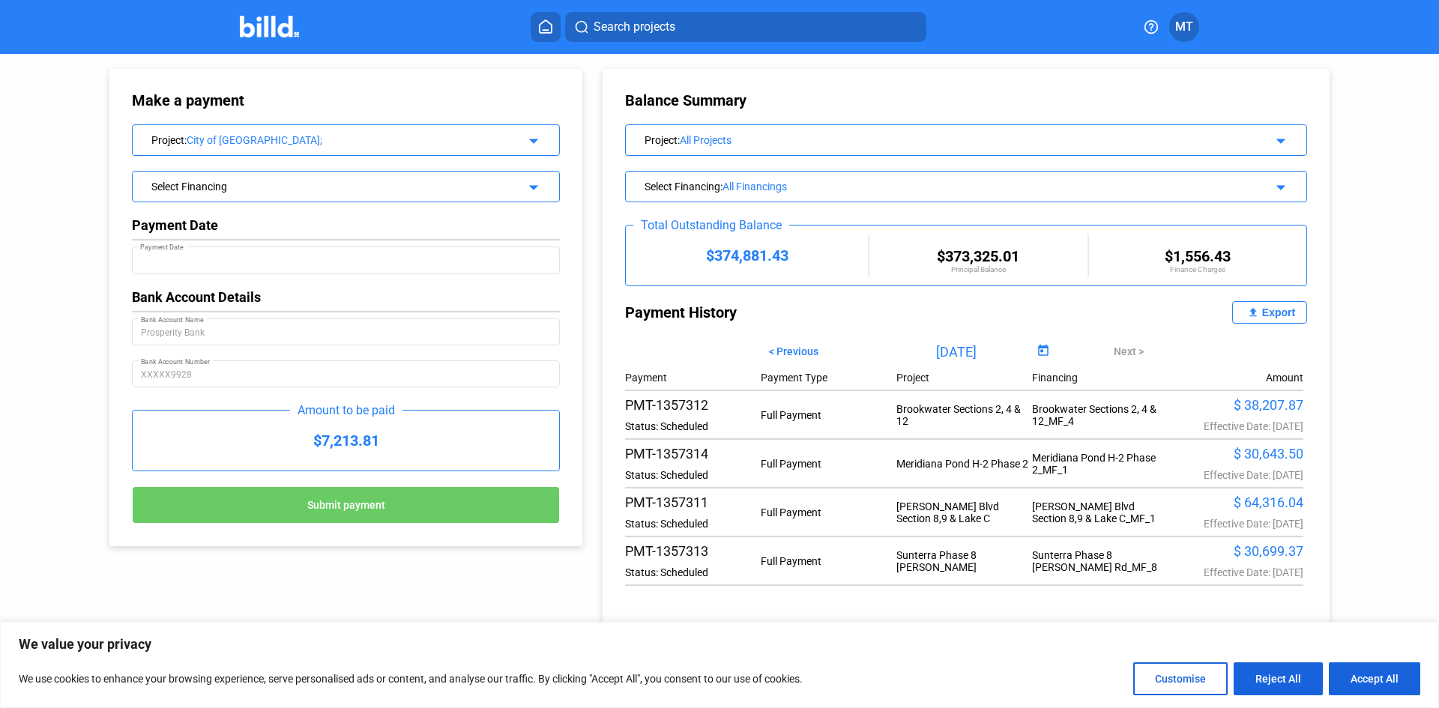
click at [544, 187] on div "Select Financing arrow_drop_down" at bounding box center [346, 185] width 426 height 26
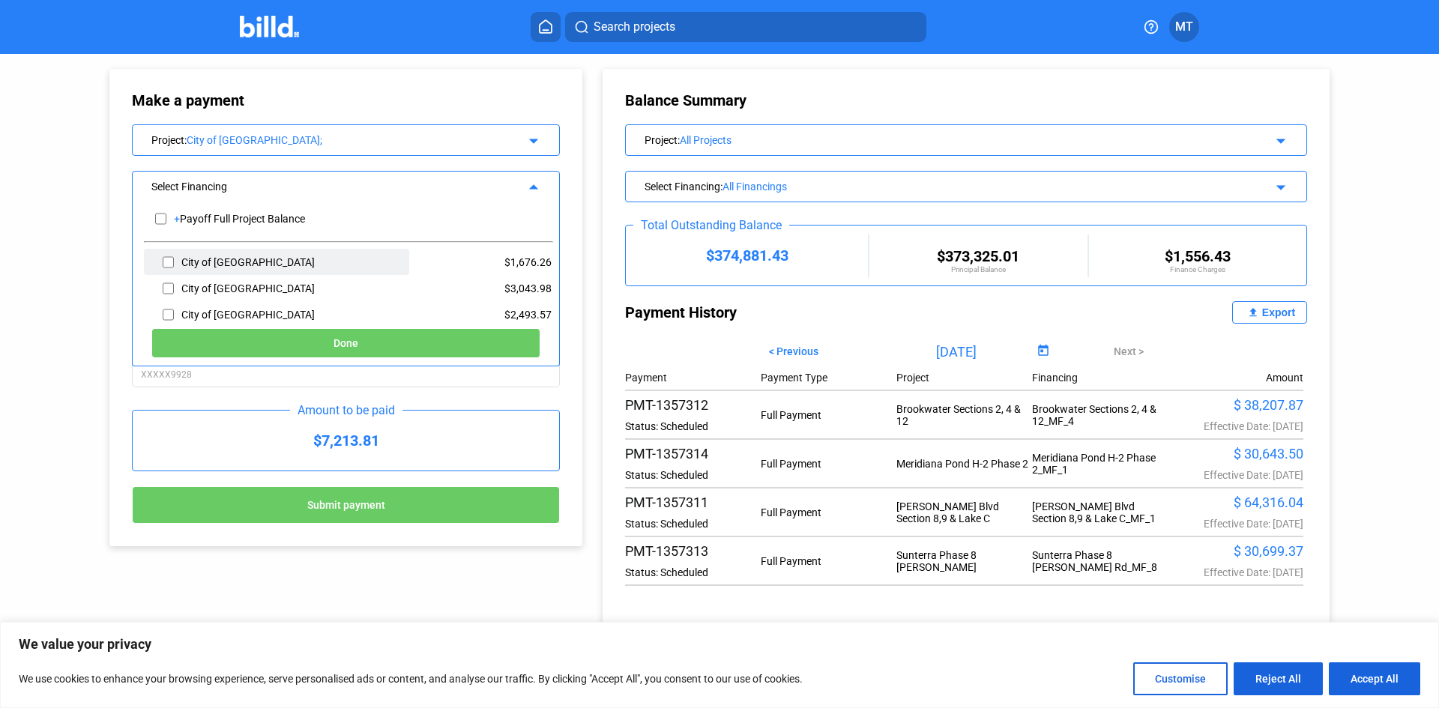
click at [169, 262] on input "checkbox" at bounding box center [168, 262] width 11 height 22
checkbox input "true"
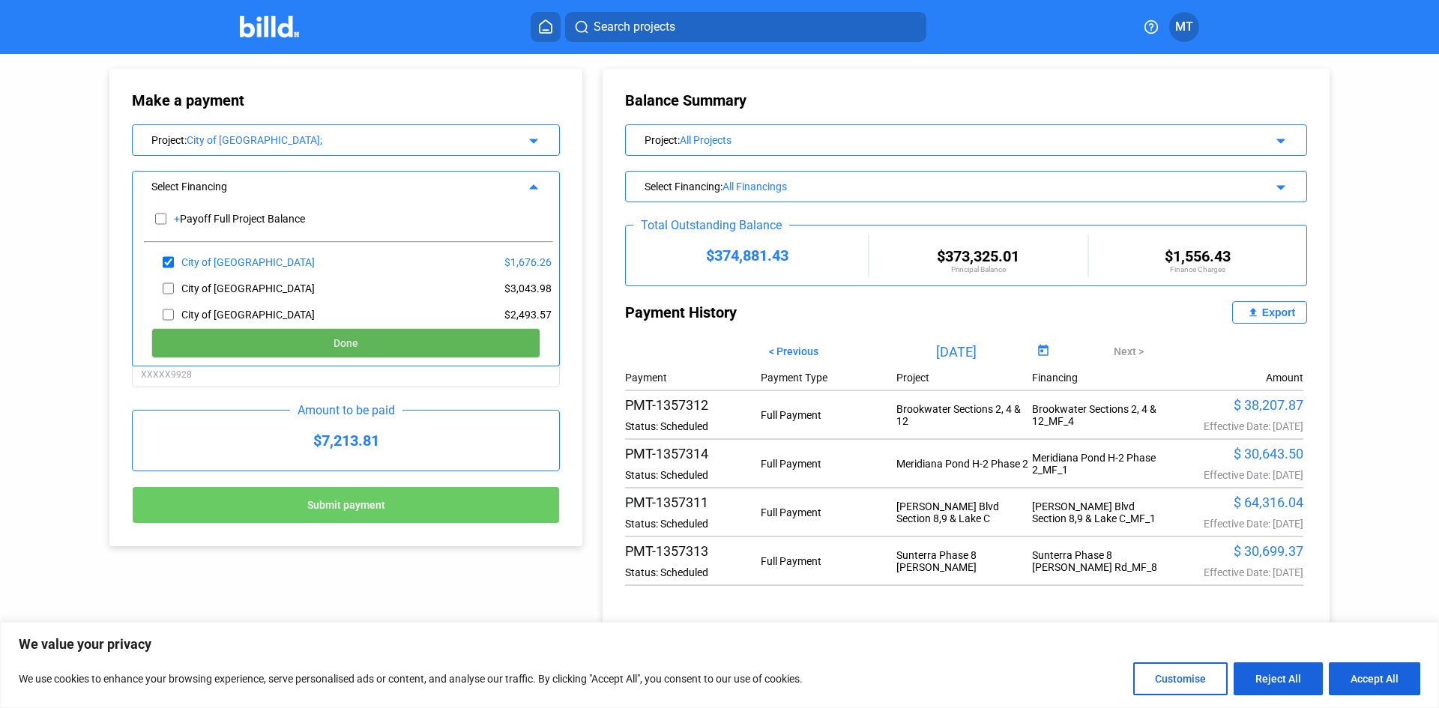
click at [265, 350] on button "Done" at bounding box center [345, 343] width 389 height 30
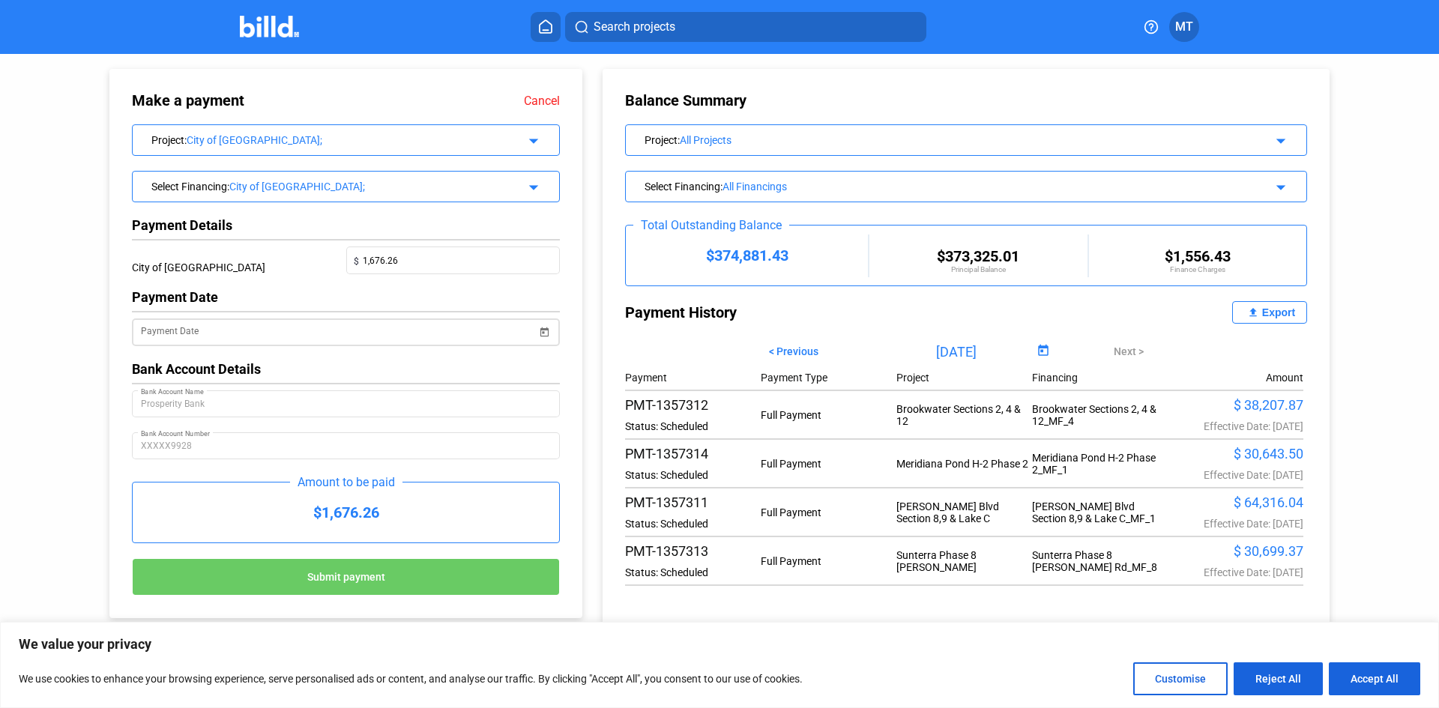
click at [542, 335] on span "Open calendar" at bounding box center [544, 323] width 36 height 36
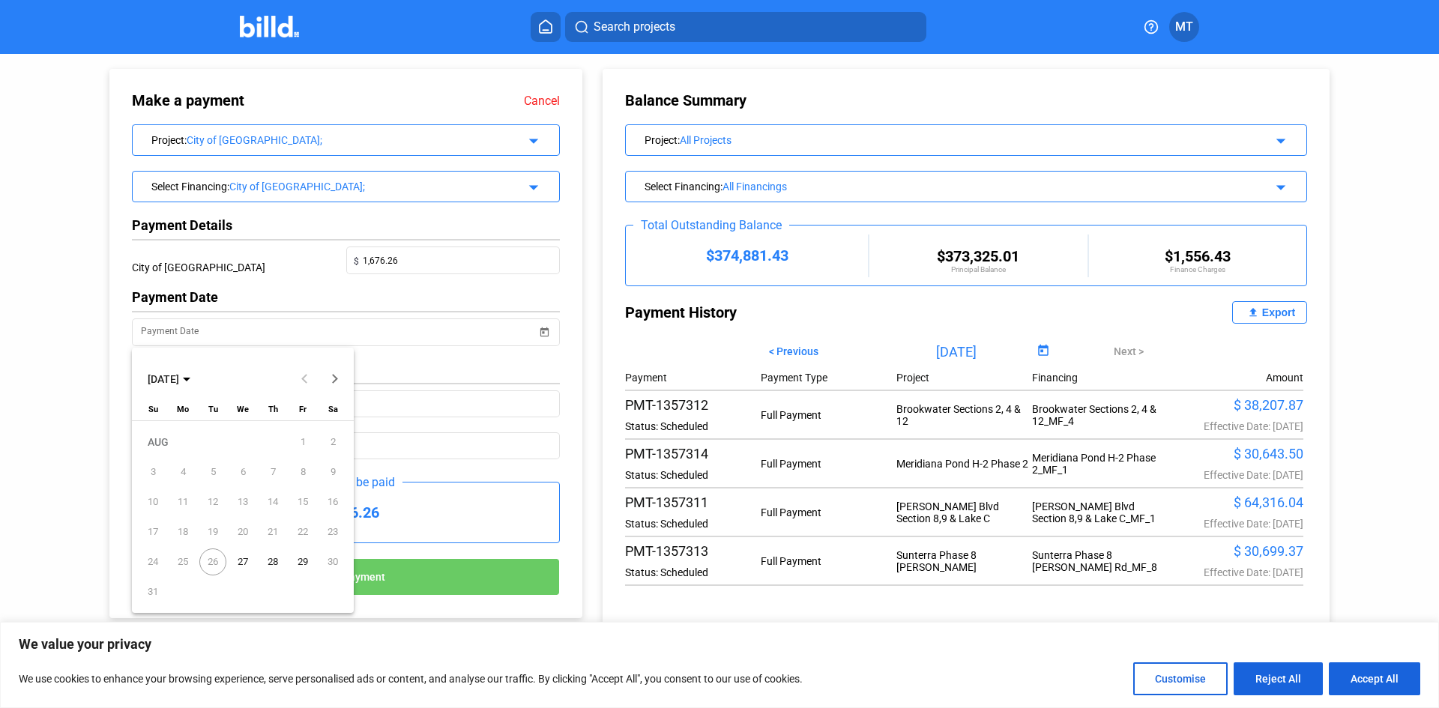
click at [245, 560] on span "27" at bounding box center [242, 562] width 27 height 27
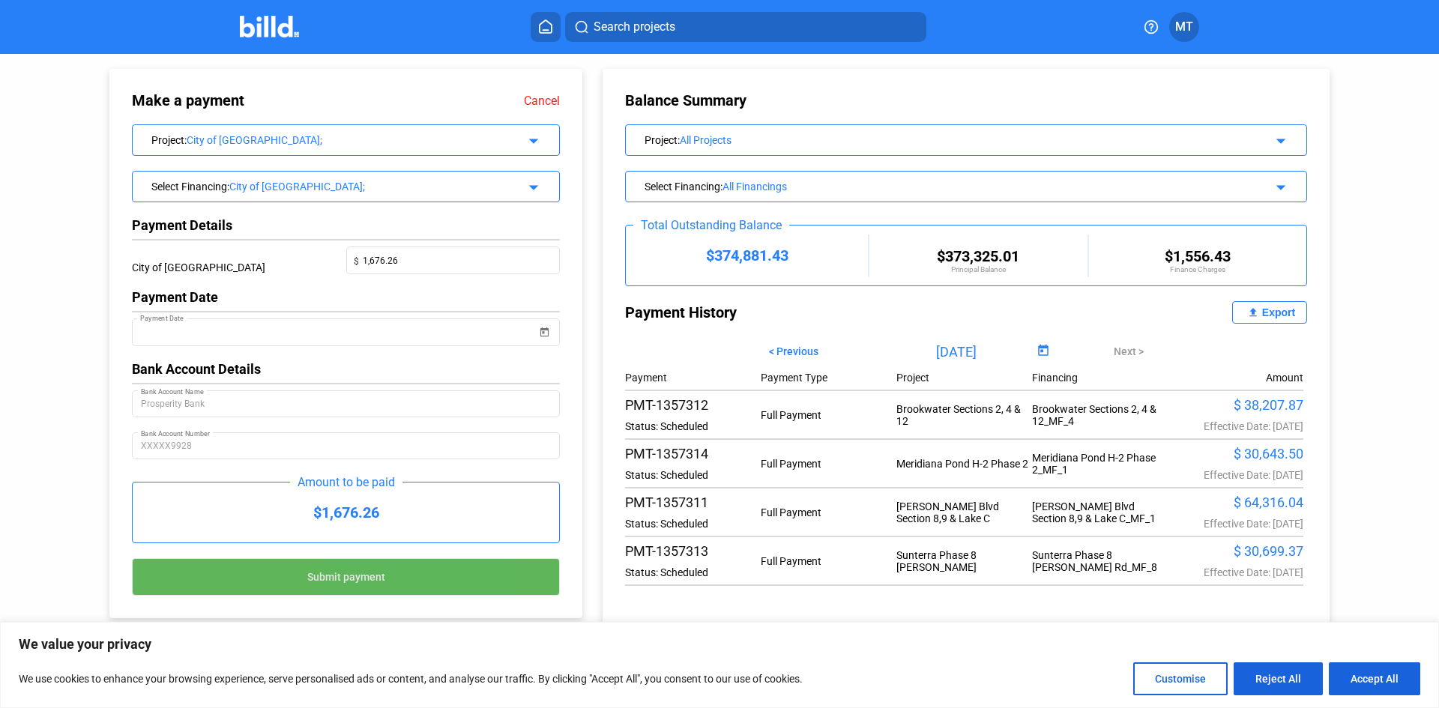
click at [386, 579] on button "Submit payment" at bounding box center [346, 576] width 428 height 37
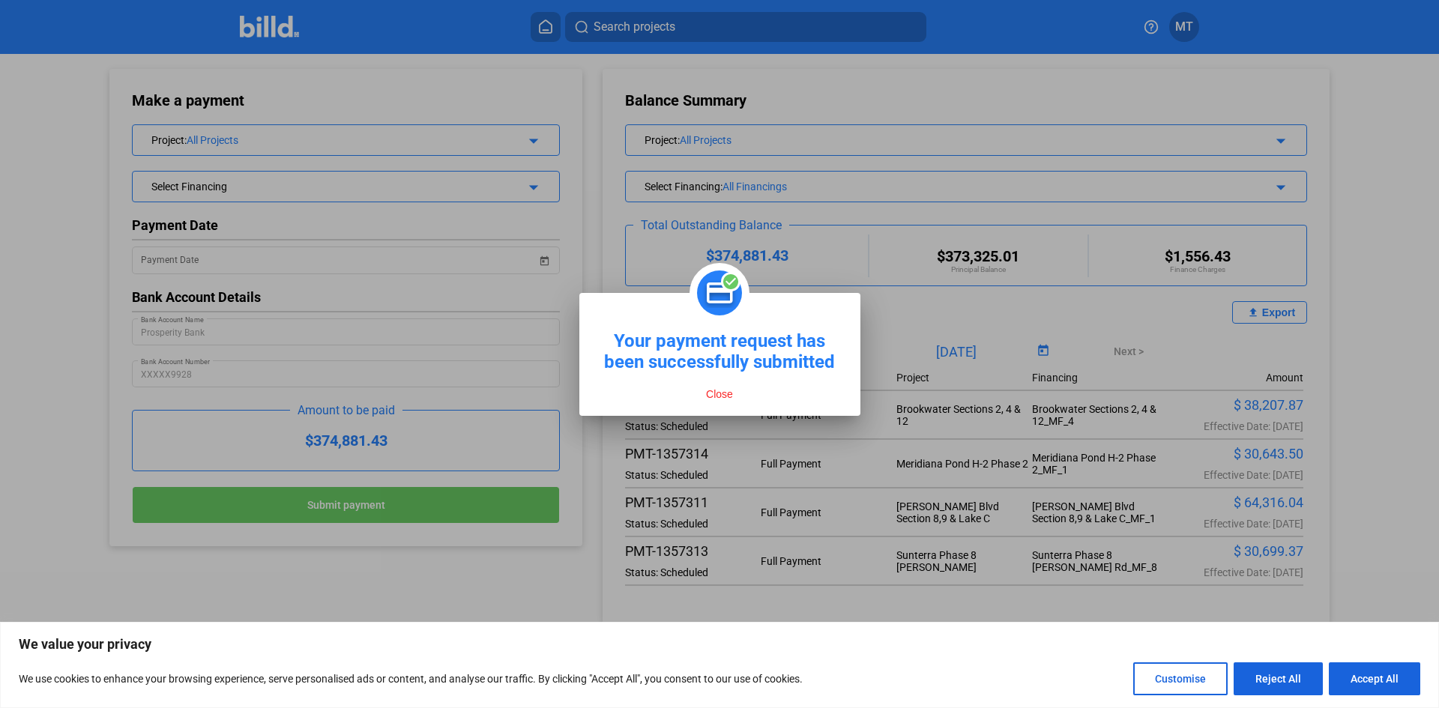
click at [728, 393] on button "Close" at bounding box center [719, 393] width 36 height 13
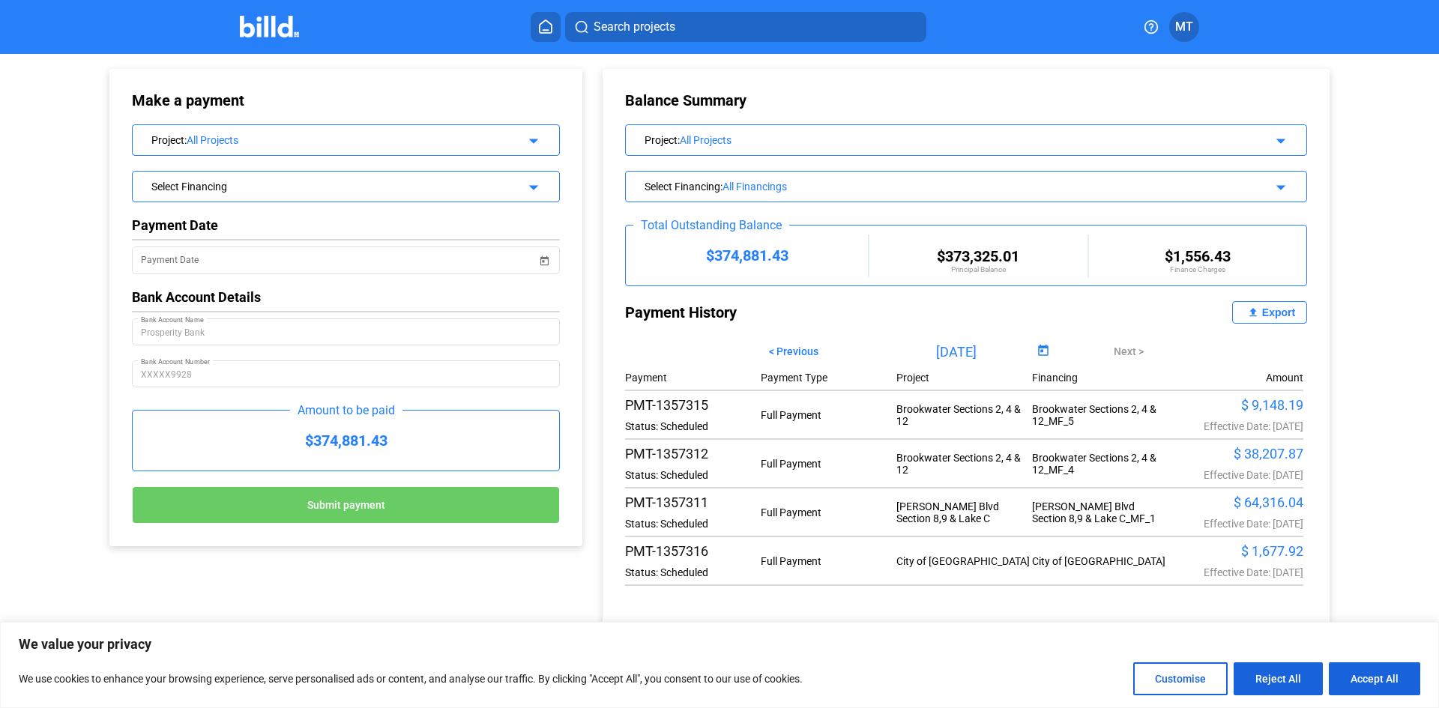
click at [541, 139] on div "Project : All Projects arrow_drop_down" at bounding box center [346, 138] width 426 height 26
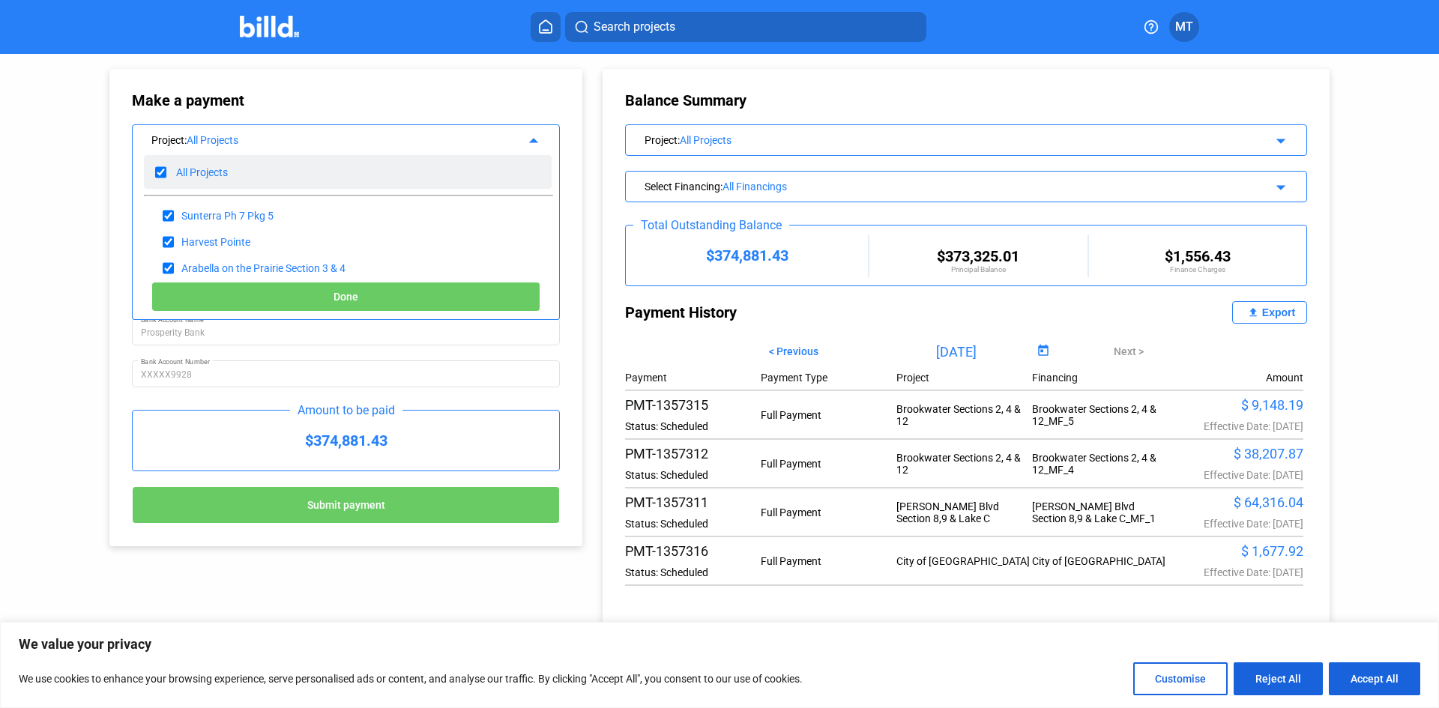
click at [161, 169] on input "checkbox" at bounding box center [160, 172] width 11 height 22
checkbox input "false"
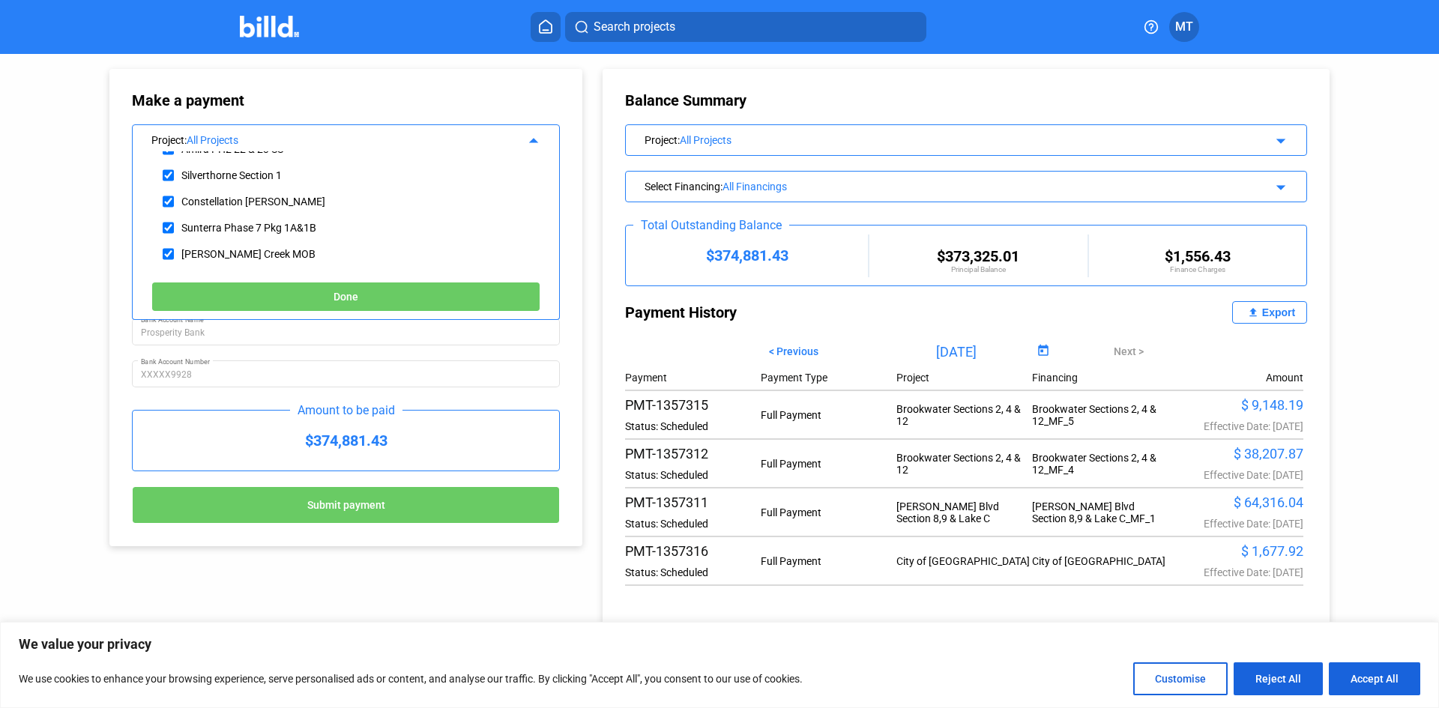
scroll to position [225, 0]
click at [165, 202] on input "checkbox" at bounding box center [168, 201] width 11 height 22
checkbox input "true"
click at [232, 297] on button "Done" at bounding box center [345, 297] width 389 height 30
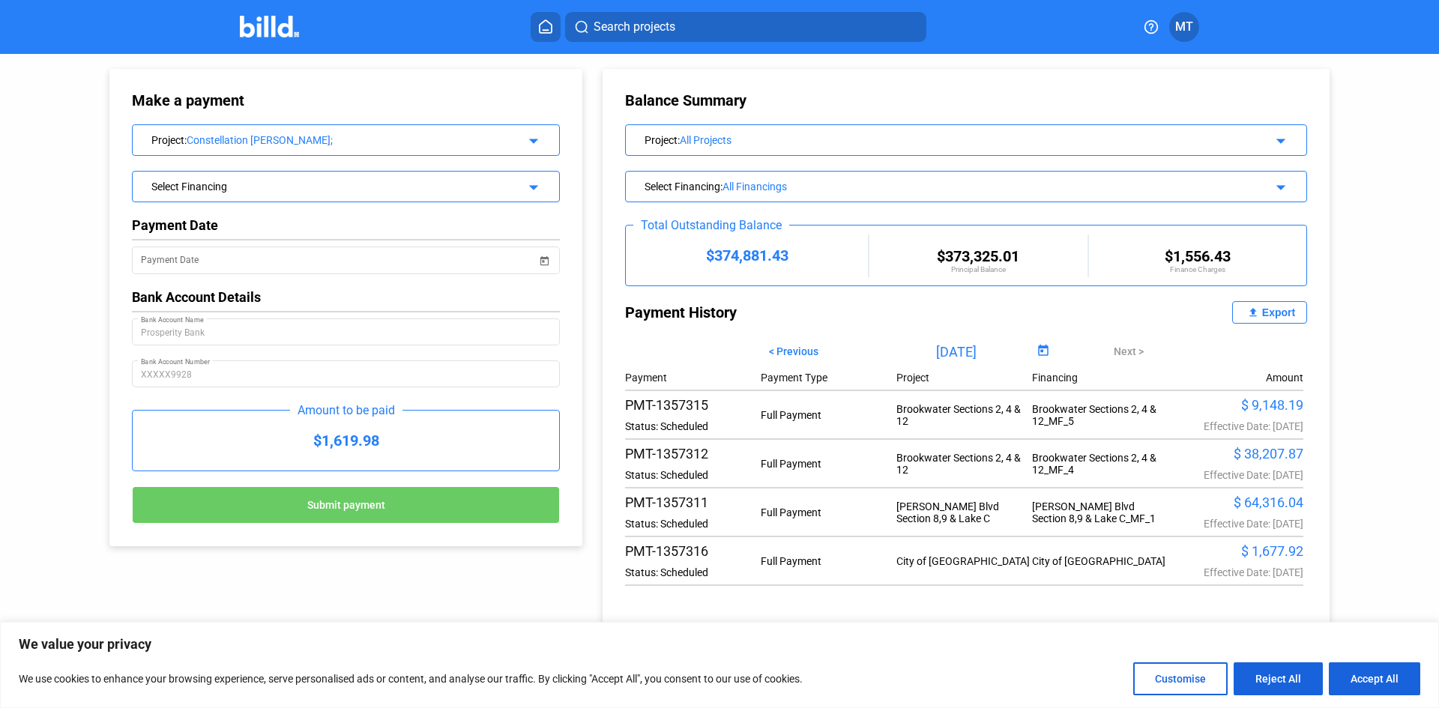
click at [539, 190] on mat-icon "arrow_drop_down" at bounding box center [531, 185] width 18 height 18
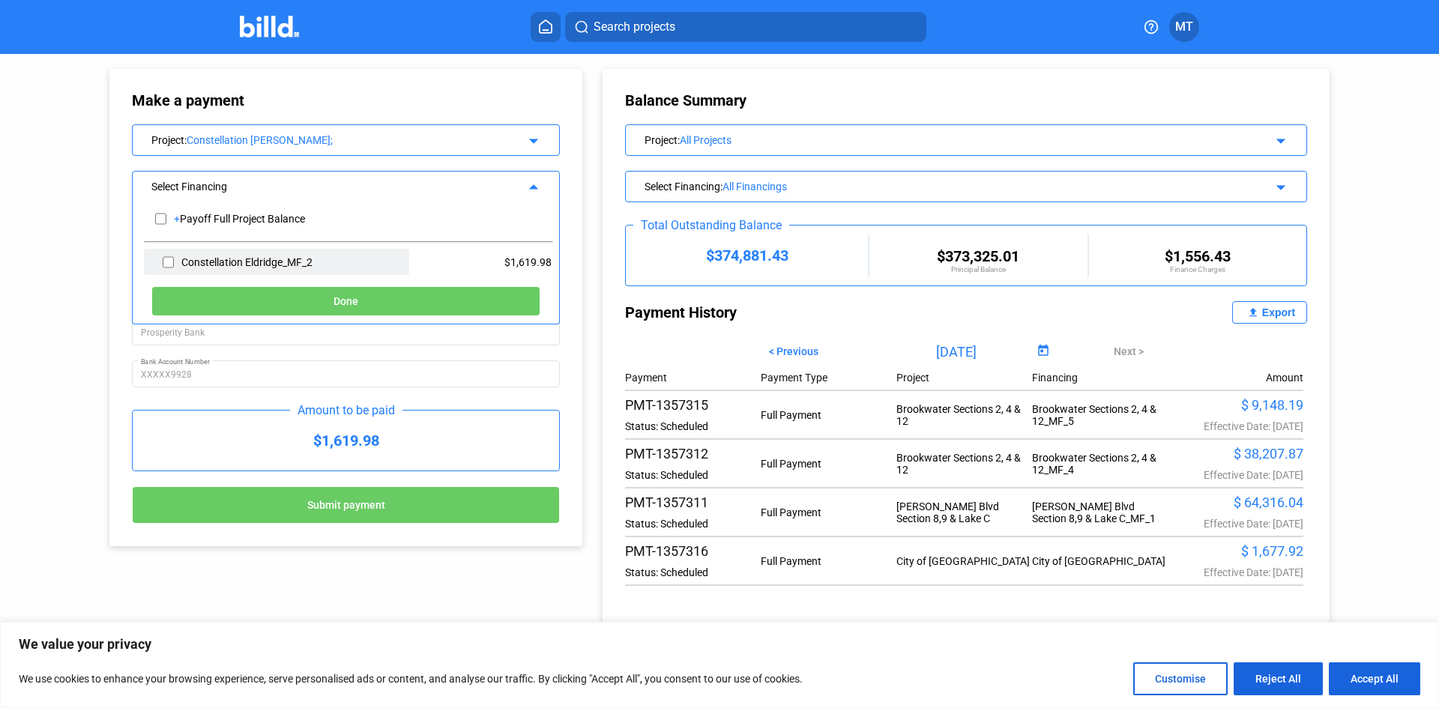
click at [164, 261] on input "checkbox" at bounding box center [168, 262] width 11 height 22
checkbox input "true"
click at [268, 295] on button "Done" at bounding box center [345, 301] width 389 height 30
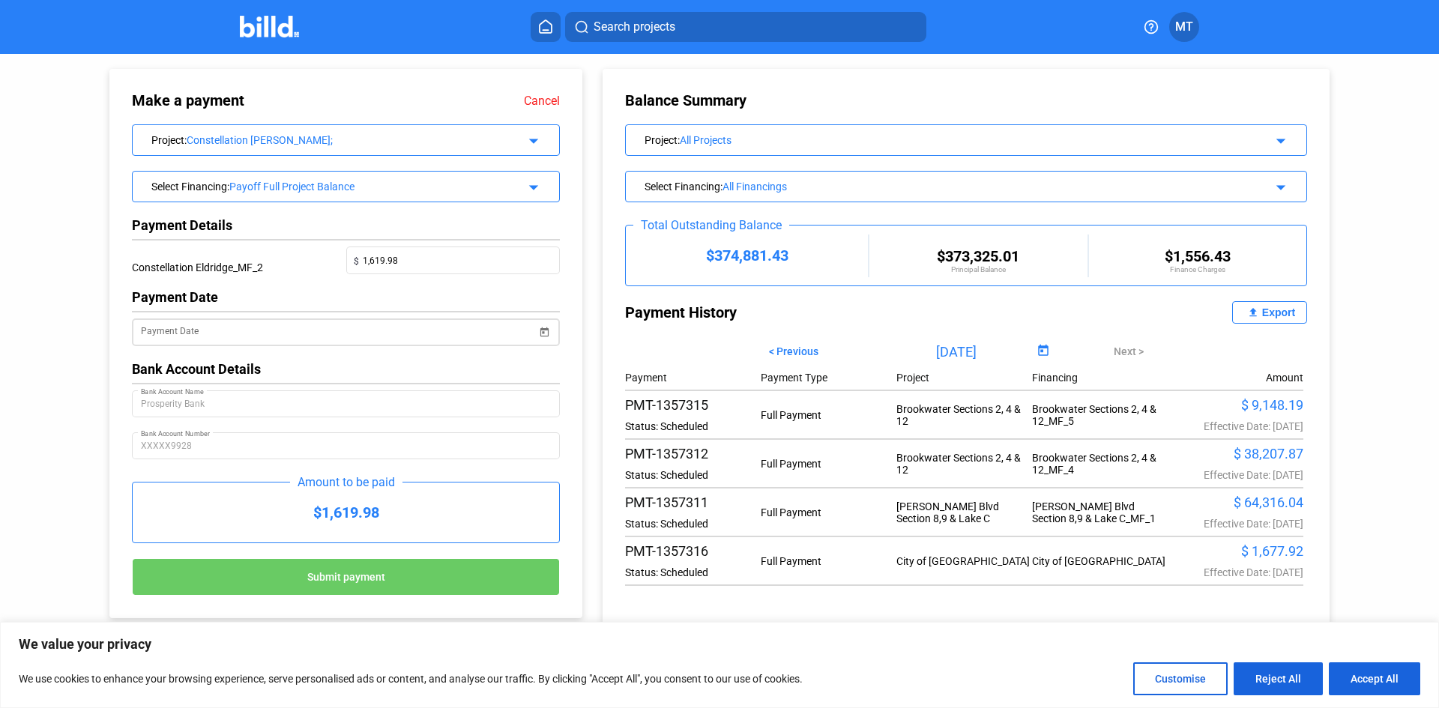
click at [543, 338] on span "Open calendar" at bounding box center [544, 323] width 36 height 36
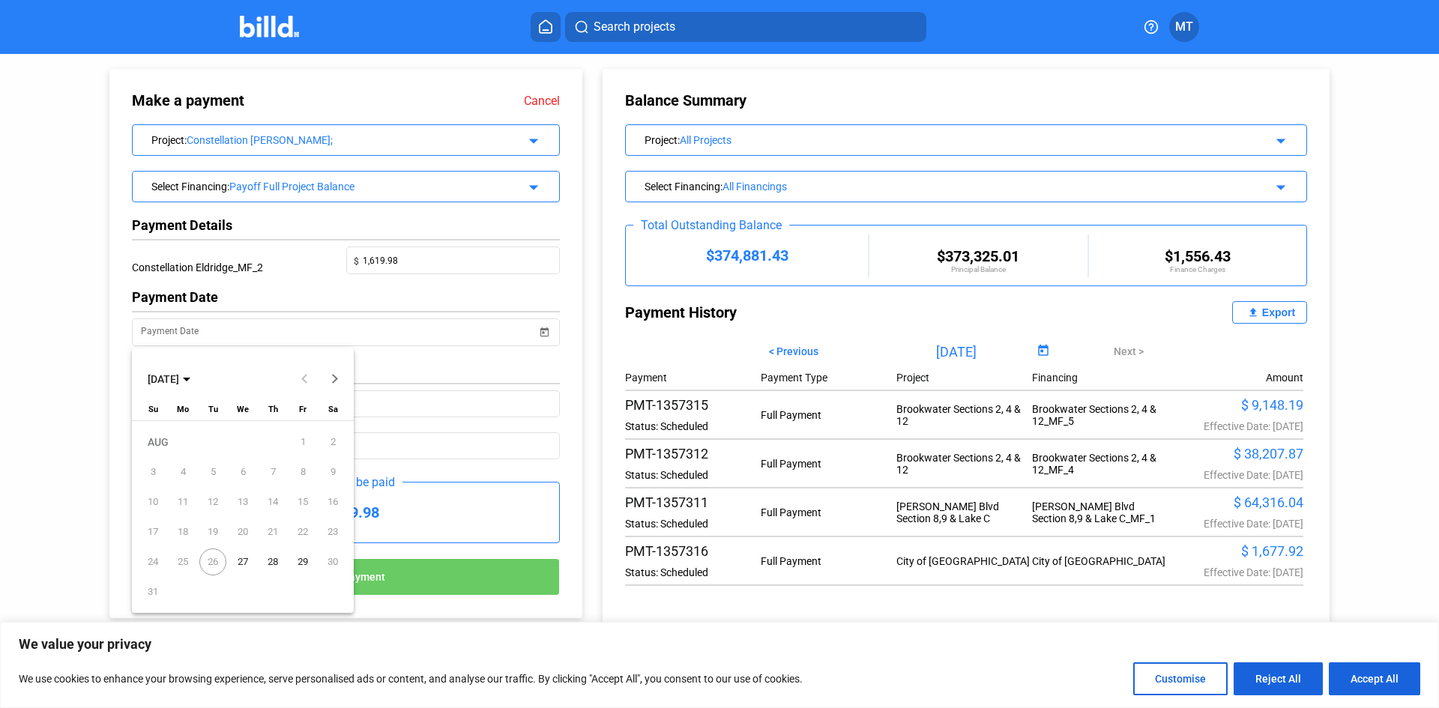
click at [245, 556] on span "27" at bounding box center [242, 562] width 27 height 27
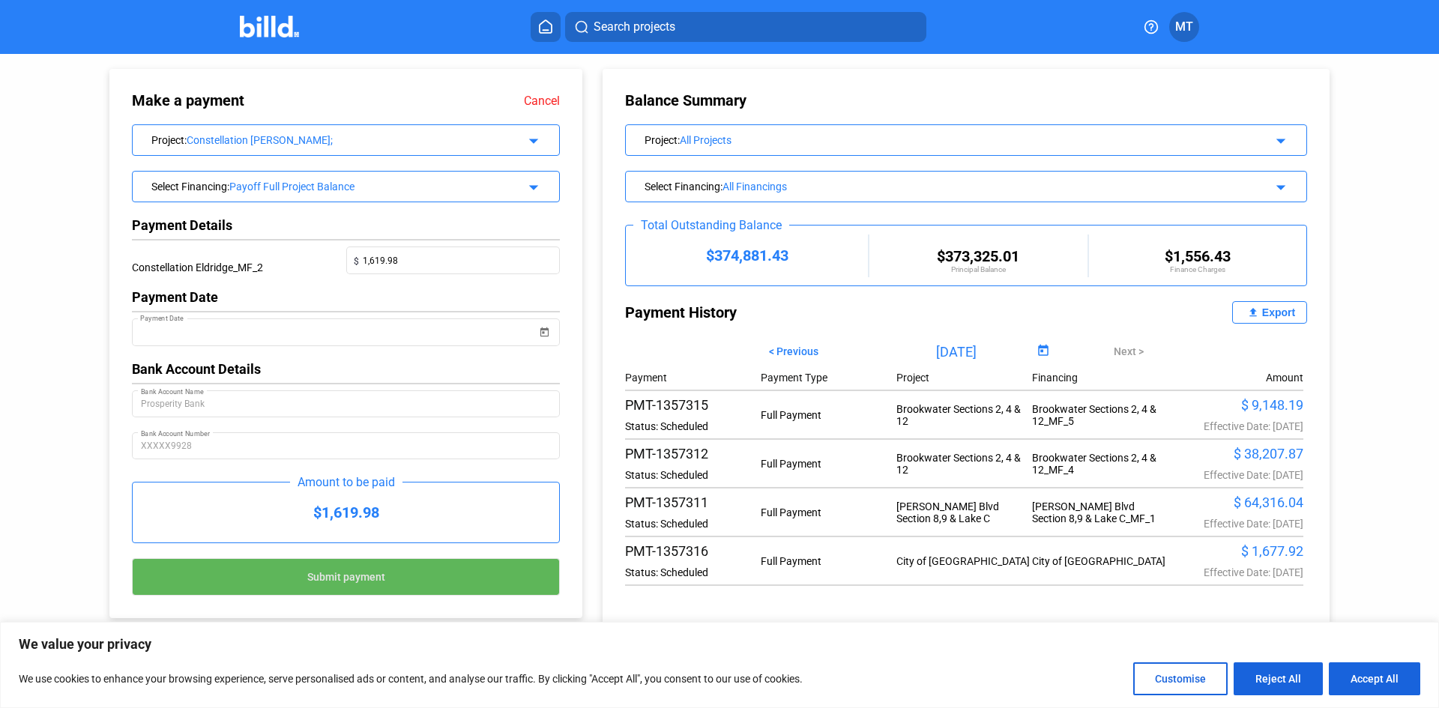
click at [320, 570] on button "Submit payment" at bounding box center [346, 576] width 428 height 37
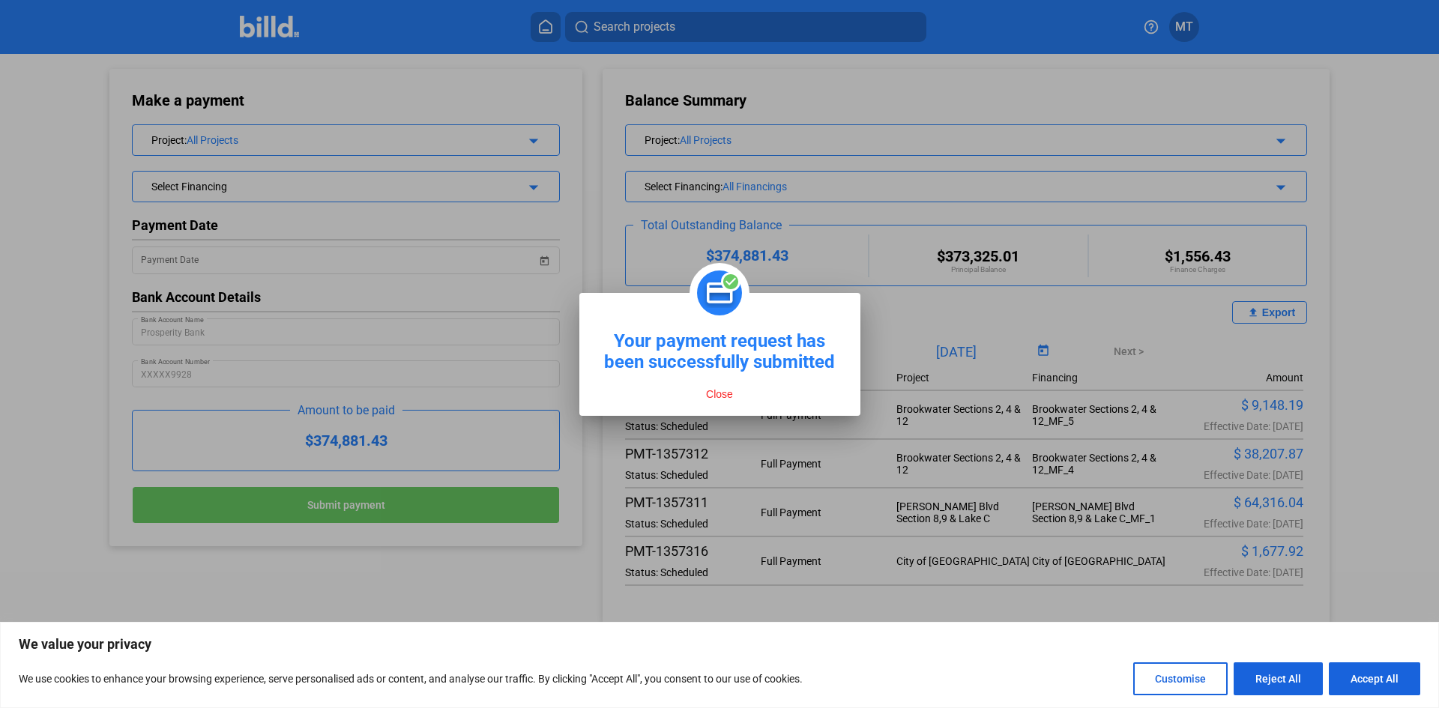
click at [721, 396] on button "Close" at bounding box center [719, 393] width 36 height 13
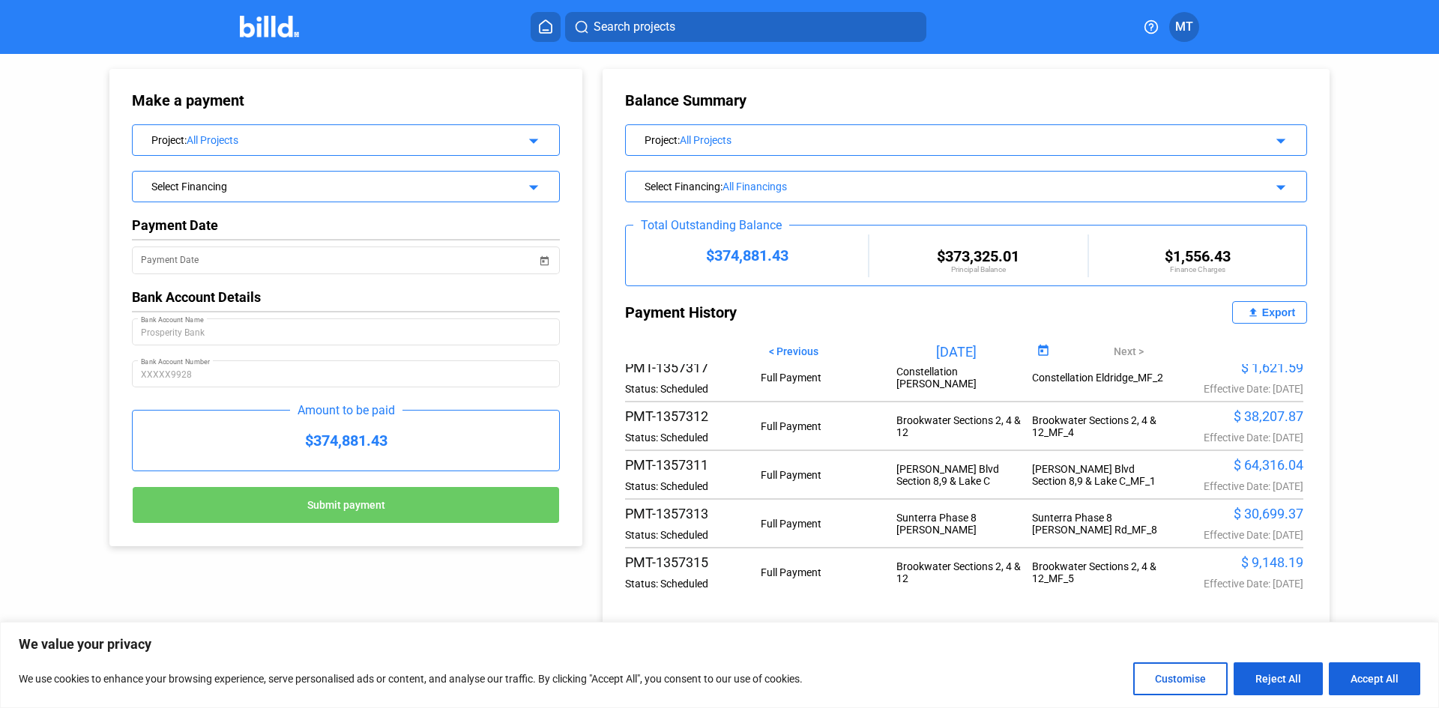
scroll to position [150, 0]
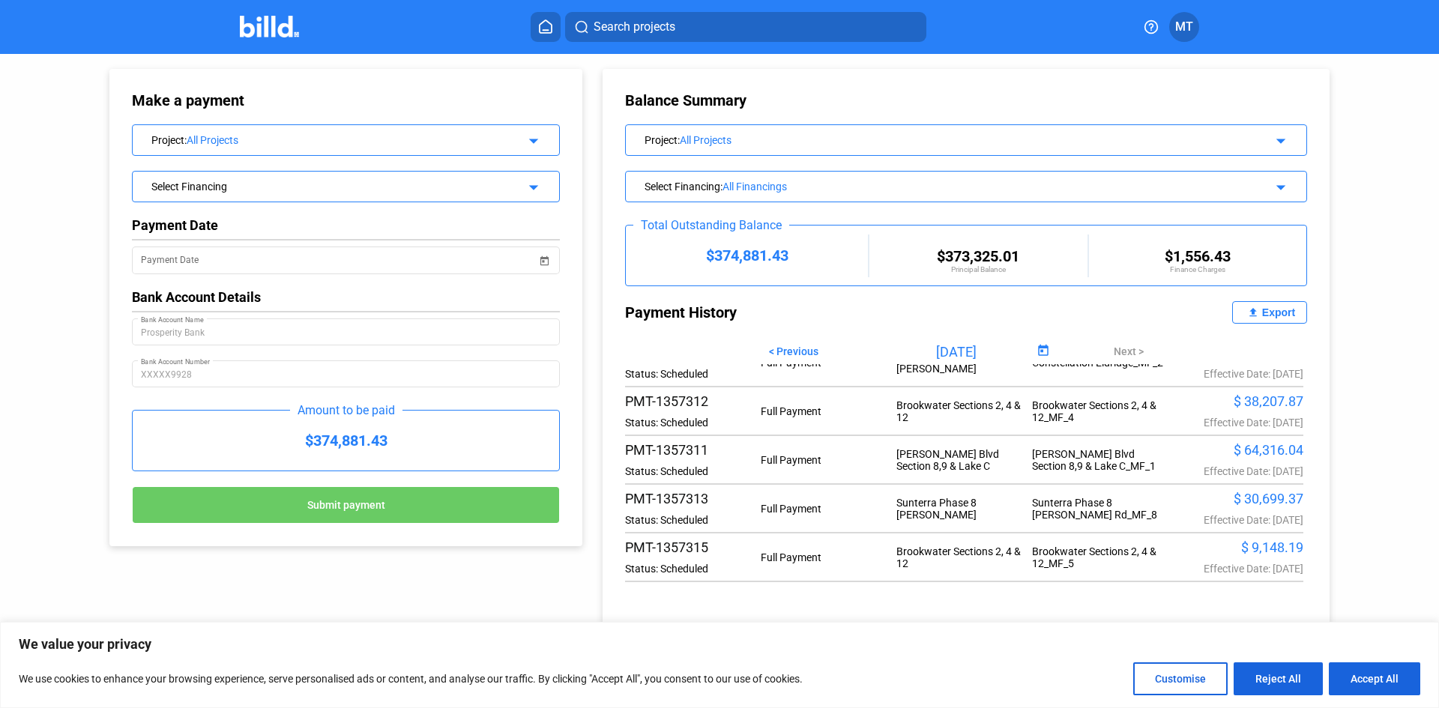
click at [1219, 454] on div "$ 64,316.04" at bounding box center [1236, 450] width 136 height 16
click at [1240, 455] on div "$ 64,316.04" at bounding box center [1236, 450] width 136 height 16
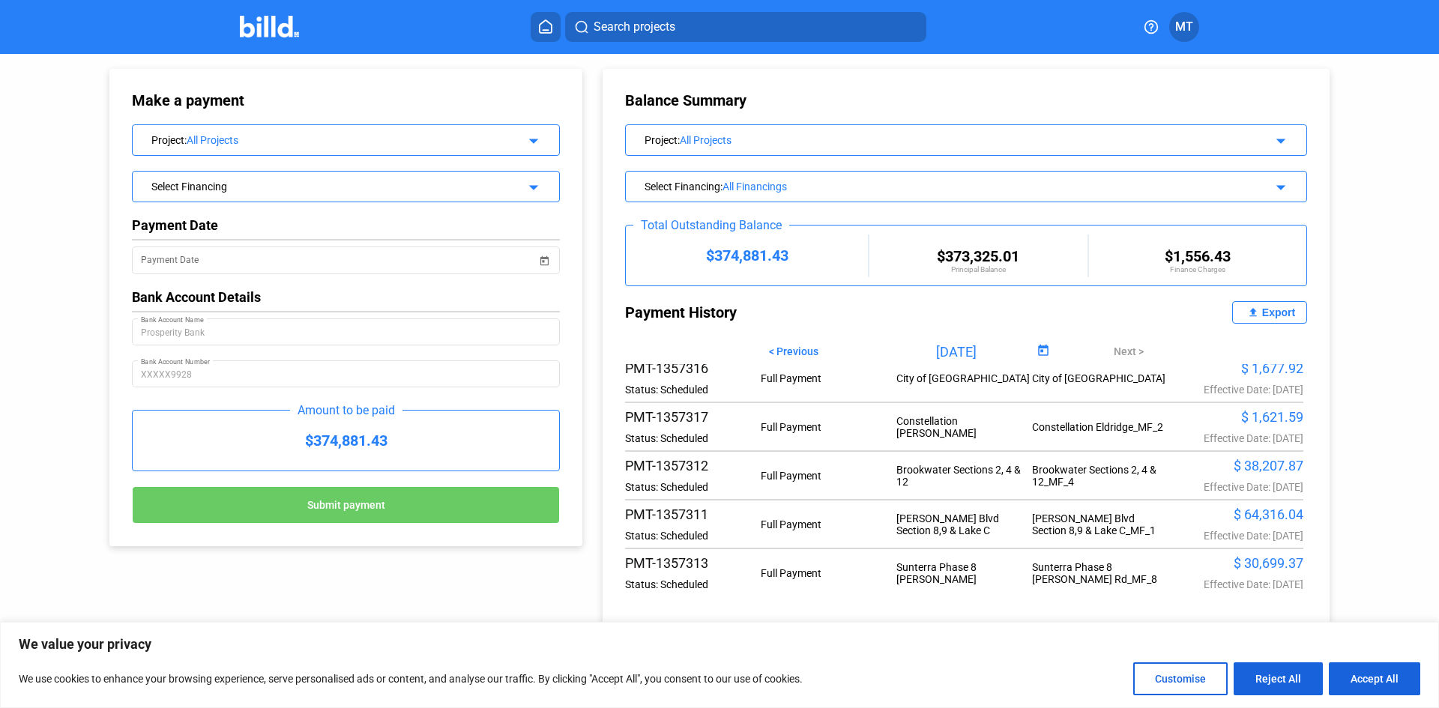
scroll to position [0, 0]
